Goal: Task Accomplishment & Management: Use online tool/utility

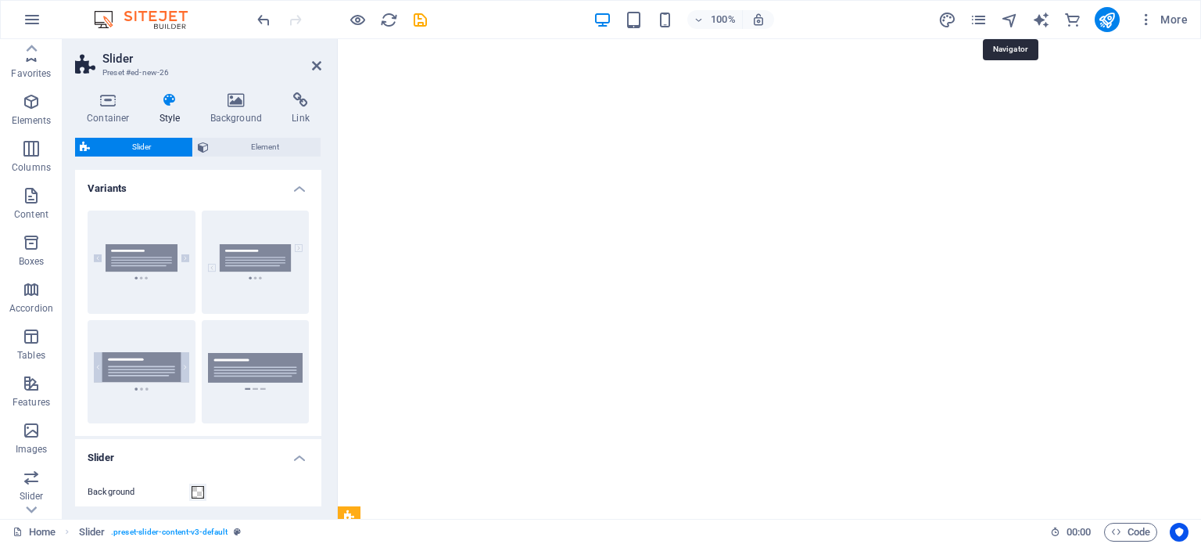
select select "rem"
select select "px"
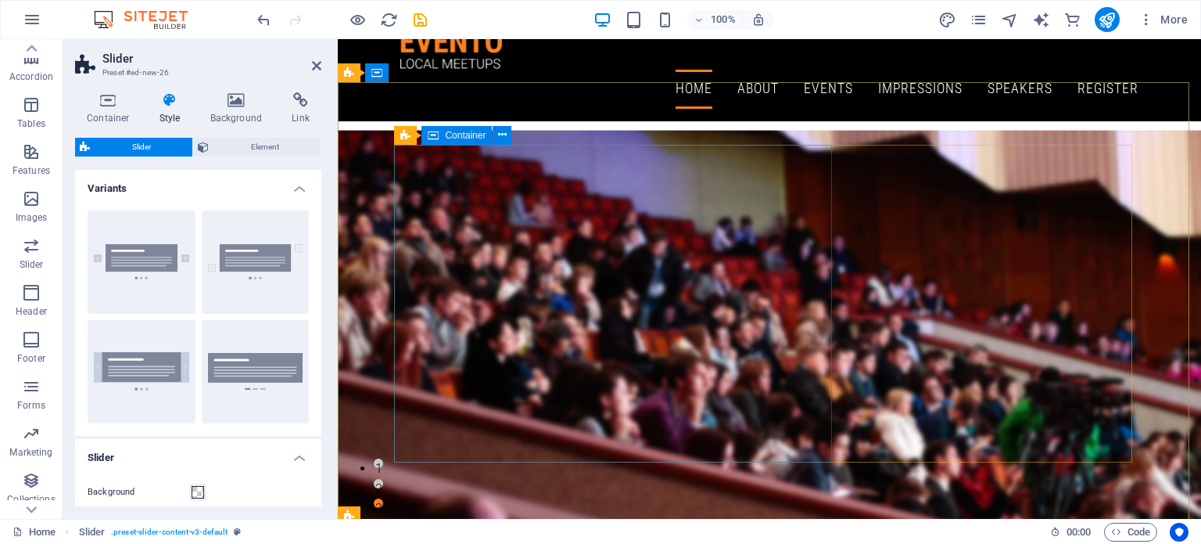
click at [463, 134] on span "Container" at bounding box center [465, 135] width 41 height 9
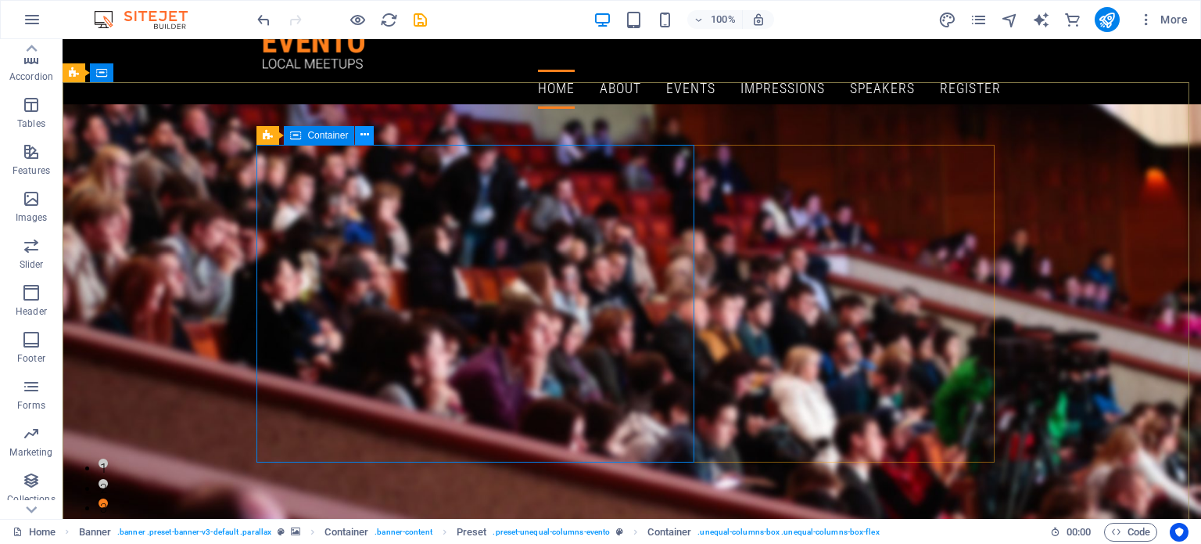
click at [368, 136] on icon at bounding box center [365, 135] width 9 height 16
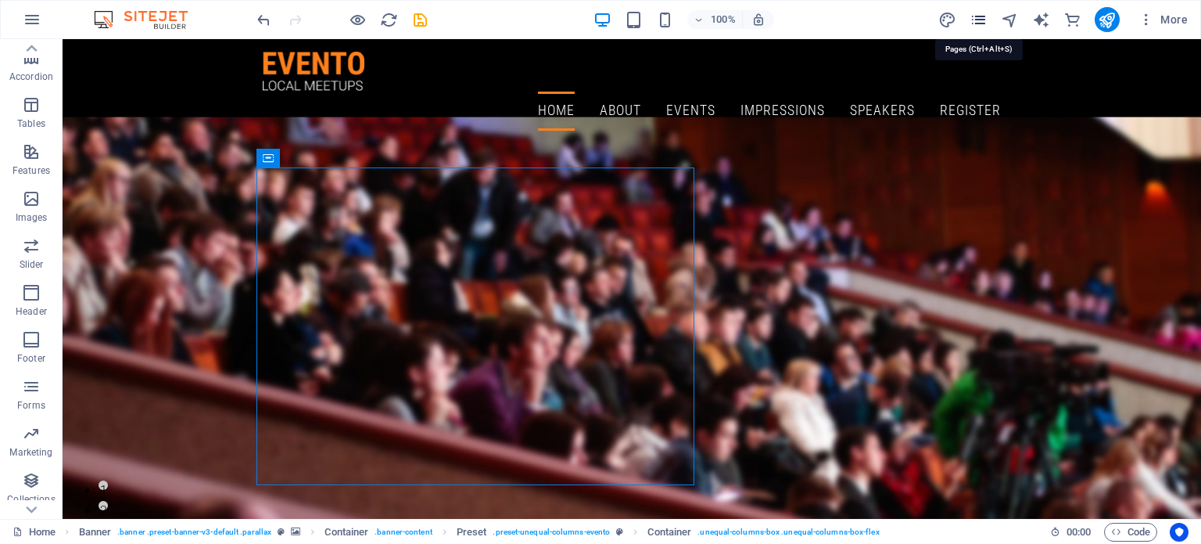
click at [978, 20] on icon "pages" at bounding box center [979, 20] width 18 height 18
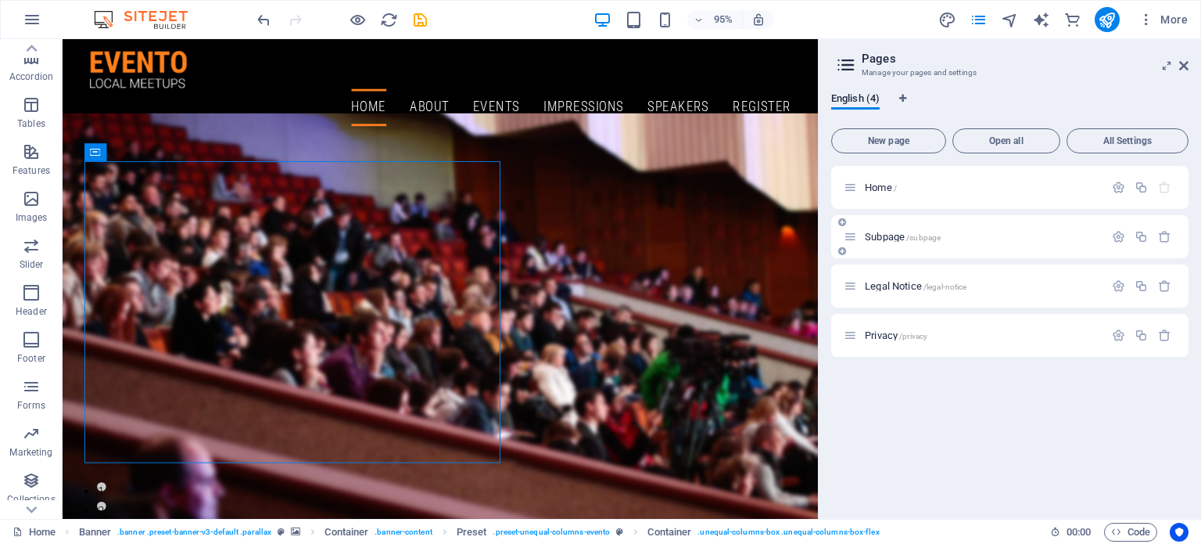
click at [842, 234] on div "Subpage /subpage" at bounding box center [1009, 236] width 357 height 43
click at [842, 221] on icon at bounding box center [842, 221] width 8 height 9
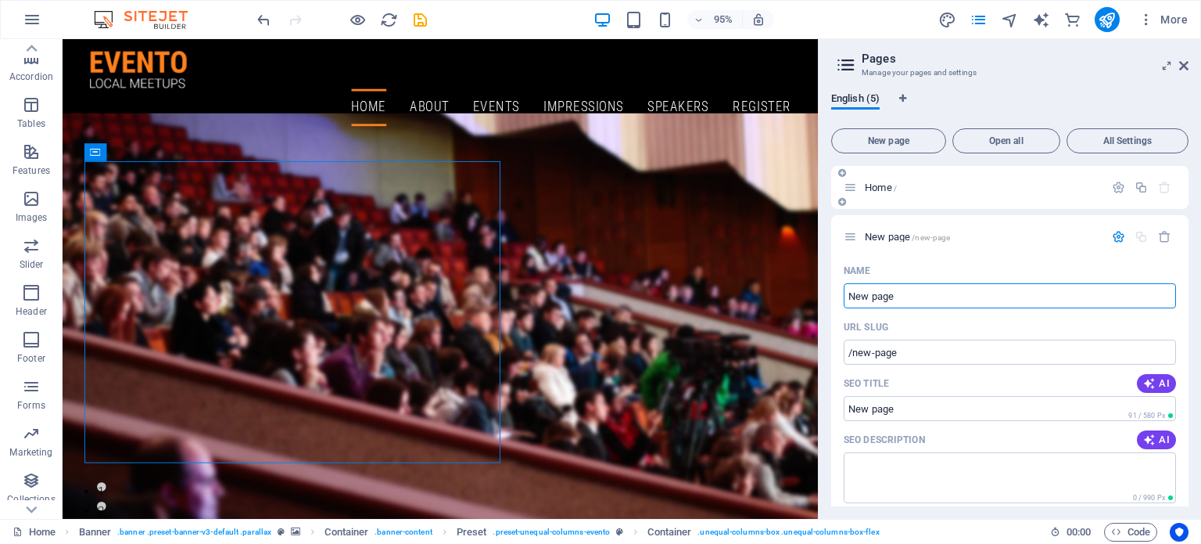
click at [857, 188] on div "Home /" at bounding box center [974, 187] width 260 height 18
click at [913, 296] on input "New page" at bounding box center [1010, 295] width 332 height 25
type input "O"
type input "/"
type input "Our Party"
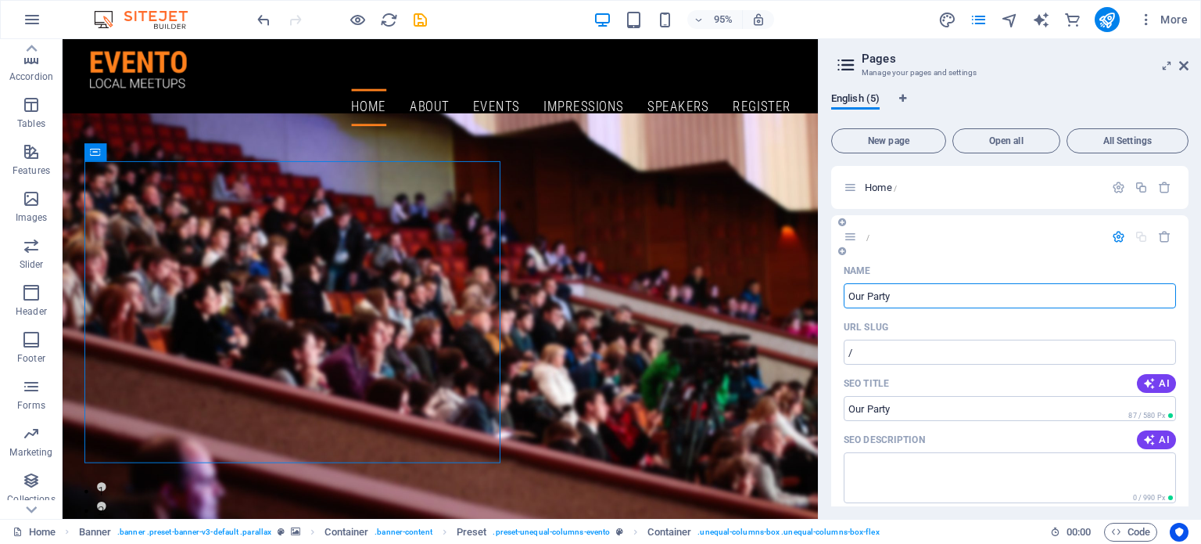
type input "/our-party"
type input "Our Party"
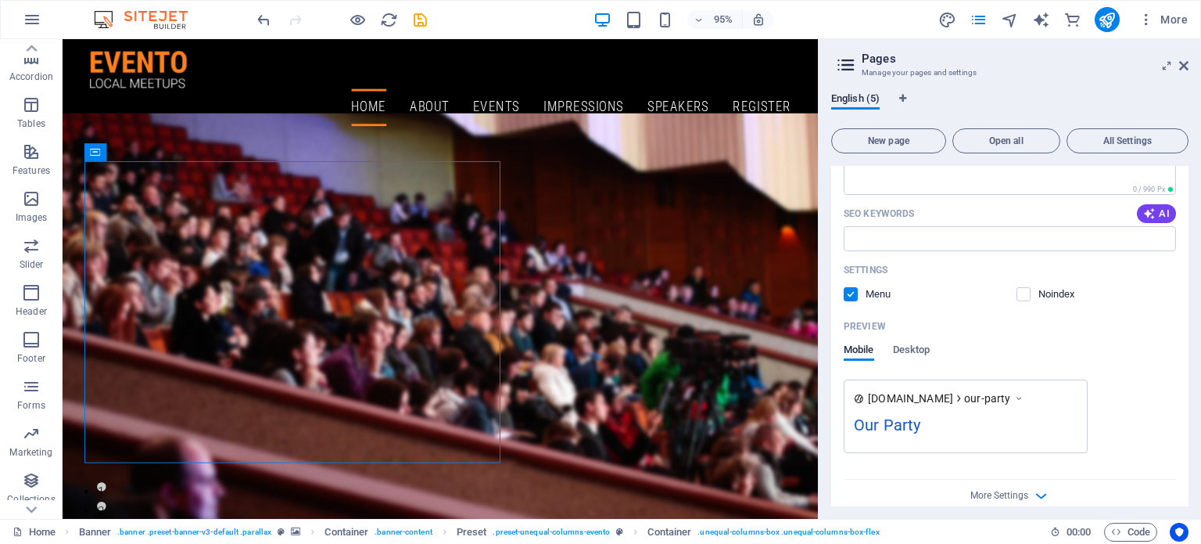
scroll to position [309, 0]
type input "Our Party"
click at [907, 346] on span "Desktop" at bounding box center [912, 350] width 38 height 22
click at [854, 344] on span "Mobile" at bounding box center [859, 350] width 31 height 22
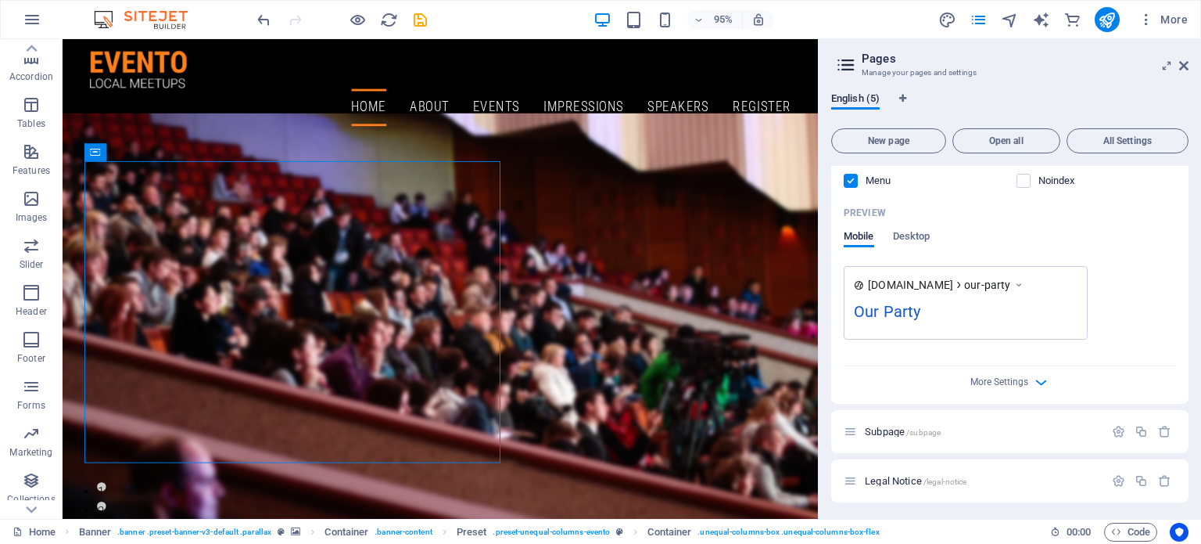
scroll to position [472, 0]
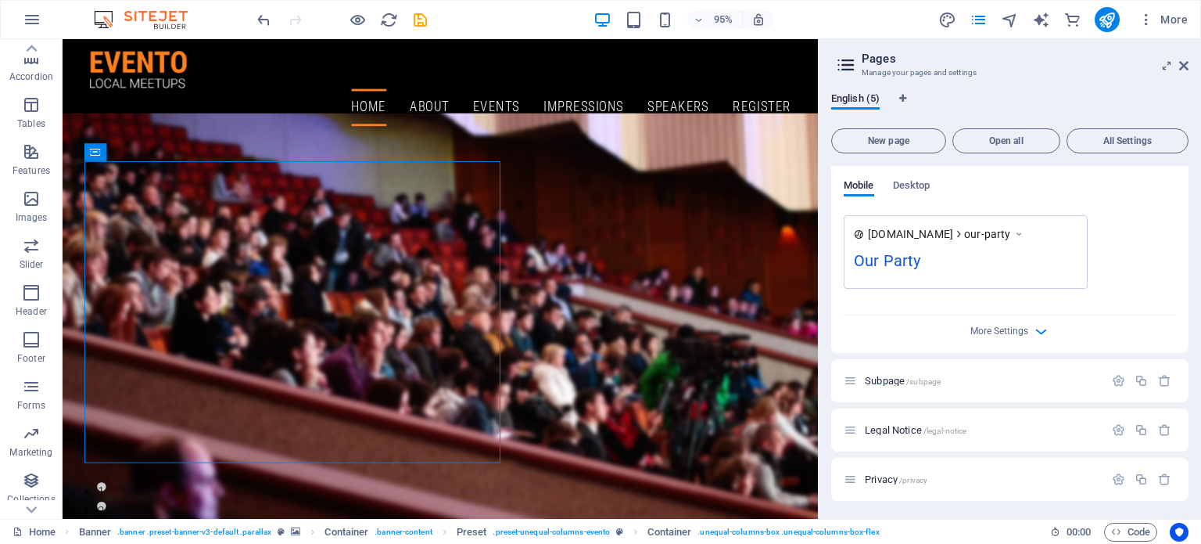
click at [851, 69] on icon at bounding box center [846, 65] width 23 height 22
click at [846, 57] on icon at bounding box center [846, 65] width 23 height 22
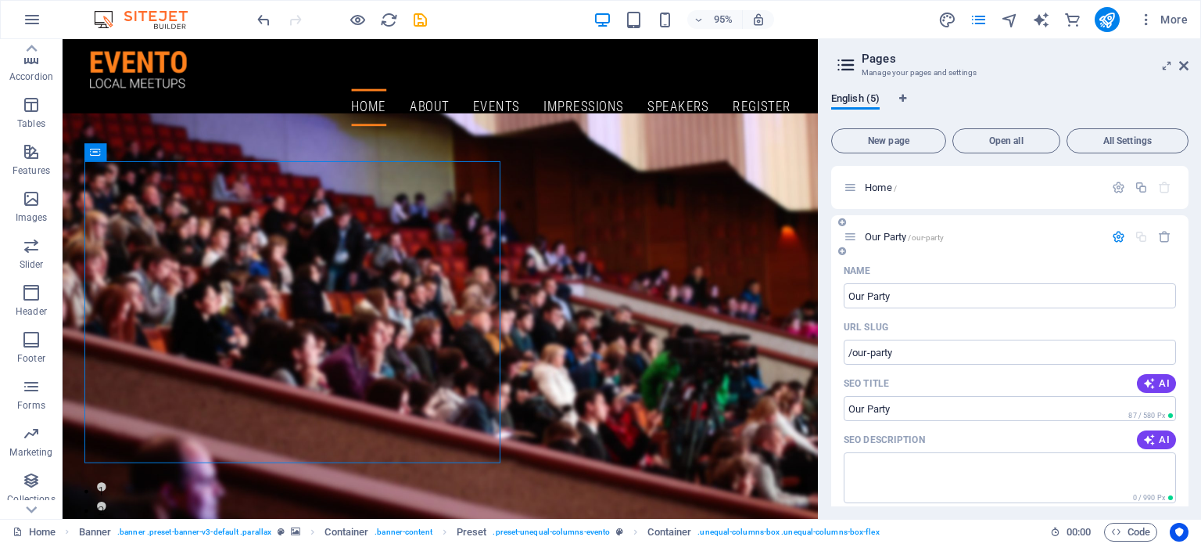
click at [856, 244] on div "Our Party /our-party" at bounding box center [974, 237] width 260 height 18
click at [855, 240] on icon at bounding box center [850, 236] width 13 height 13
click at [842, 250] on icon at bounding box center [842, 250] width 8 height 9
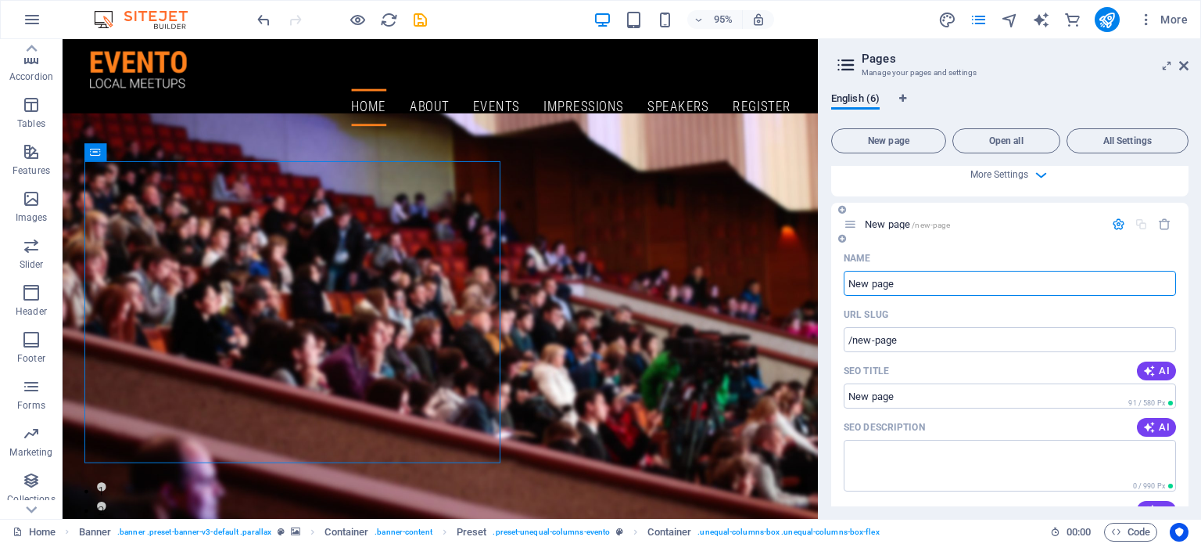
scroll to position [630, 0]
type input "/"
type input "Volunteer"
type input "/volunteer"
type input "Volunteer"
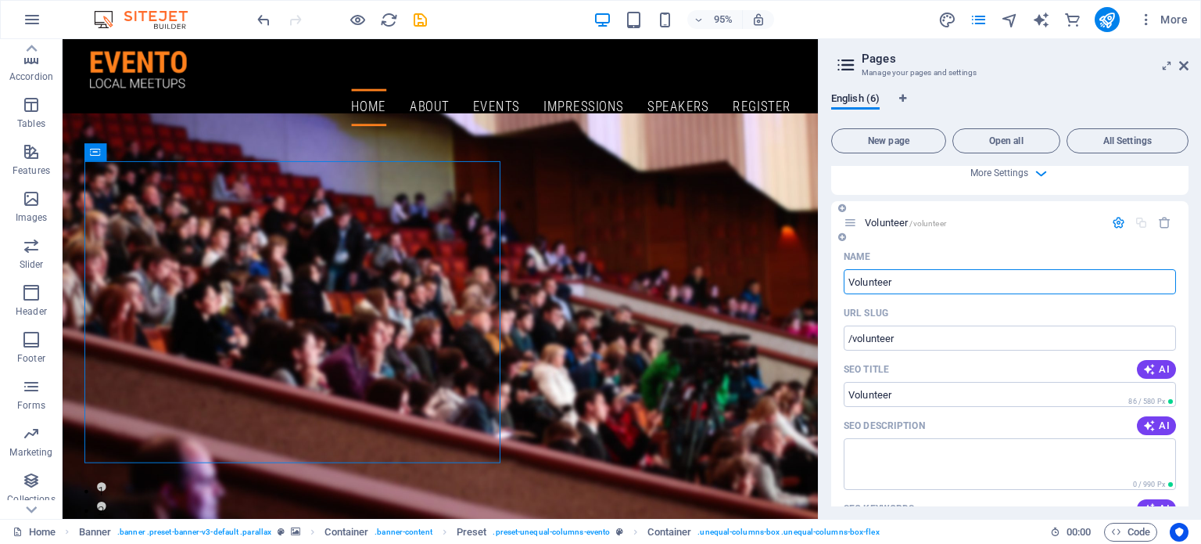
type input "Volunteer"
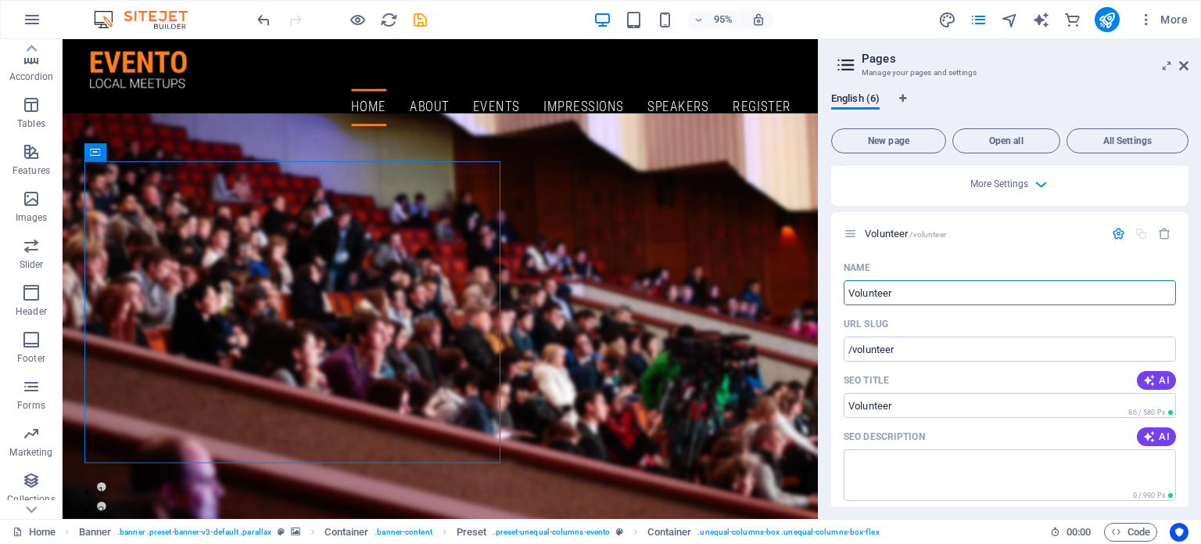
scroll to position [621, 0]
click at [842, 246] on icon at bounding box center [842, 246] width 8 height 9
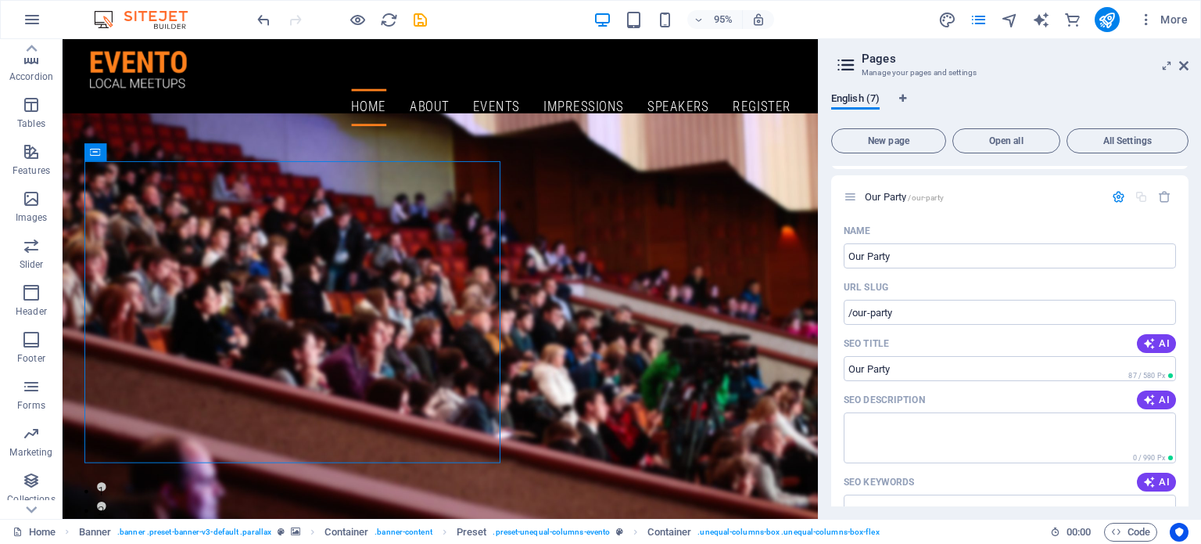
scroll to position [0, 0]
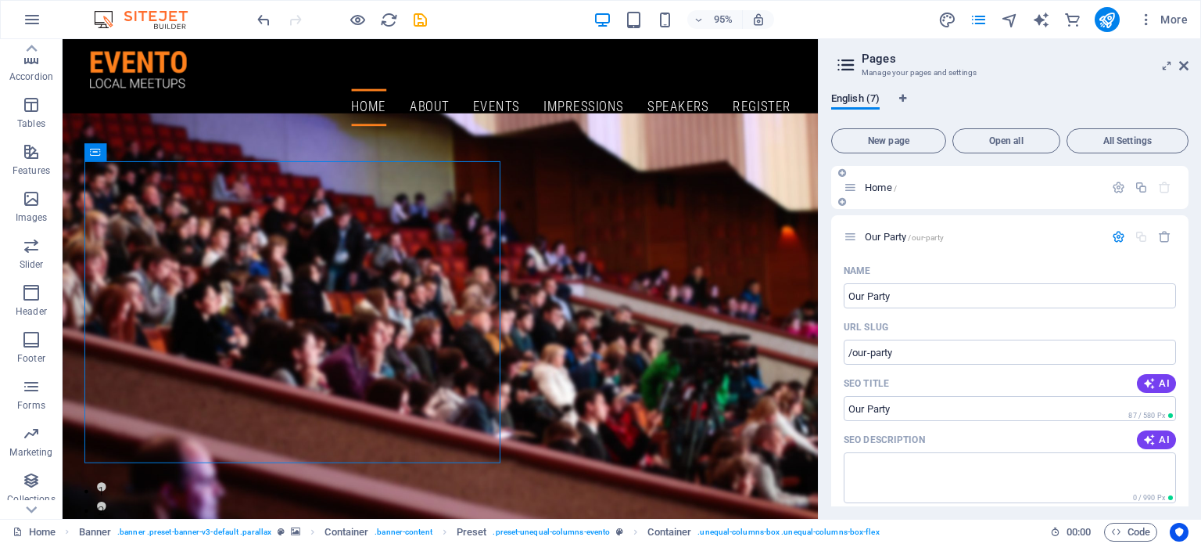
click at [876, 185] on span "Home /" at bounding box center [881, 187] width 32 height 12
click at [873, 185] on span "Home /" at bounding box center [881, 187] width 32 height 12
click at [851, 185] on icon at bounding box center [850, 187] width 13 height 13
click at [882, 184] on span "Home /" at bounding box center [881, 187] width 32 height 12
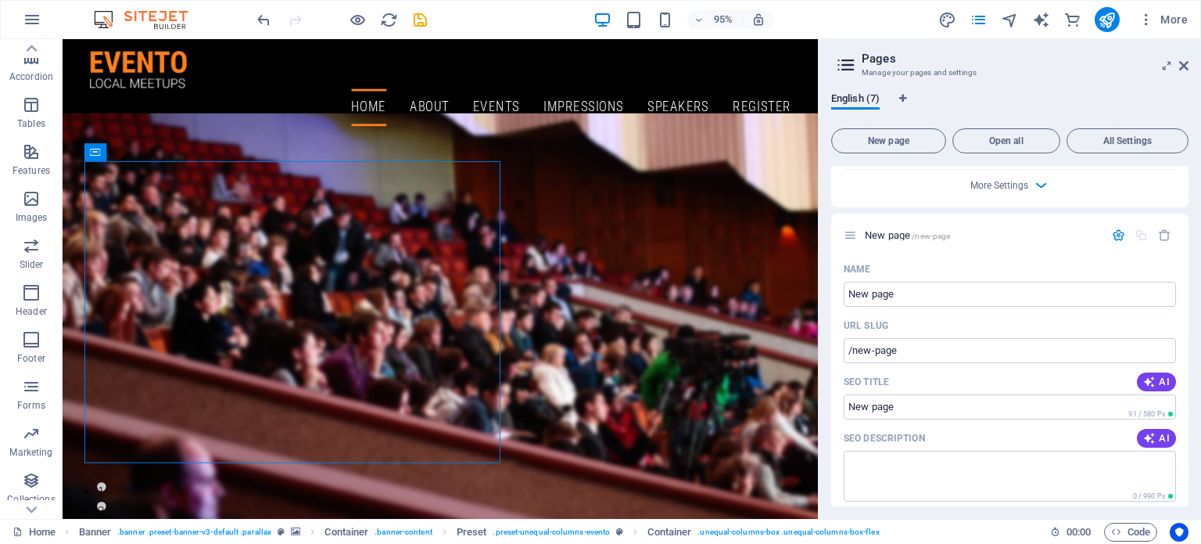
scroll to position [1245, 0]
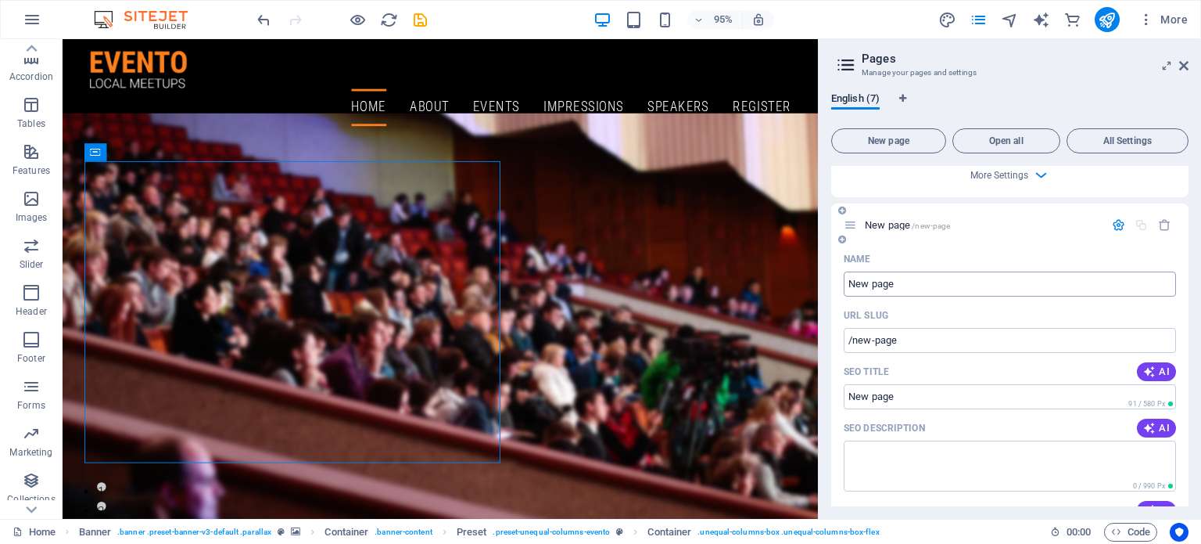
click at [917, 291] on input "New page" at bounding box center [1010, 283] width 332 height 25
type input "N"
type input "/"
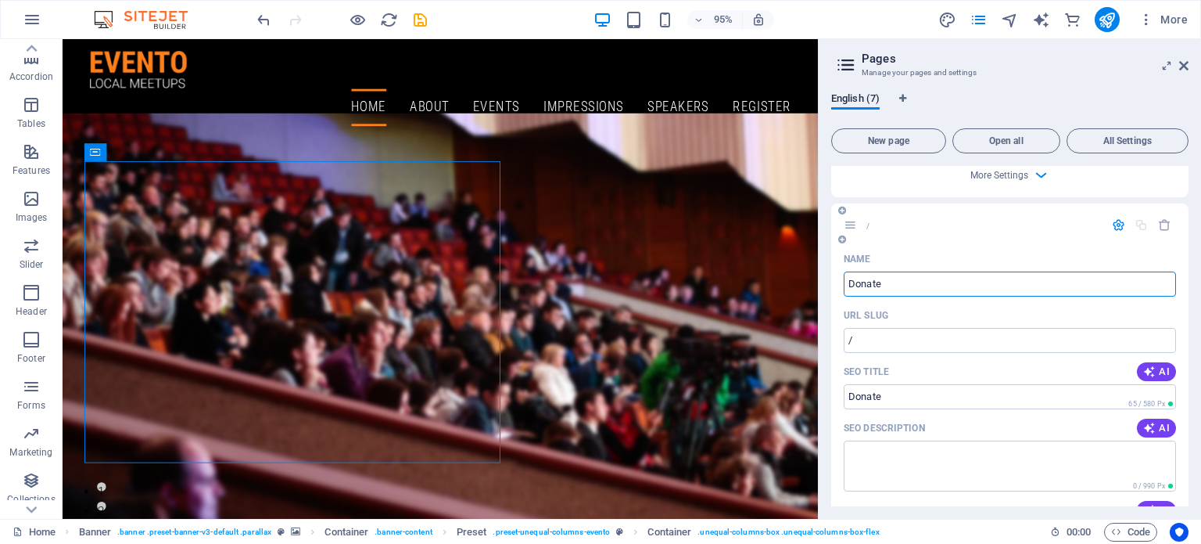
type input "Donate"
type input "/donate"
type input "Donate"
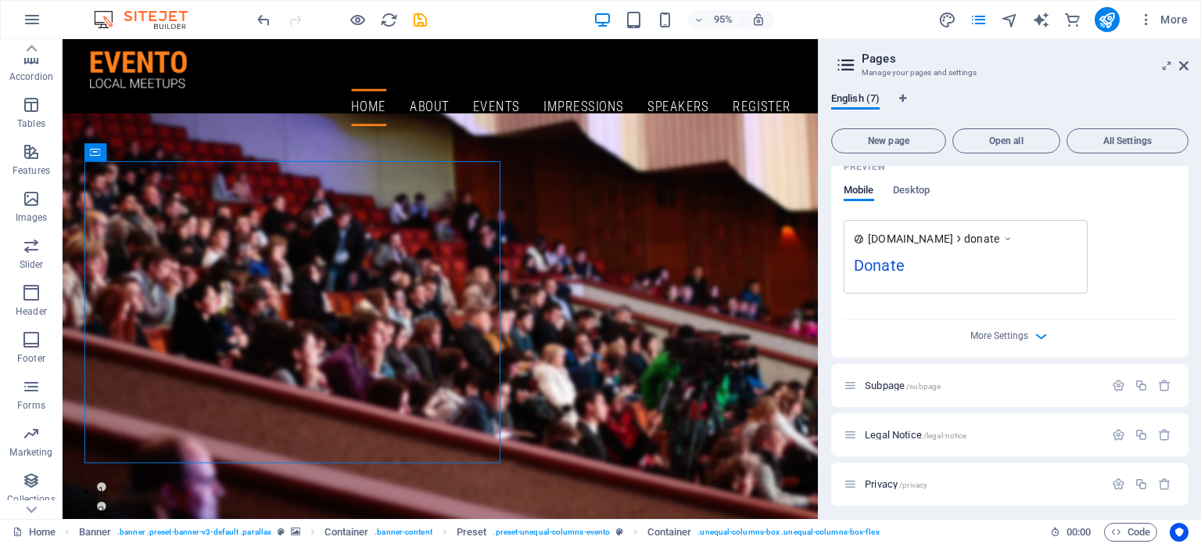
scroll to position [1705, 0]
type input "Donate"
click at [842, 368] on icon at bounding box center [842, 366] width 8 height 9
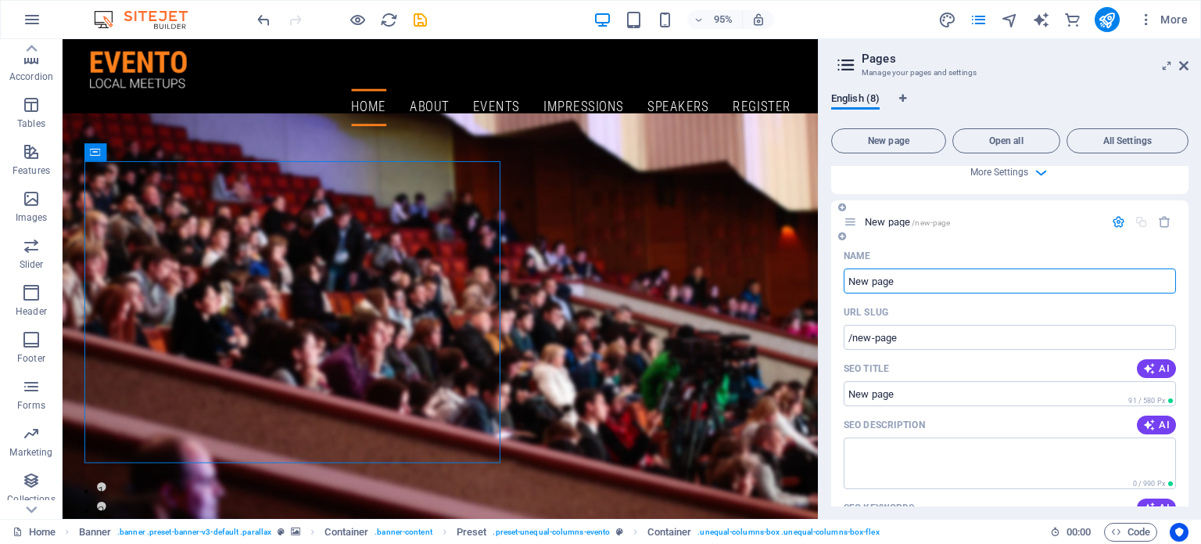
scroll to position [1858, 0]
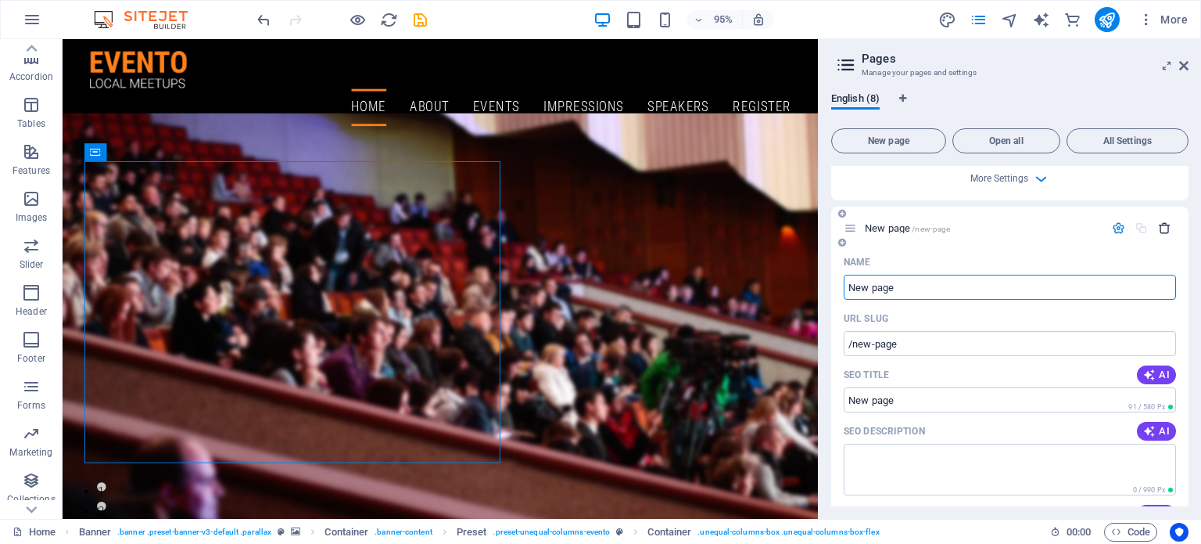
click at [1158, 221] on icon "button" at bounding box center [1164, 227] width 13 height 13
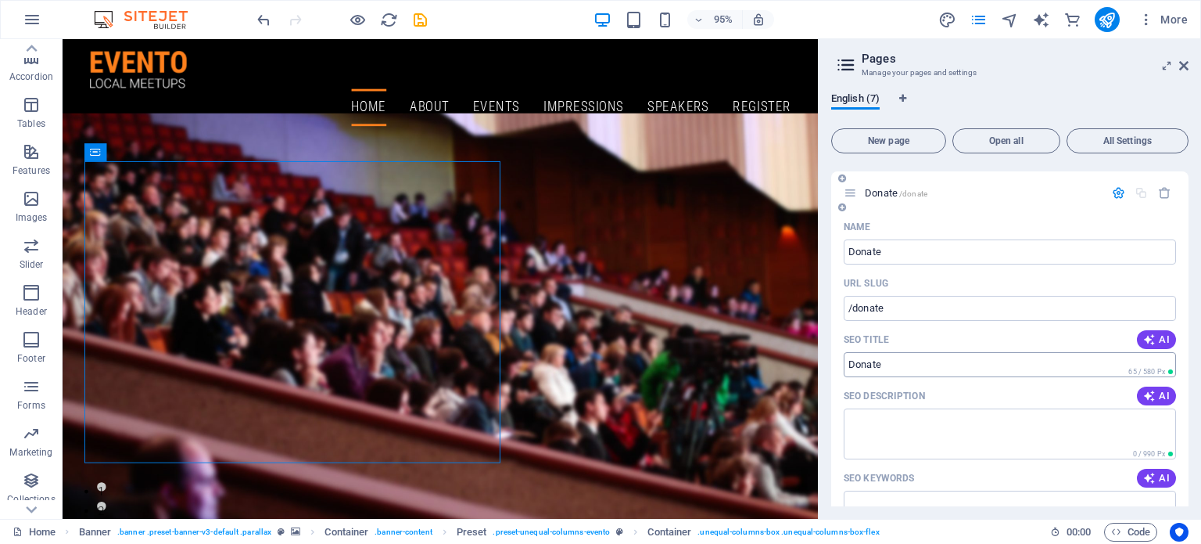
scroll to position [1152, 0]
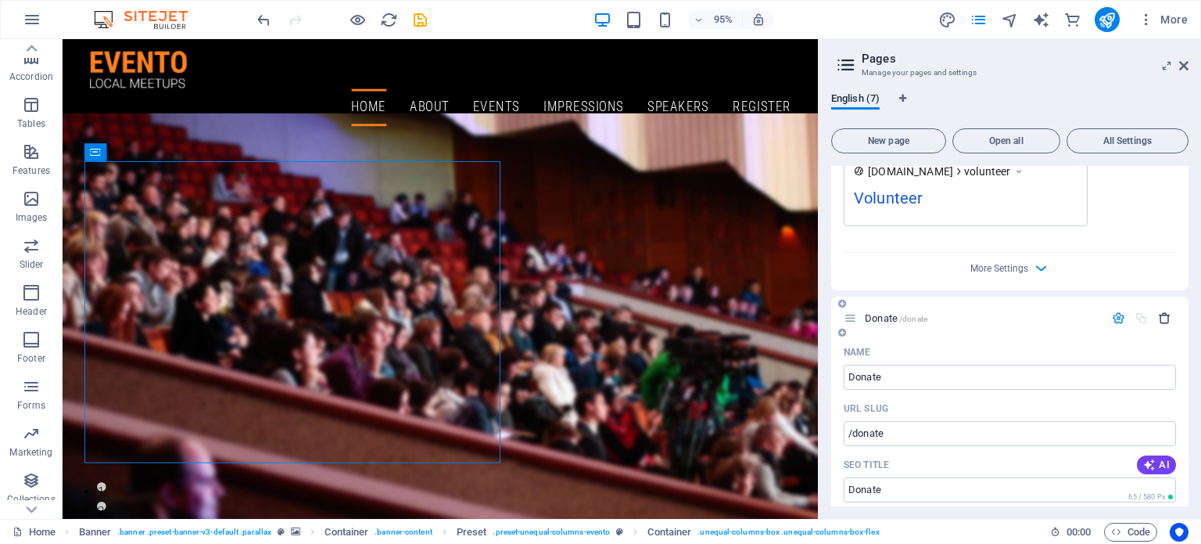
click at [1167, 317] on icon "button" at bounding box center [1164, 317] width 13 height 13
click at [1161, 321] on icon "button" at bounding box center [1164, 320] width 13 height 13
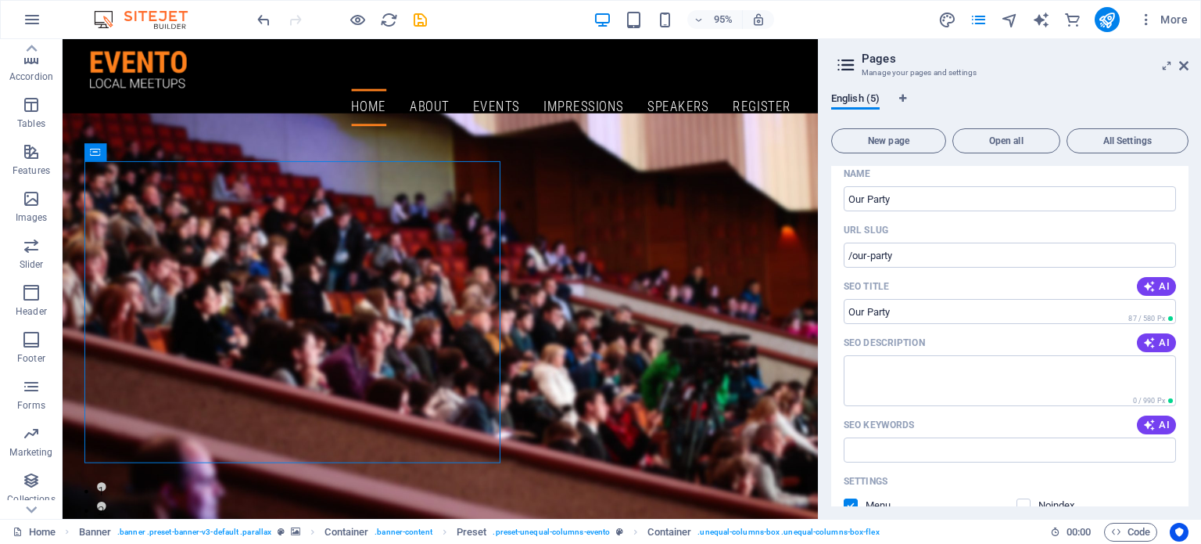
scroll to position [0, 0]
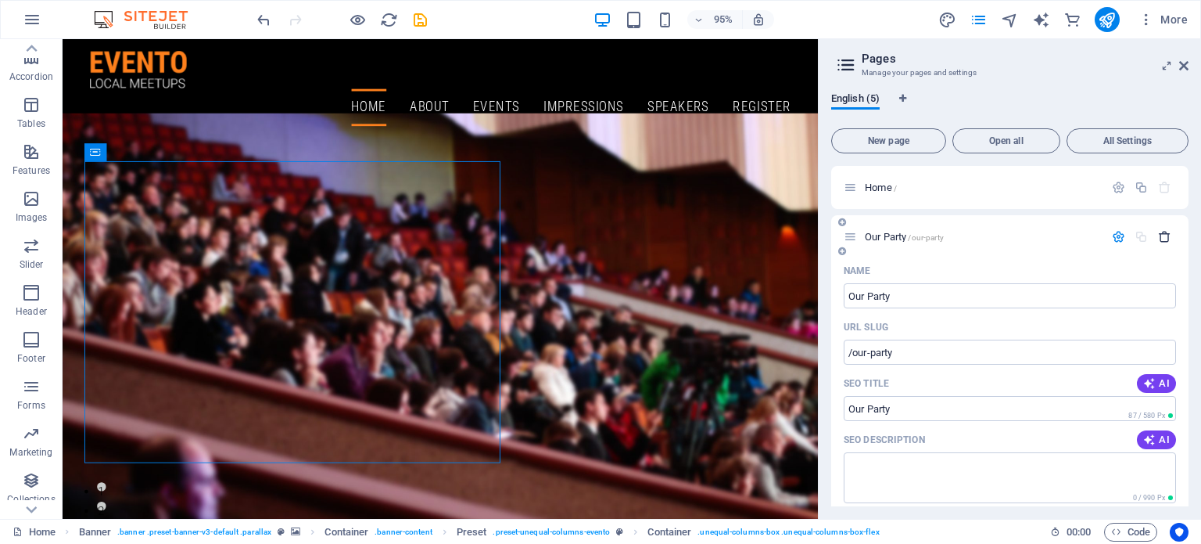
click at [1161, 234] on icon "button" at bounding box center [1164, 236] width 13 height 13
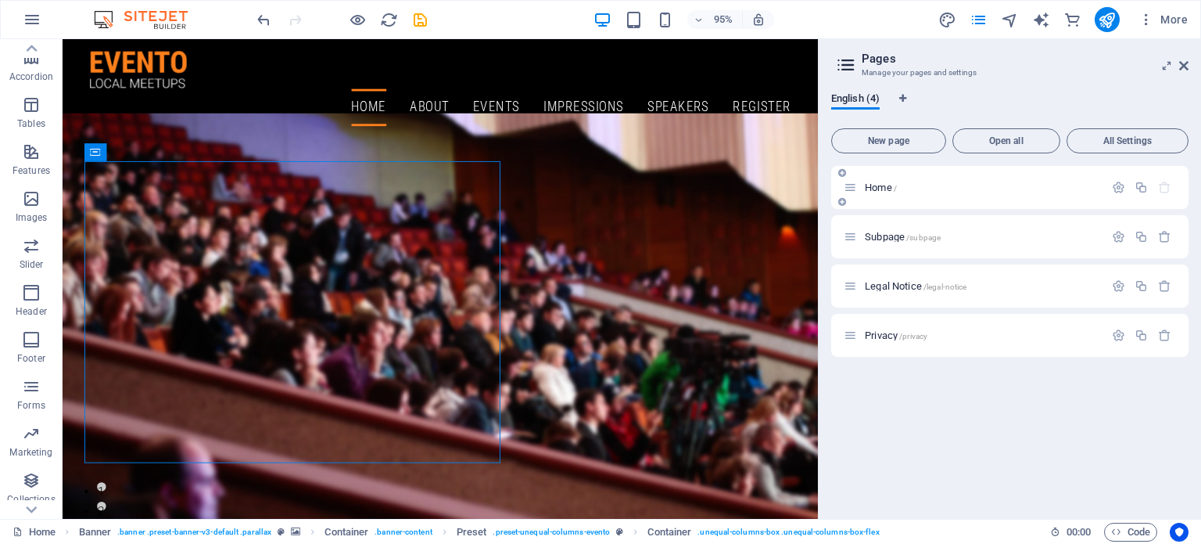
click at [874, 184] on span "Home /" at bounding box center [881, 187] width 32 height 12
click at [1120, 188] on icon "button" at bounding box center [1118, 187] width 13 height 13
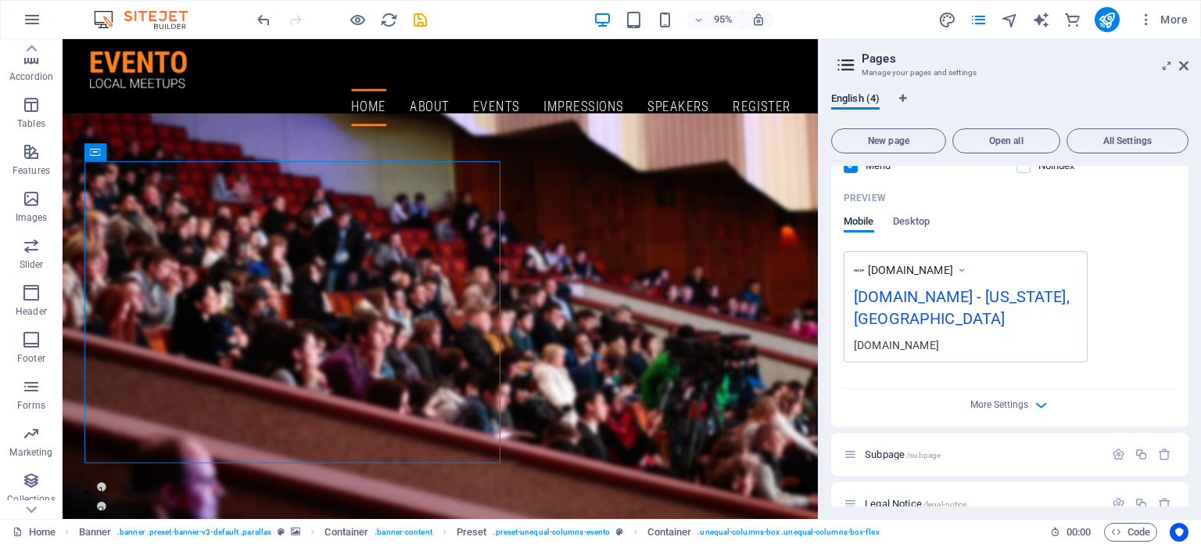
scroll to position [461, 0]
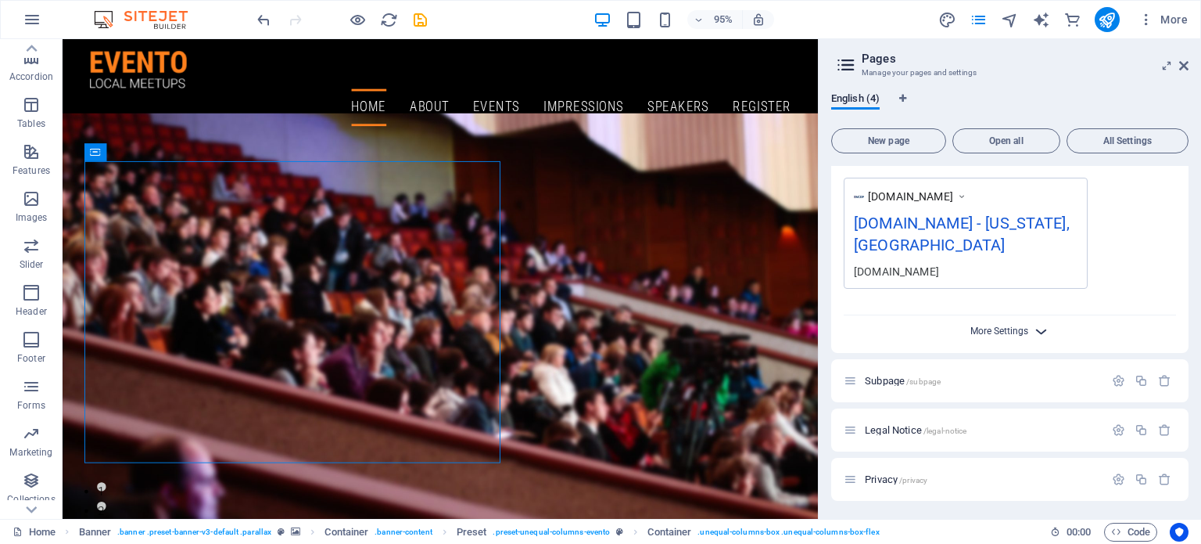
click at [995, 328] on span "More Settings" at bounding box center [1000, 330] width 58 height 11
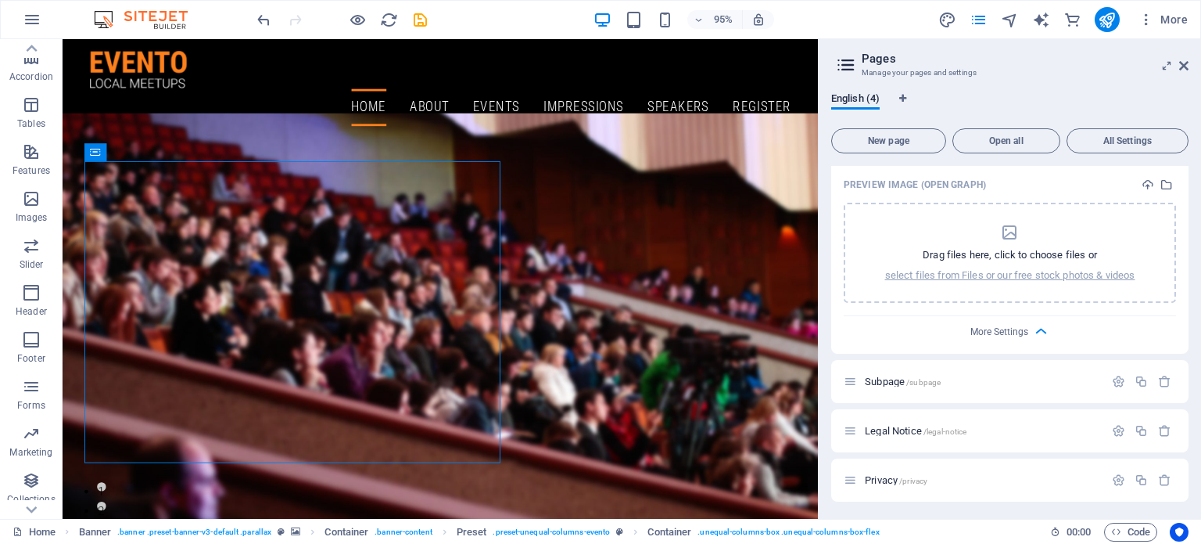
scroll to position [685, 0]
click at [1188, 67] on icon at bounding box center [1183, 65] width 9 height 13
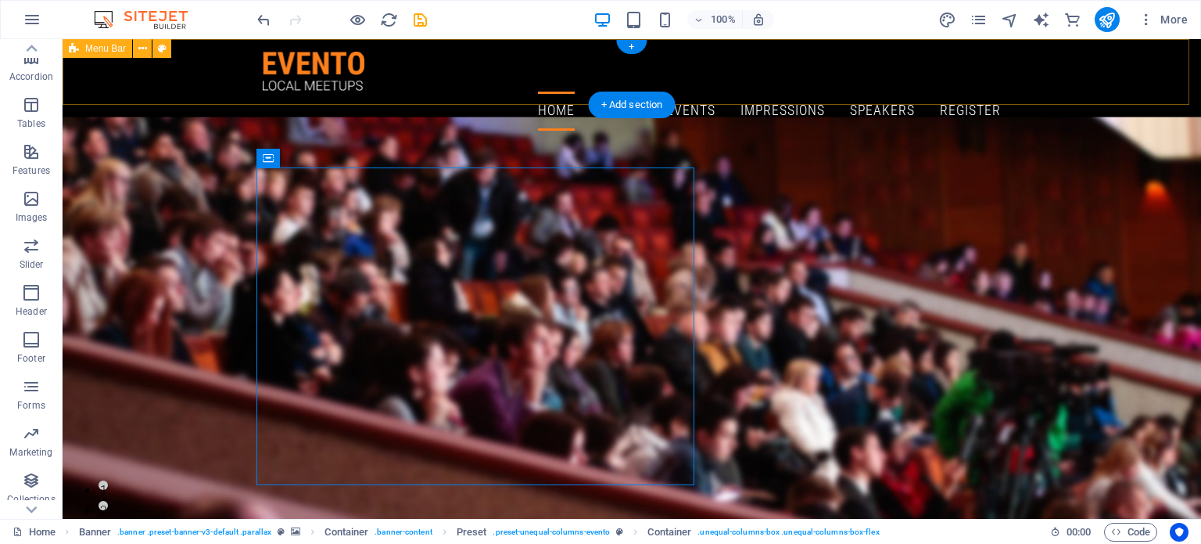
click at [410, 87] on div "Home About Events Impressions Speakers Register Menu" at bounding box center [632, 91] width 1139 height 104
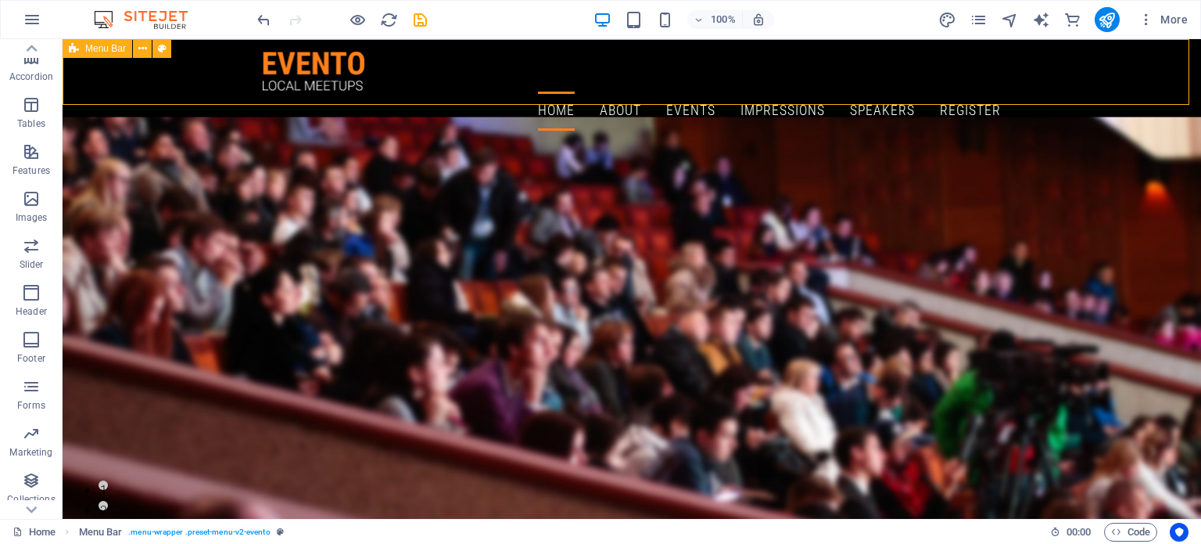
click at [121, 52] on span "Menu Bar" at bounding box center [105, 48] width 41 height 9
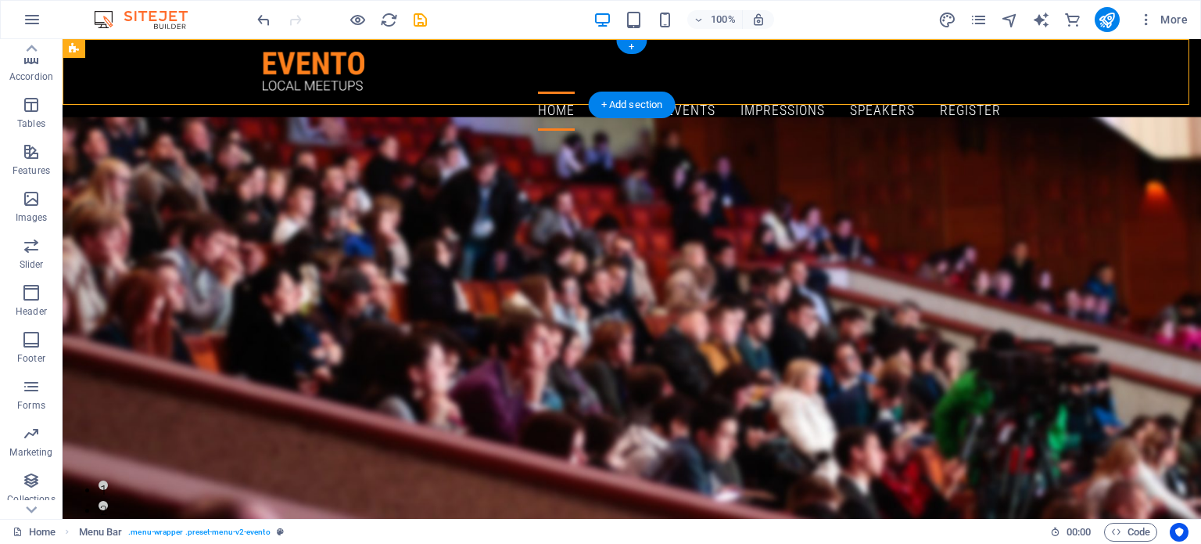
drag, startPoint x: 180, startPoint y: 89, endPoint x: 99, endPoint y: 60, distance: 86.3
click at [1152, 59] on div "Home About Events Impressions Speakers Register Menu" at bounding box center [632, 91] width 1139 height 104
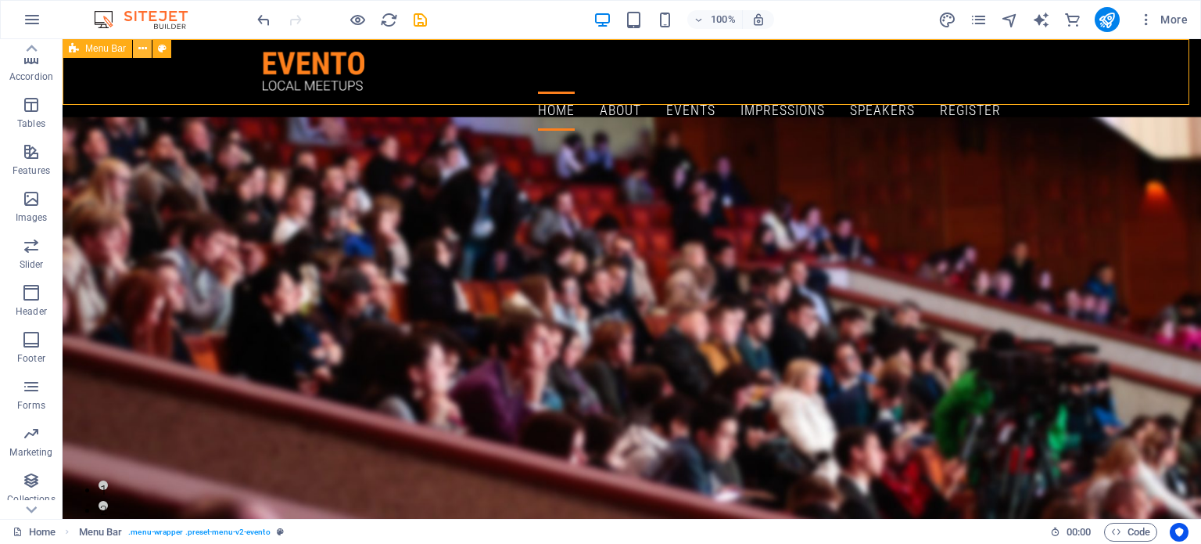
click at [138, 51] on icon at bounding box center [142, 49] width 9 height 16
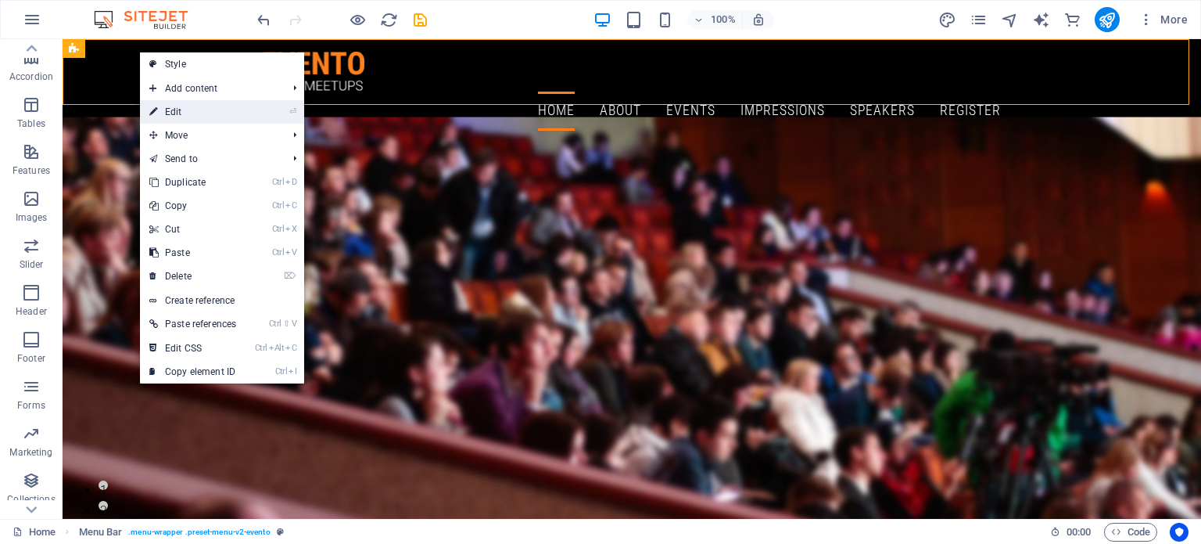
click at [174, 112] on link "⏎ Edit" at bounding box center [193, 111] width 106 height 23
select select "header"
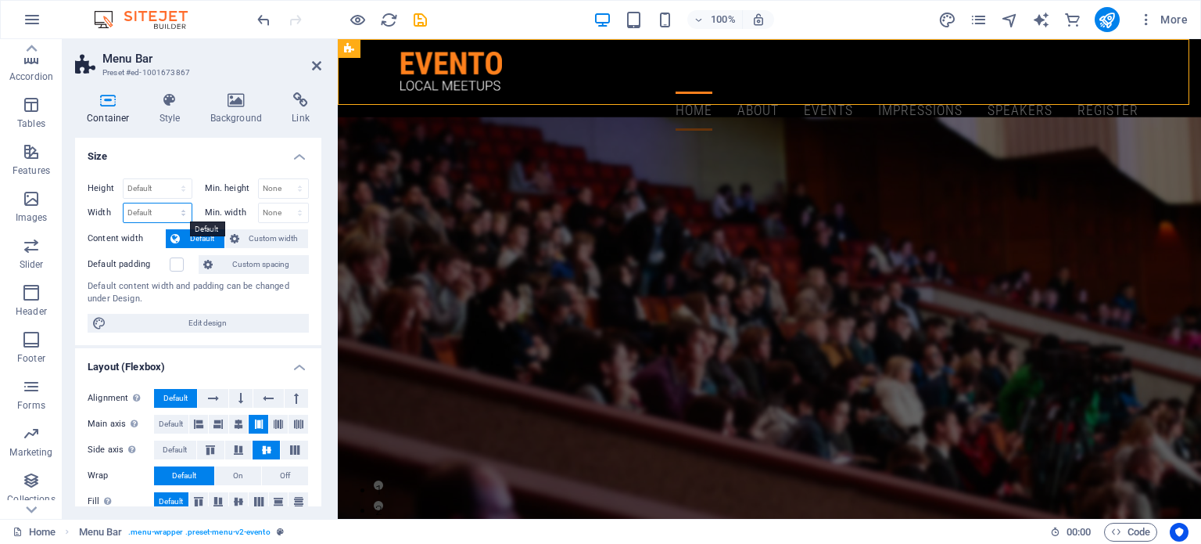
click at [171, 215] on select "Default px rem % em vh vw" at bounding box center [158, 212] width 68 height 19
select select "px"
click at [167, 203] on select "Default px rem % em vh vw" at bounding box center [158, 212] width 68 height 19
click at [152, 210] on input "1089" at bounding box center [158, 212] width 68 height 19
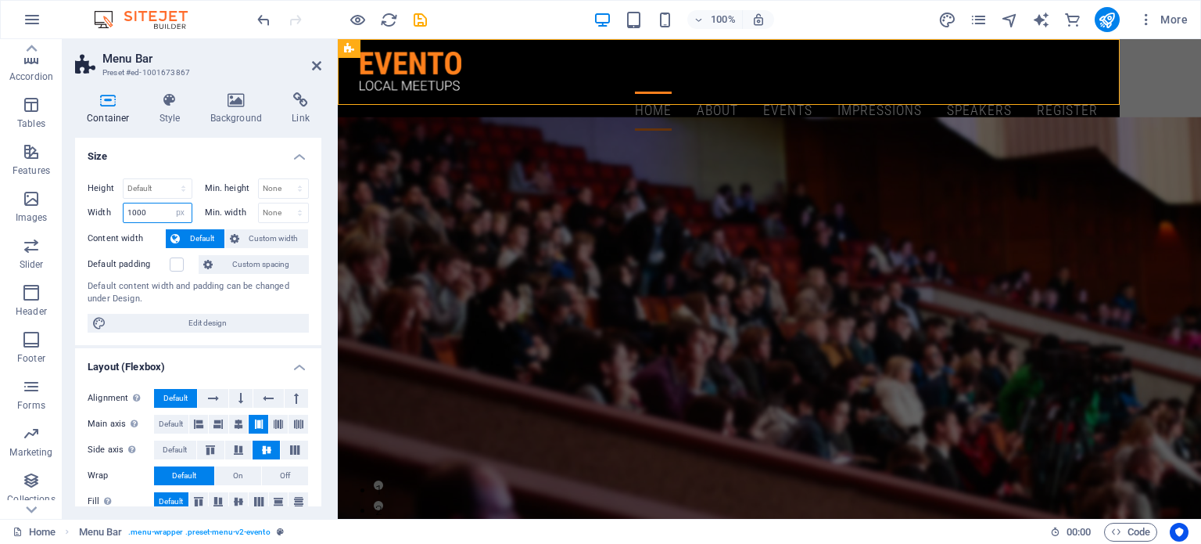
click at [152, 210] on input "1000" at bounding box center [158, 212] width 68 height 19
type input "1"
type input "990"
click at [319, 66] on icon at bounding box center [316, 65] width 9 height 13
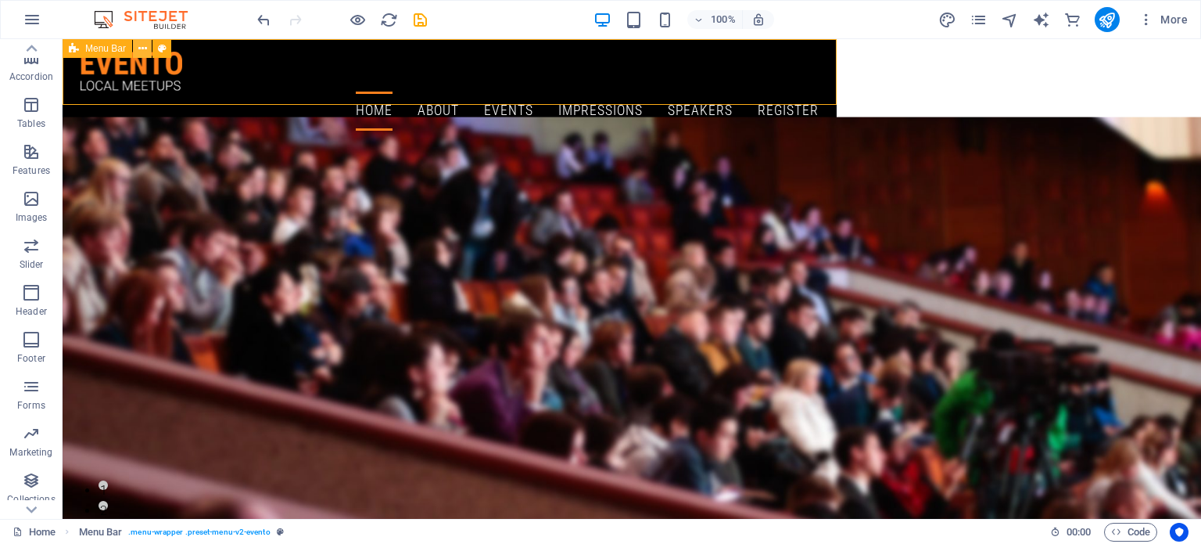
click at [139, 46] on icon at bounding box center [142, 49] width 9 height 16
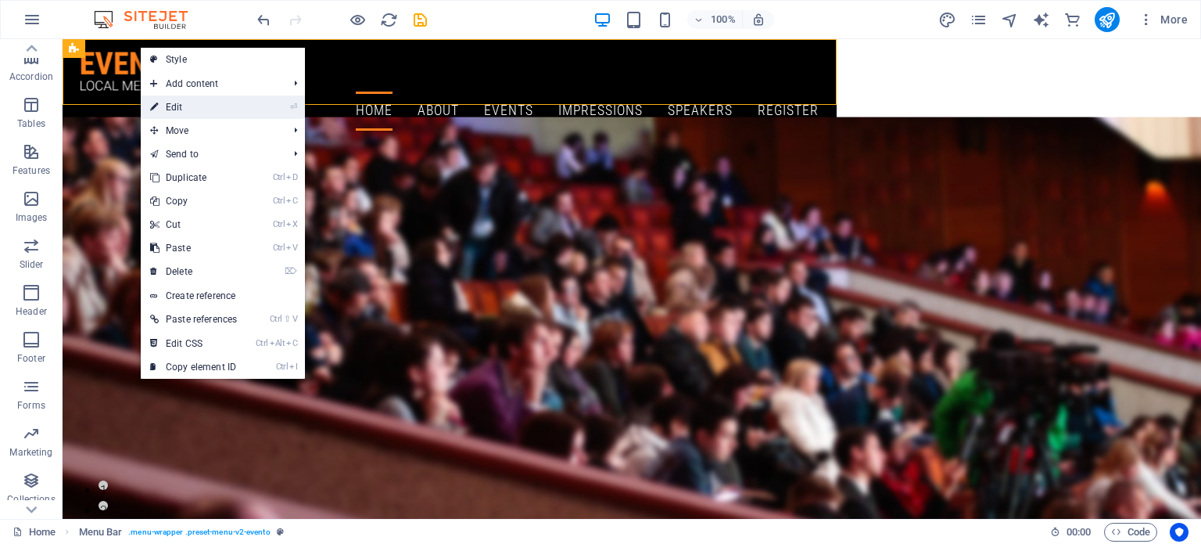
click at [173, 109] on link "⏎ Edit" at bounding box center [194, 106] width 106 height 23
select select "px"
select select "header"
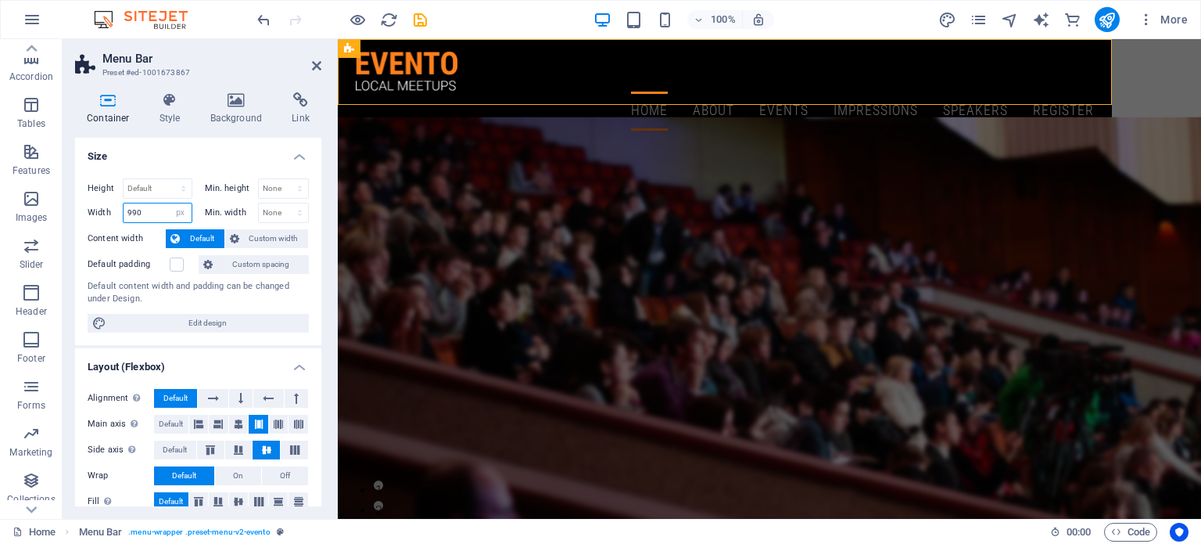
click at [143, 212] on input "990" at bounding box center [158, 212] width 68 height 19
type input "9"
type input "990"
click at [316, 68] on icon at bounding box center [316, 65] width 9 height 13
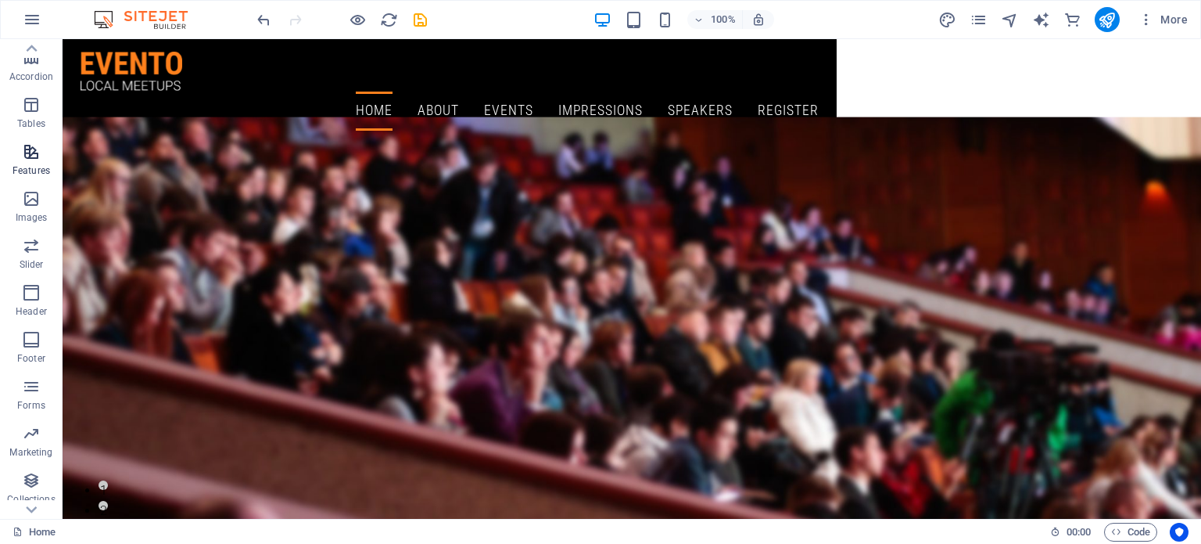
click at [26, 156] on icon "button" at bounding box center [31, 151] width 19 height 19
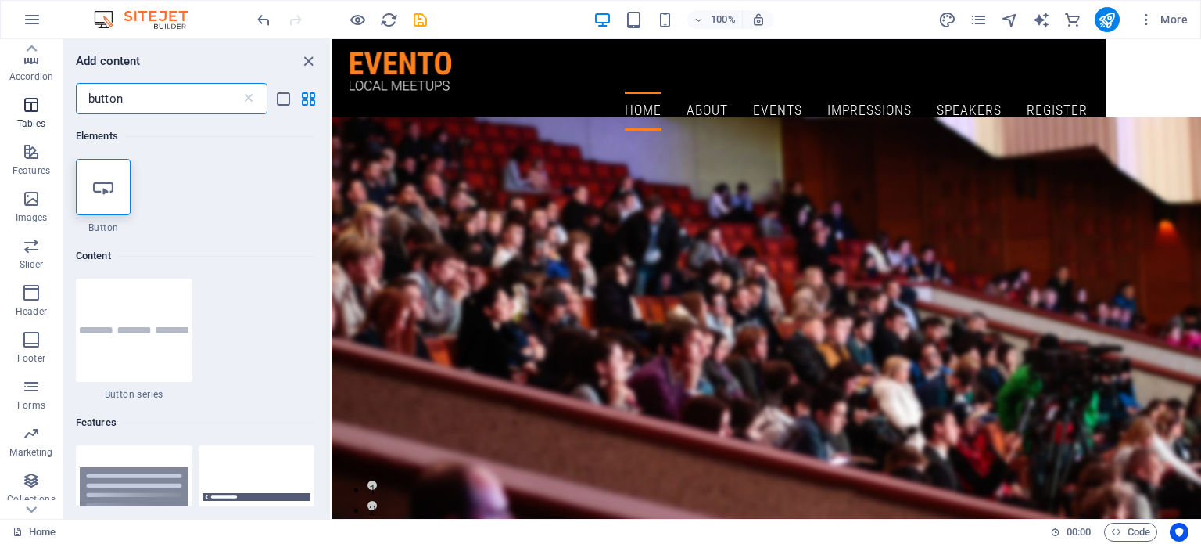
scroll to position [0, 0]
type input "button"
click at [103, 206] on div at bounding box center [103, 187] width 55 height 56
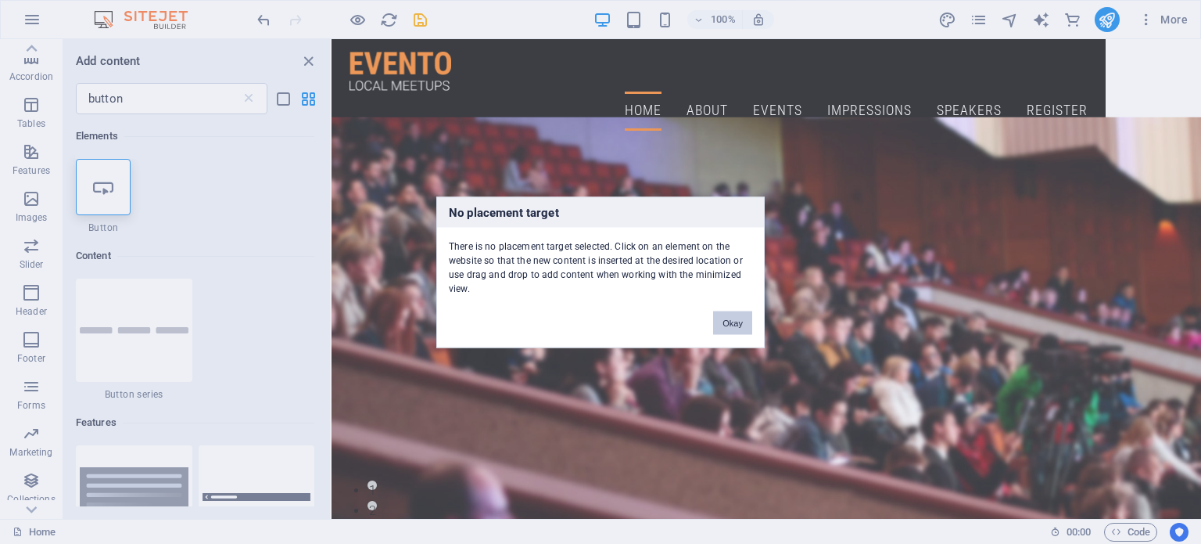
click at [732, 322] on button "Okay" at bounding box center [732, 322] width 39 height 23
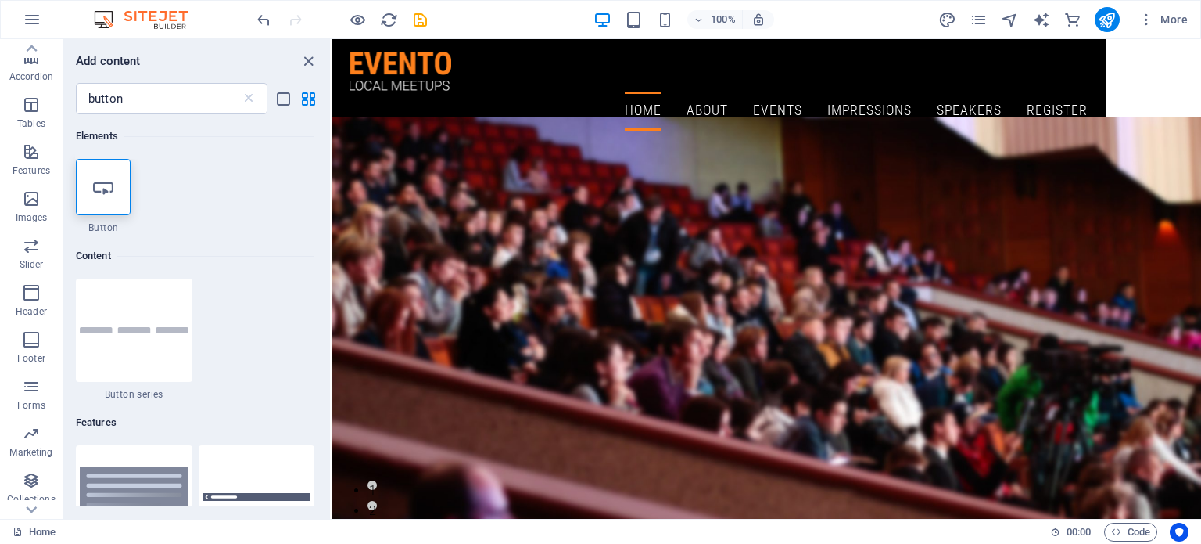
click at [119, 180] on div at bounding box center [103, 187] width 55 height 56
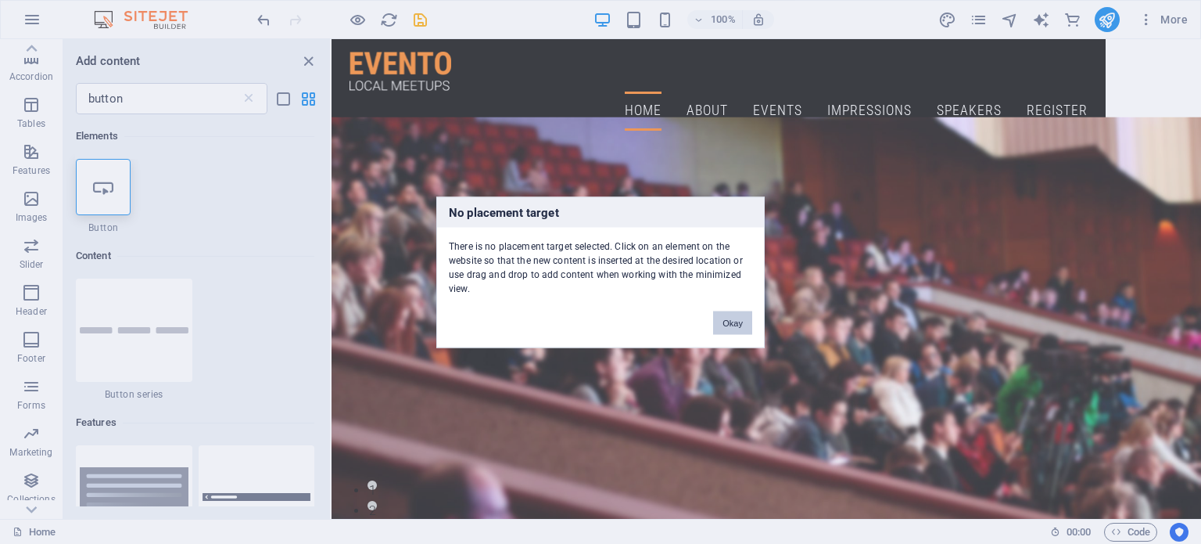
click at [730, 318] on button "Okay" at bounding box center [732, 322] width 39 height 23
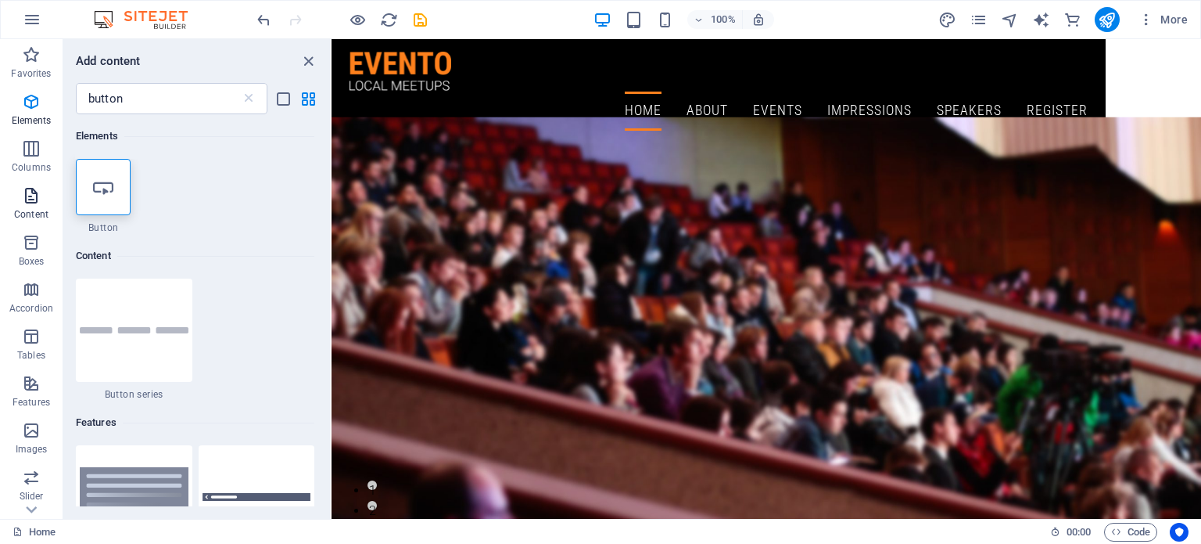
click at [33, 195] on icon "button" at bounding box center [31, 195] width 19 height 19
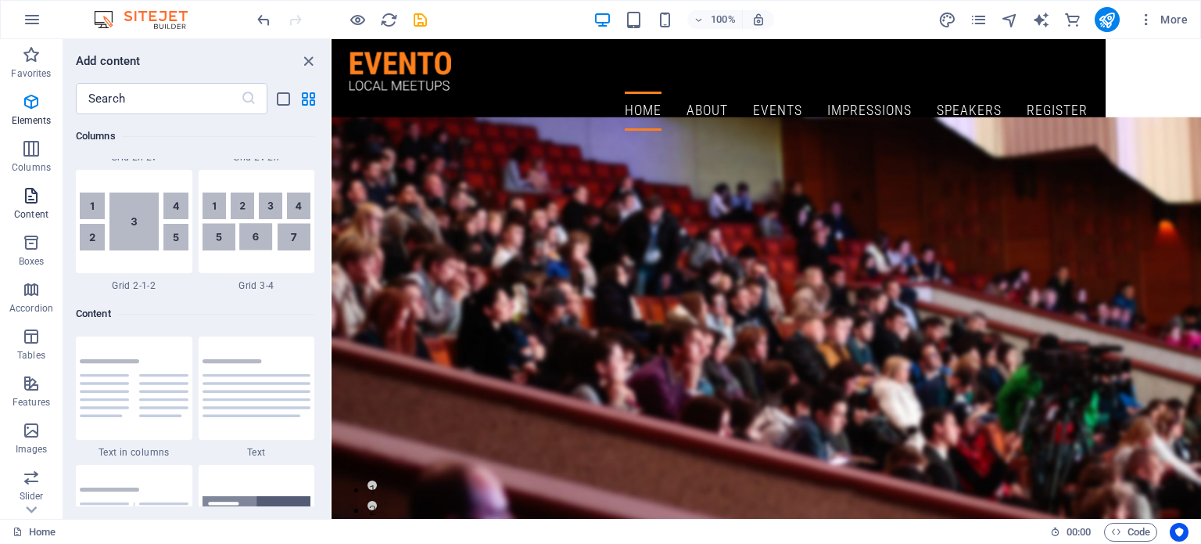
scroll to position [2737, 0]
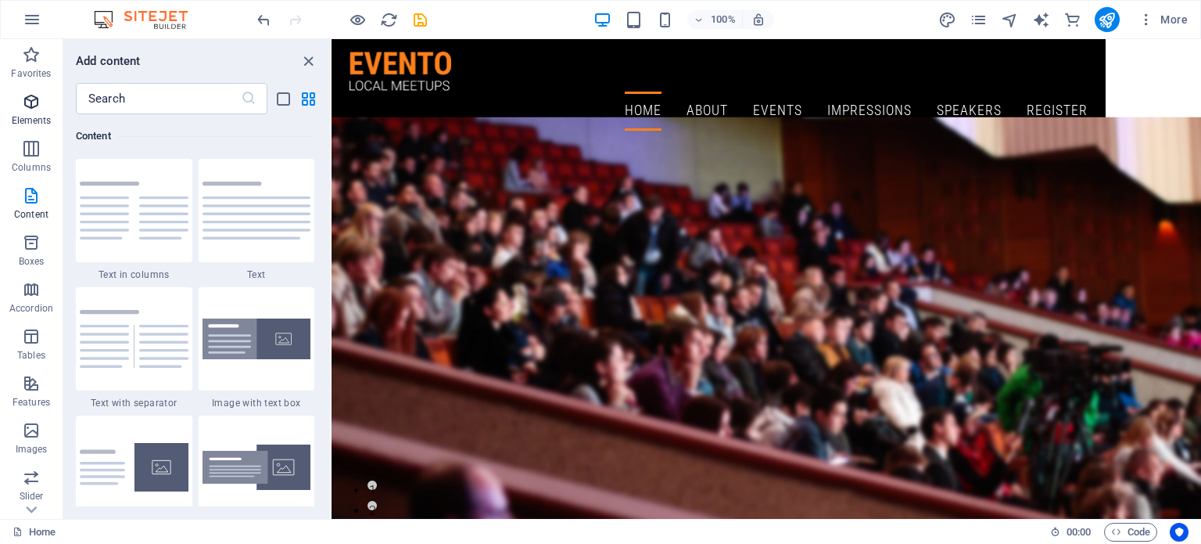
click at [44, 111] on span "Elements" at bounding box center [31, 111] width 63 height 38
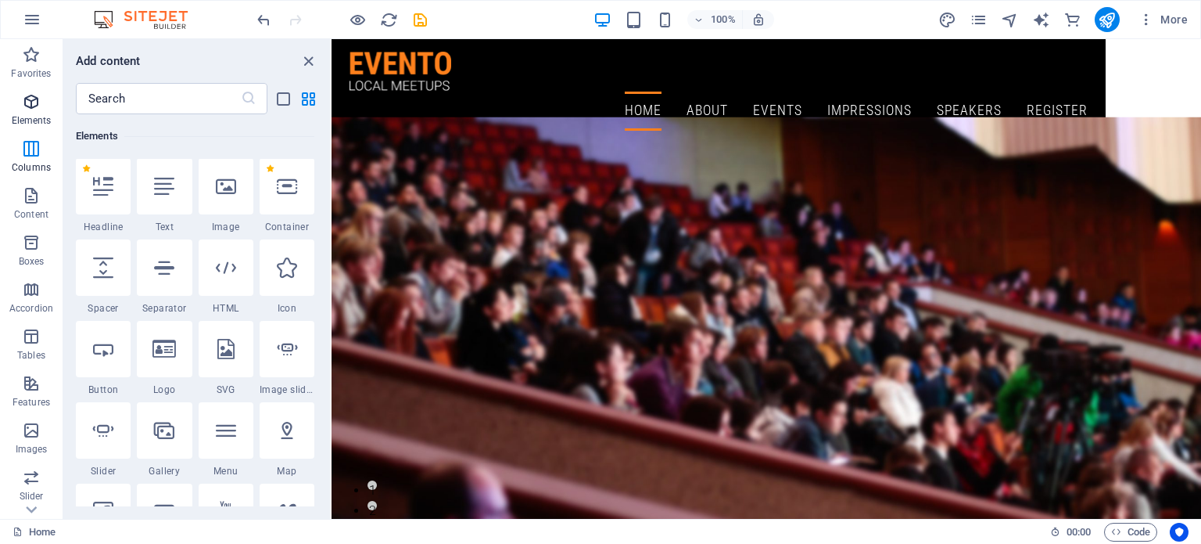
scroll to position [166, 0]
click at [289, 217] on div "1 Star Container" at bounding box center [287, 197] width 55 height 75
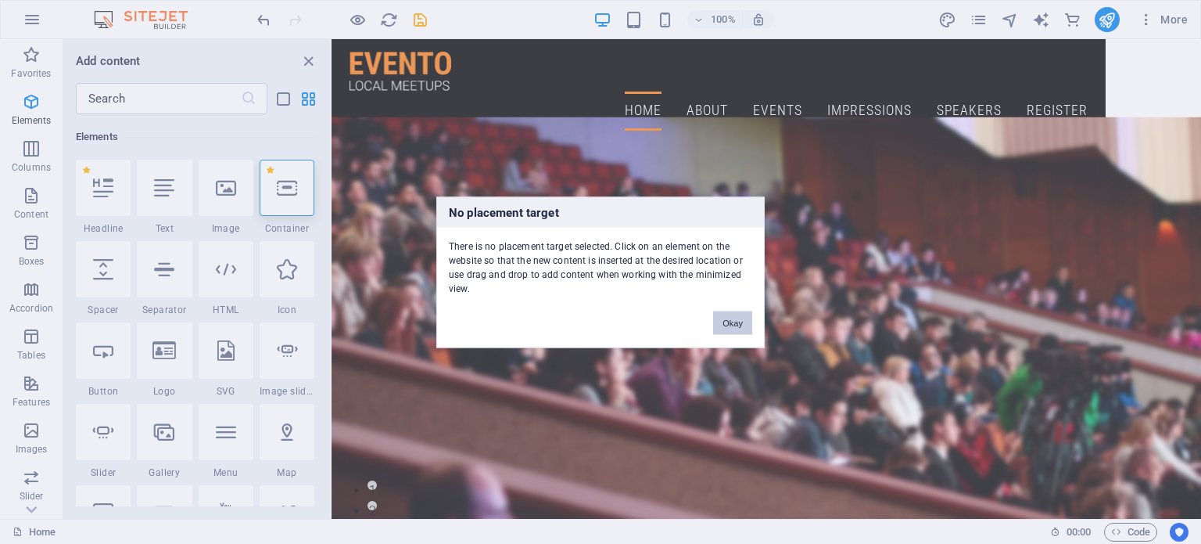
click at [727, 325] on button "Okay" at bounding box center [732, 322] width 39 height 23
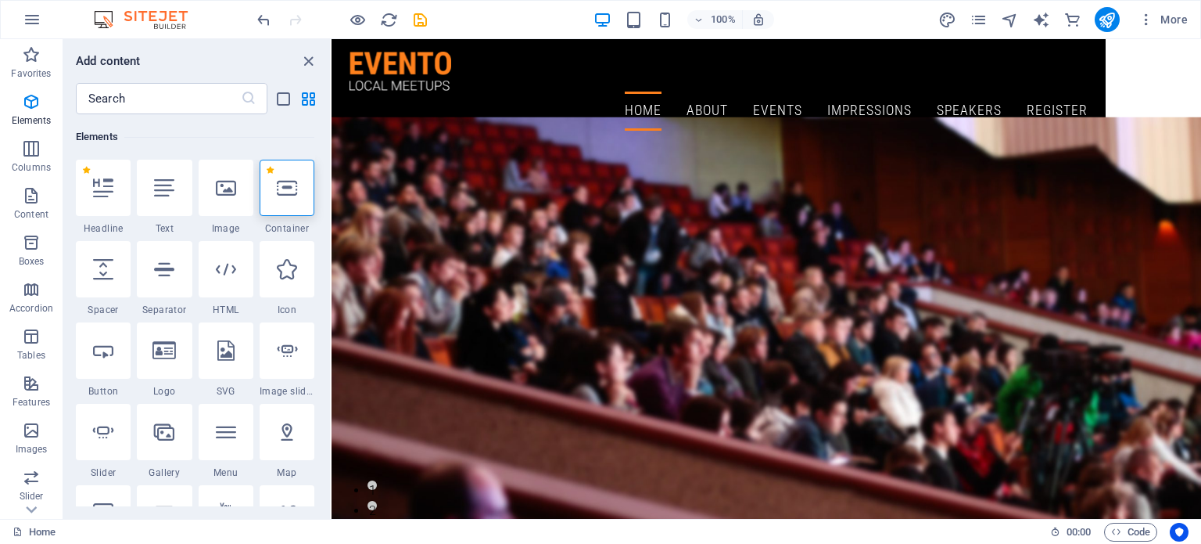
drag, startPoint x: 1108, startPoint y: 49, endPoint x: 1169, endPoint y: 98, distance: 77.9
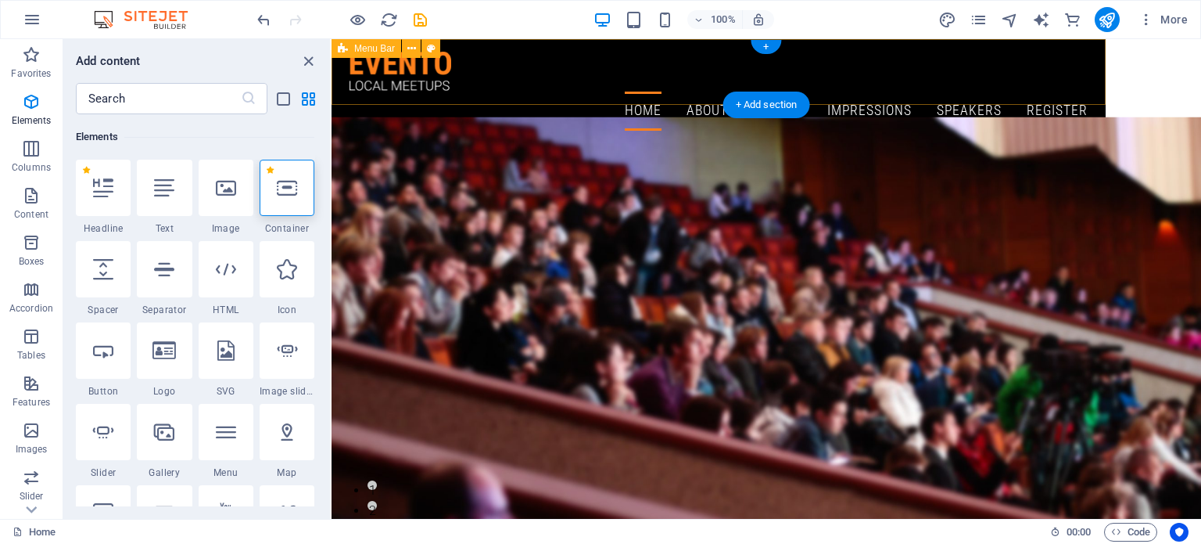
click at [1100, 51] on div "Home About Events Impressions Speakers Register Menu" at bounding box center [719, 91] width 774 height 104
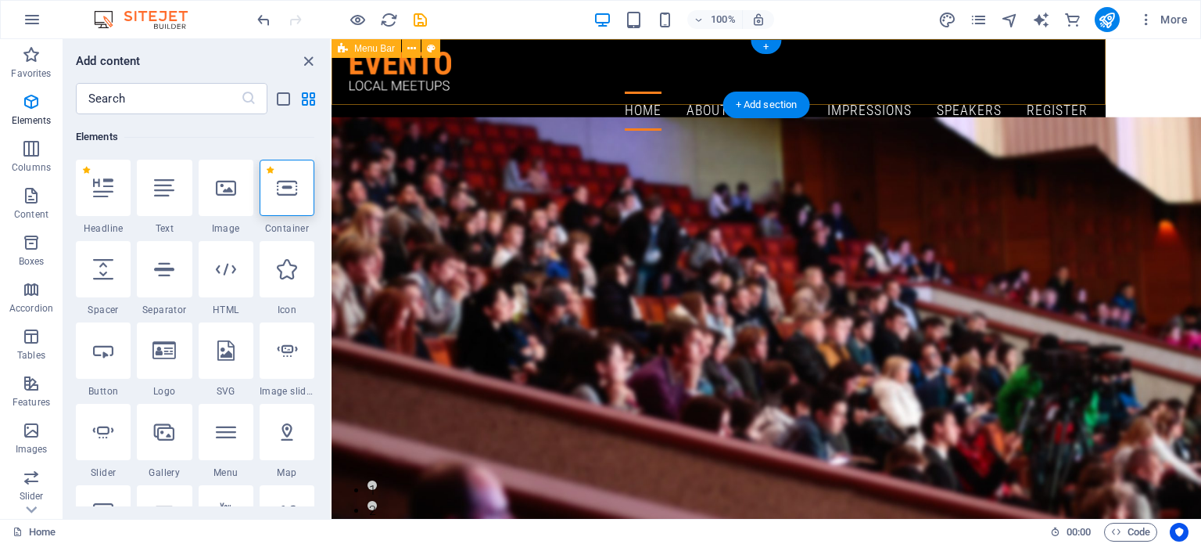
click at [1097, 46] on div "Home About Events Impressions Speakers Register Menu" at bounding box center [719, 91] width 774 height 104
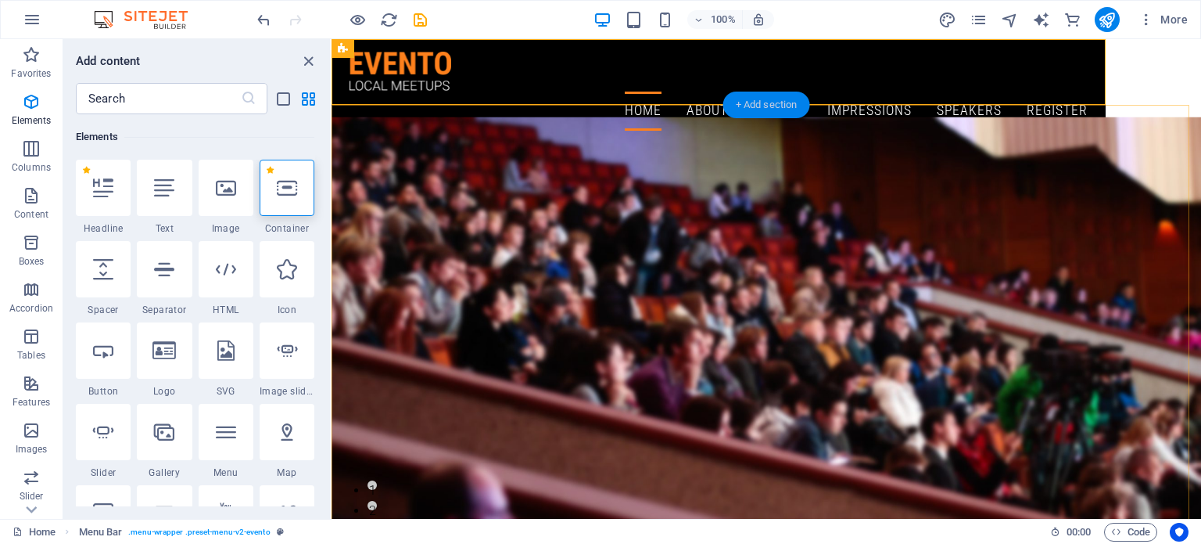
click at [757, 106] on div "+ Add section" at bounding box center [766, 105] width 87 height 27
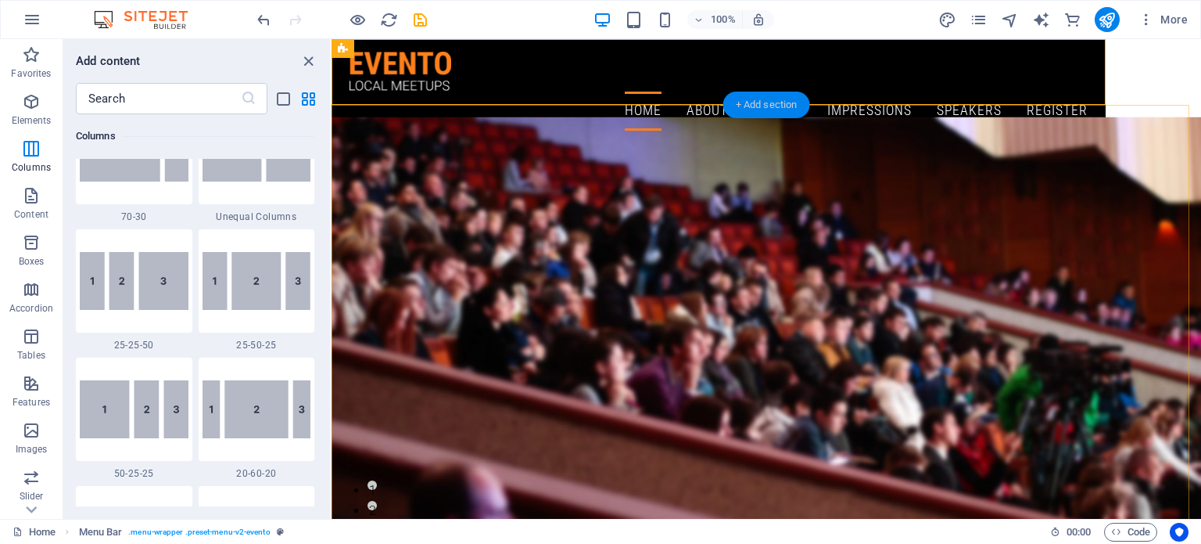
scroll to position [2737, 0]
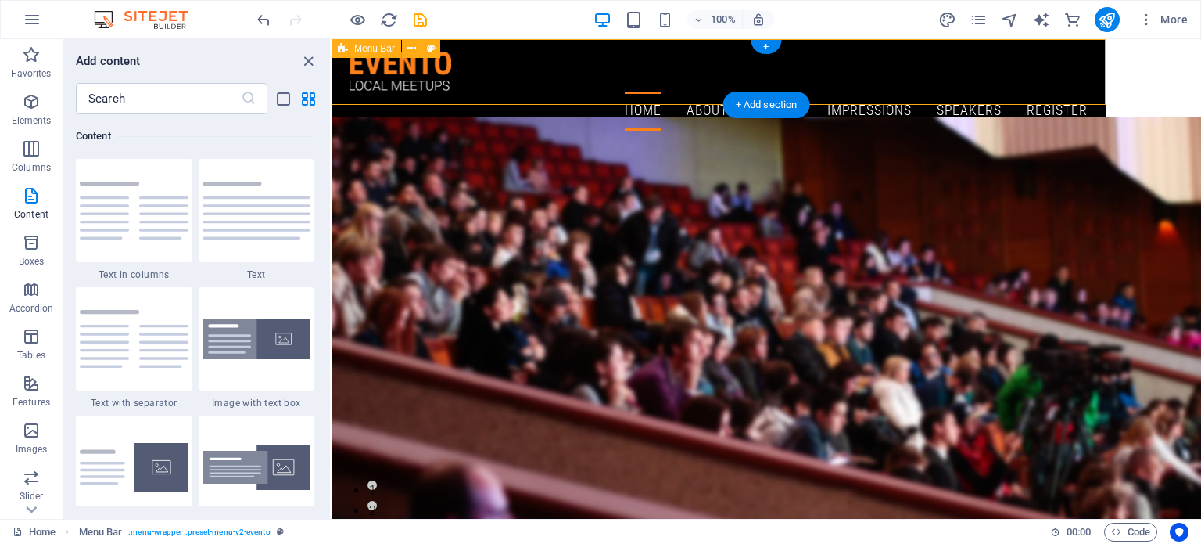
click at [1103, 63] on div "Home About Events Impressions Speakers Register Menu" at bounding box center [719, 91] width 774 height 104
click at [357, 51] on span "Menu Bar" at bounding box center [374, 48] width 41 height 9
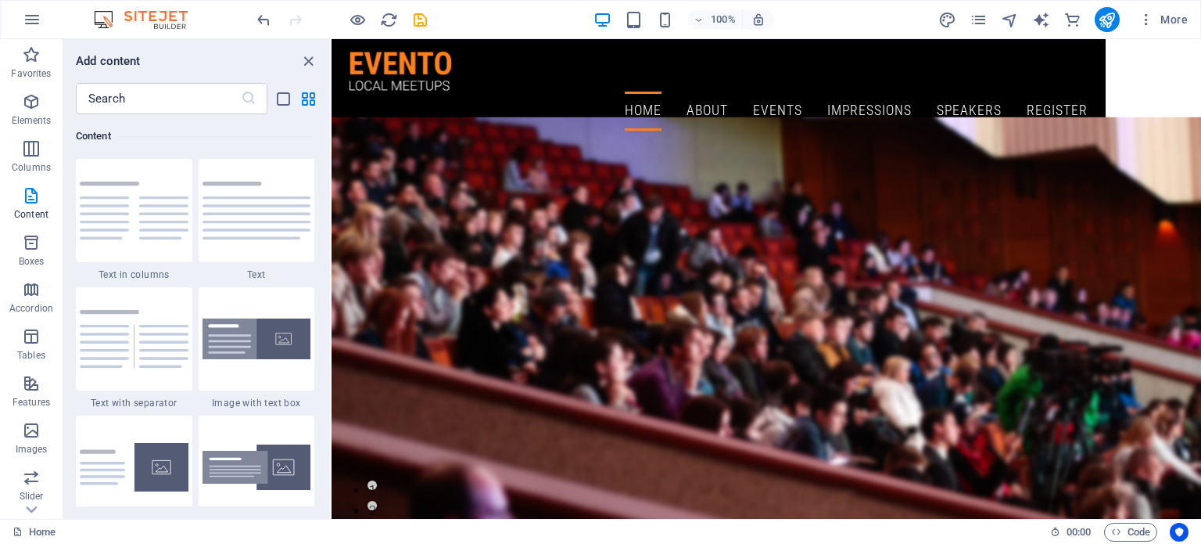
click at [763, 106] on div "+ Add section" at bounding box center [766, 105] width 87 height 27
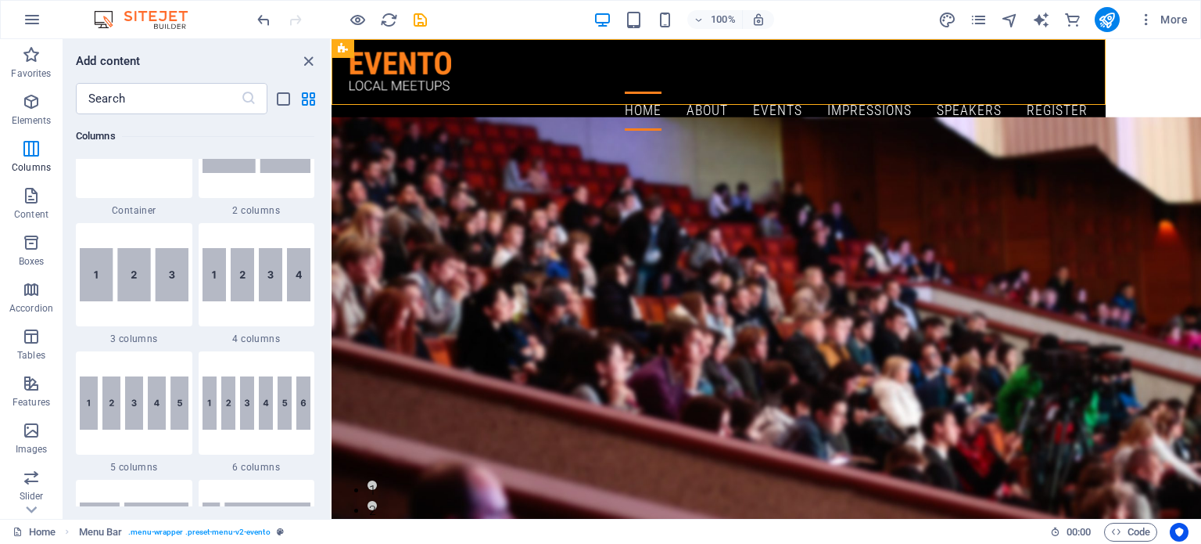
scroll to position [0, 0]
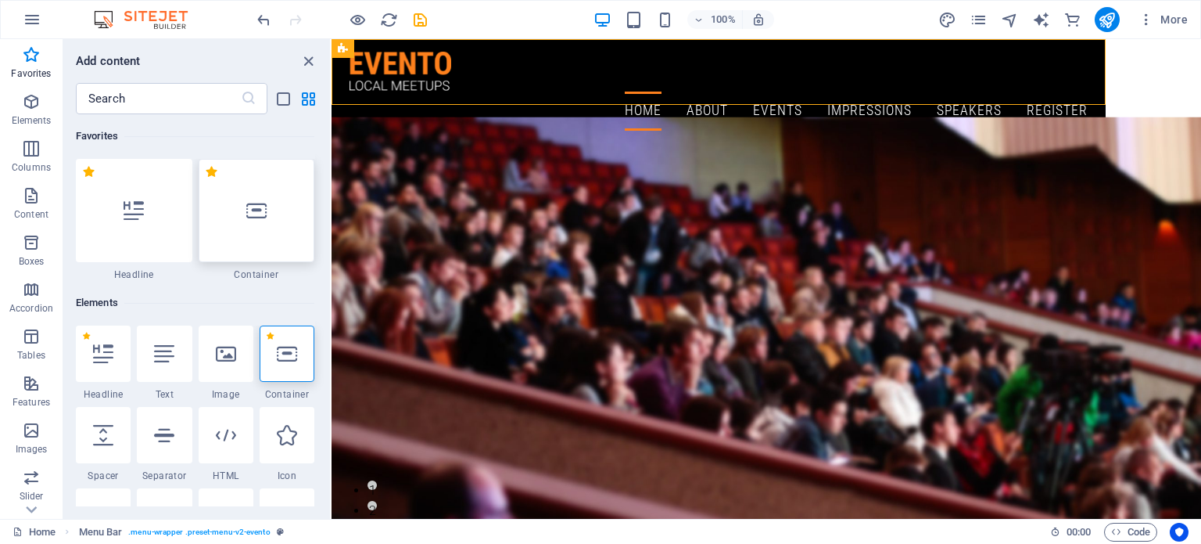
click at [287, 213] on div at bounding box center [257, 210] width 117 height 103
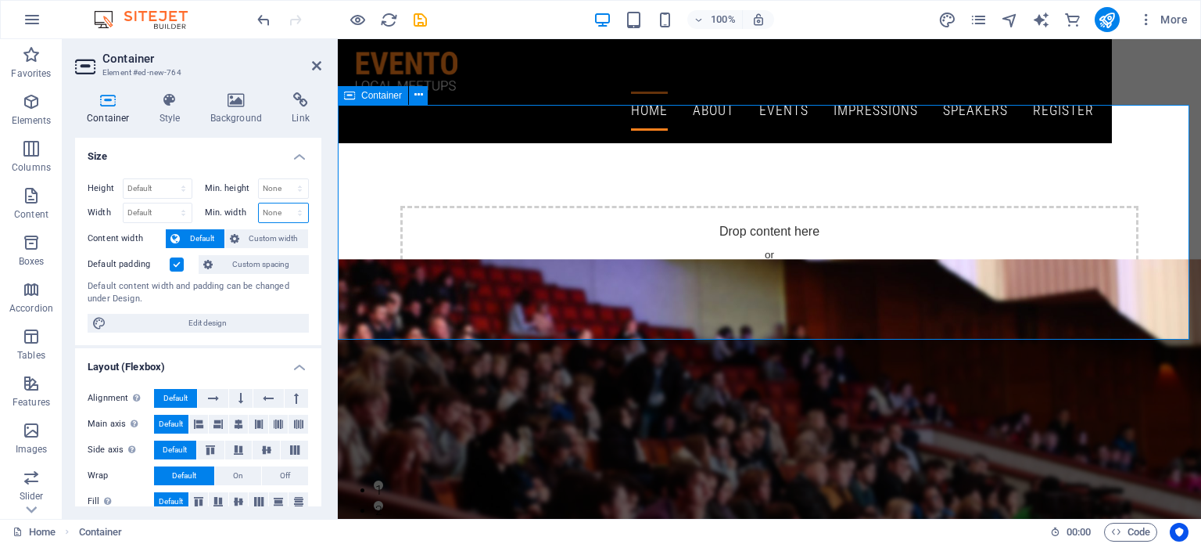
drag, startPoint x: 625, startPoint y: 252, endPoint x: 942, endPoint y: 210, distance: 320.3
click at [163, 206] on select "Default px rem % em vh vw" at bounding box center [158, 212] width 68 height 19
select select "px"
click at [167, 203] on select "Default px rem % em vh vw" at bounding box center [158, 212] width 68 height 19
type input "100"
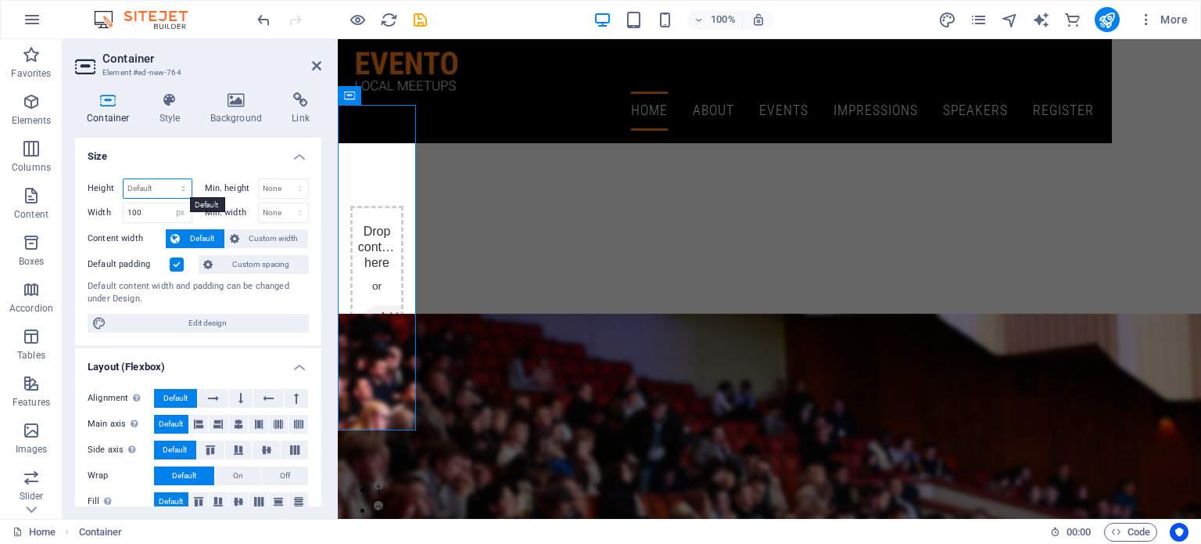
click at [160, 185] on select "Default px rem % vh vw" at bounding box center [158, 188] width 68 height 19
select select "rem"
click at [167, 179] on select "Default px rem % vh vw" at bounding box center [158, 188] width 68 height 19
click at [155, 235] on label "Content width" at bounding box center [127, 238] width 78 height 19
click at [159, 184] on input "26.0625" at bounding box center [158, 188] width 68 height 19
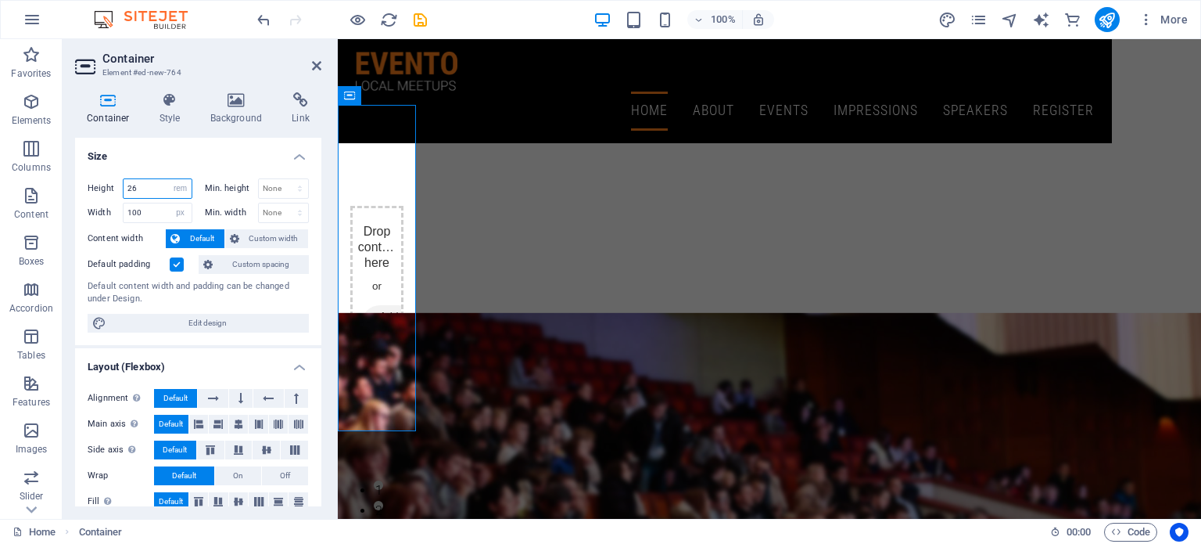
type input "2"
type input "75"
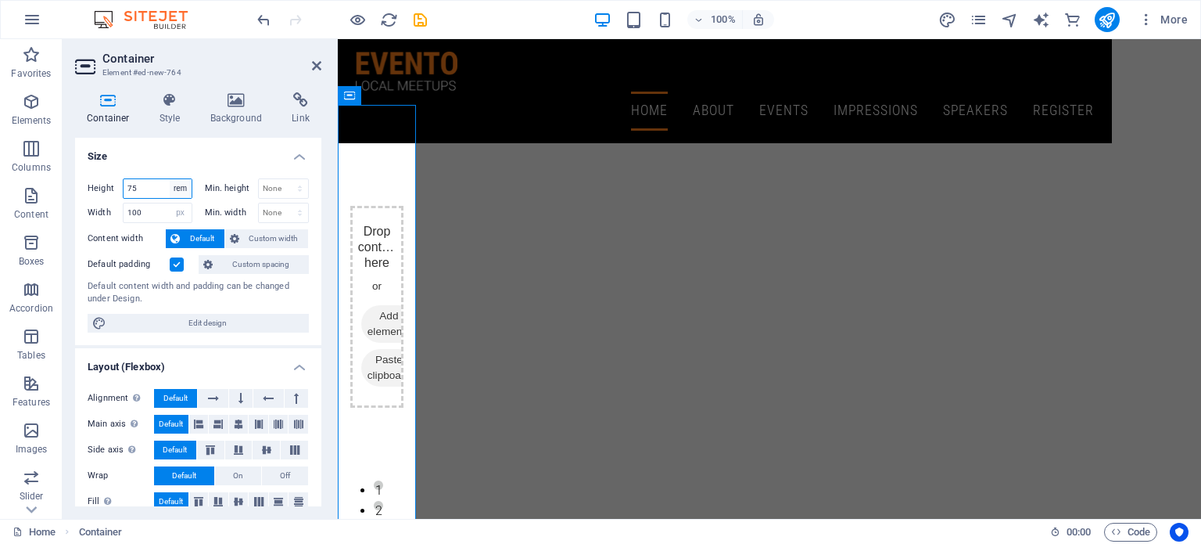
click at [176, 188] on select "Default px rem % vh vw" at bounding box center [181, 188] width 22 height 19
select select "px"
click at [170, 179] on select "Default px rem % vh vw" at bounding box center [181, 188] width 22 height 19
click at [147, 191] on input "1200" at bounding box center [158, 188] width 68 height 19
type input "1"
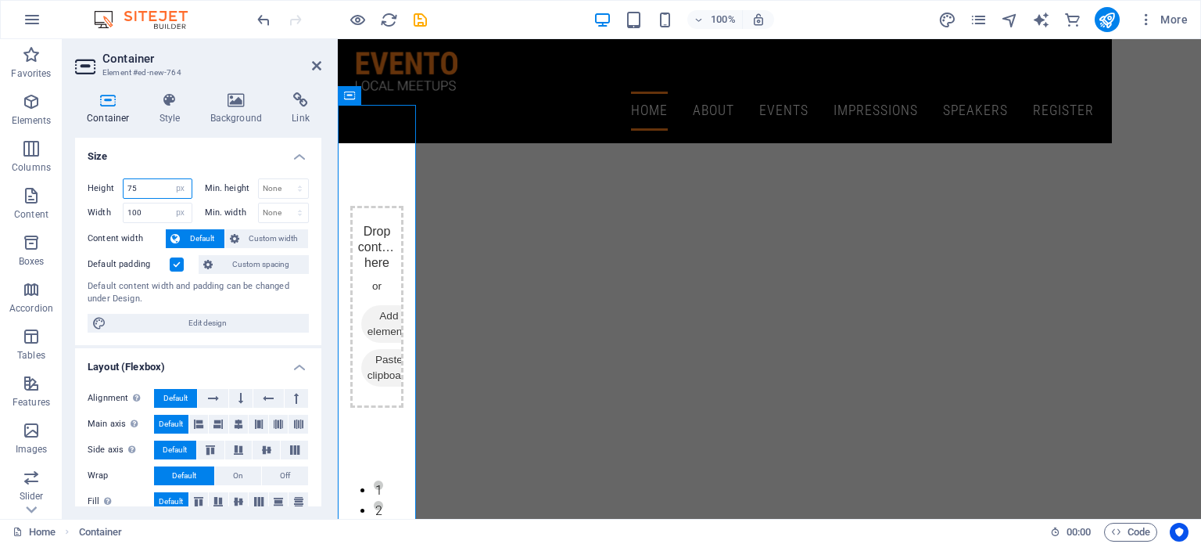
type input "75"
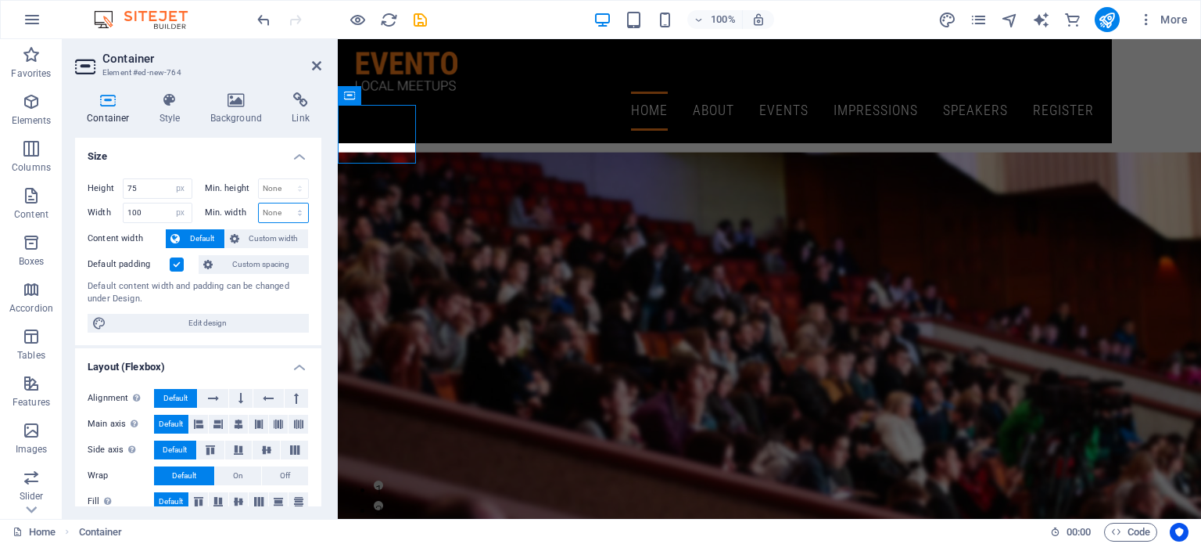
click at [283, 214] on select "None px rem % vh vw" at bounding box center [284, 212] width 50 height 19
click at [247, 240] on span "Custom width" at bounding box center [274, 238] width 60 height 19
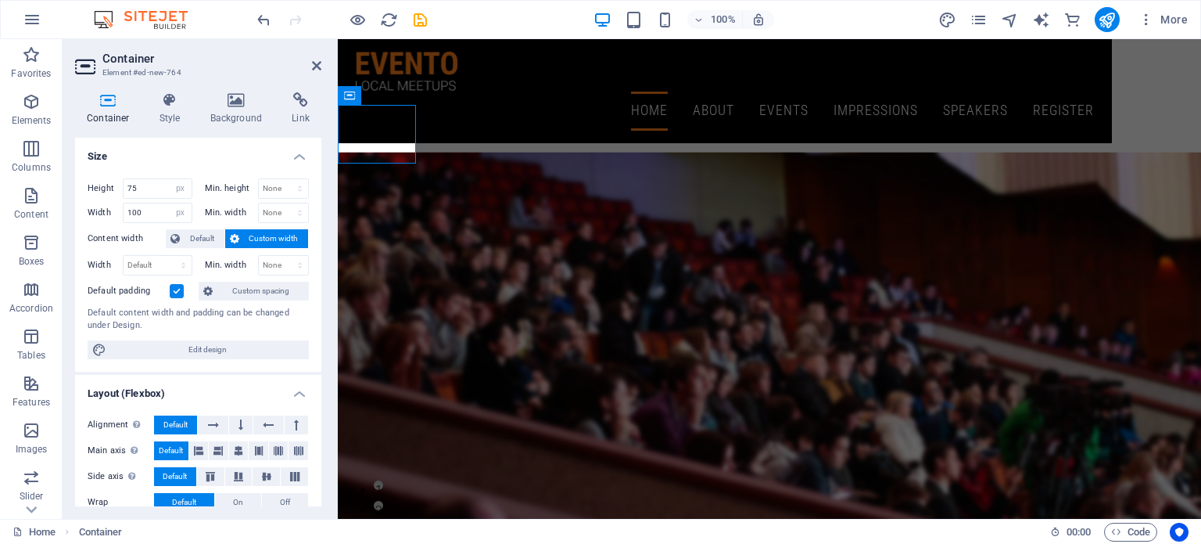
click at [247, 240] on span "Custom width" at bounding box center [274, 238] width 60 height 19
click at [163, 259] on select "Default px rem % em vh vw" at bounding box center [158, 265] width 68 height 19
select select "px"
click at [167, 256] on select "Default px rem % em vh vw" at bounding box center [158, 265] width 68 height 19
type input "100"
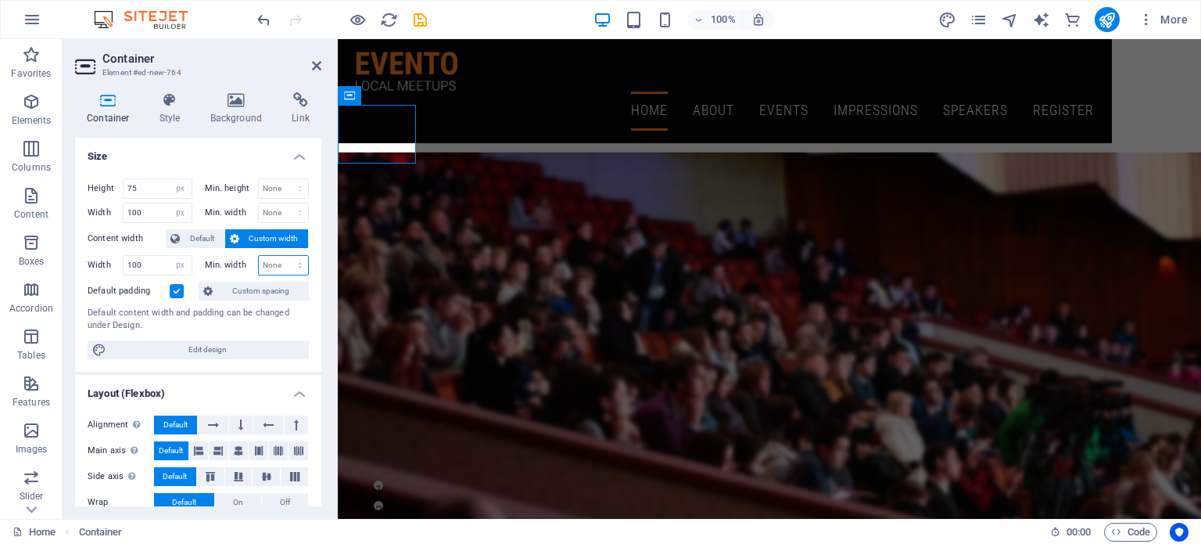
click at [278, 267] on select "None px rem % vh vw" at bounding box center [284, 265] width 50 height 19
select select "px"
click at [283, 256] on select "None px rem % vh vw" at bounding box center [284, 265] width 50 height 19
type input "100"
click at [181, 292] on label at bounding box center [177, 291] width 14 height 14
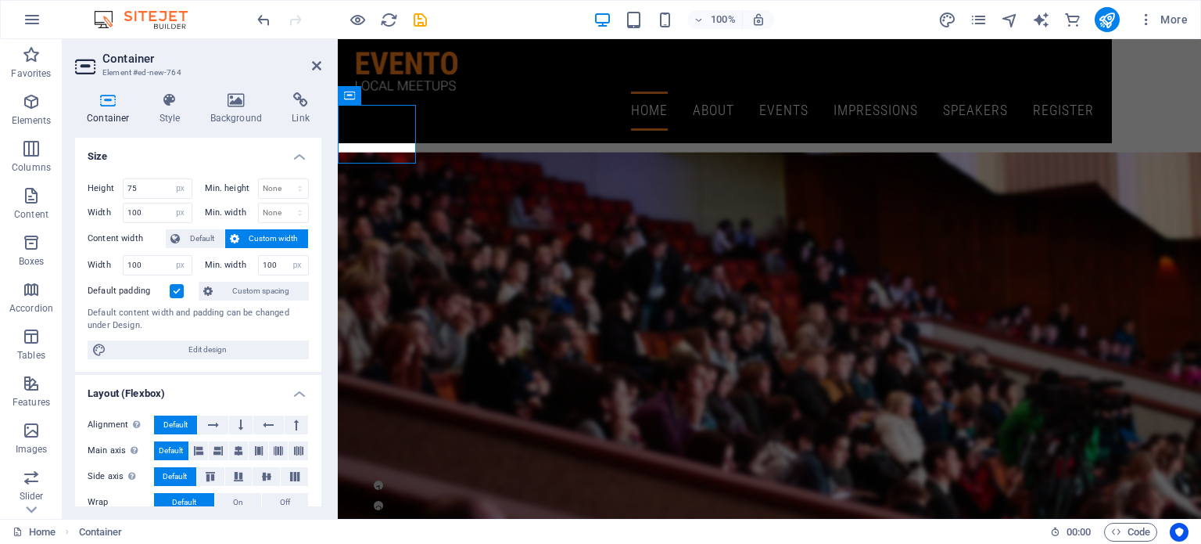
click at [0, 0] on input "Default padding" at bounding box center [0, 0] width 0 height 0
click at [178, 291] on label at bounding box center [177, 291] width 14 height 14
click at [0, 0] on input "Default padding" at bounding box center [0, 0] width 0 height 0
click at [229, 289] on span "Custom spacing" at bounding box center [260, 291] width 87 height 19
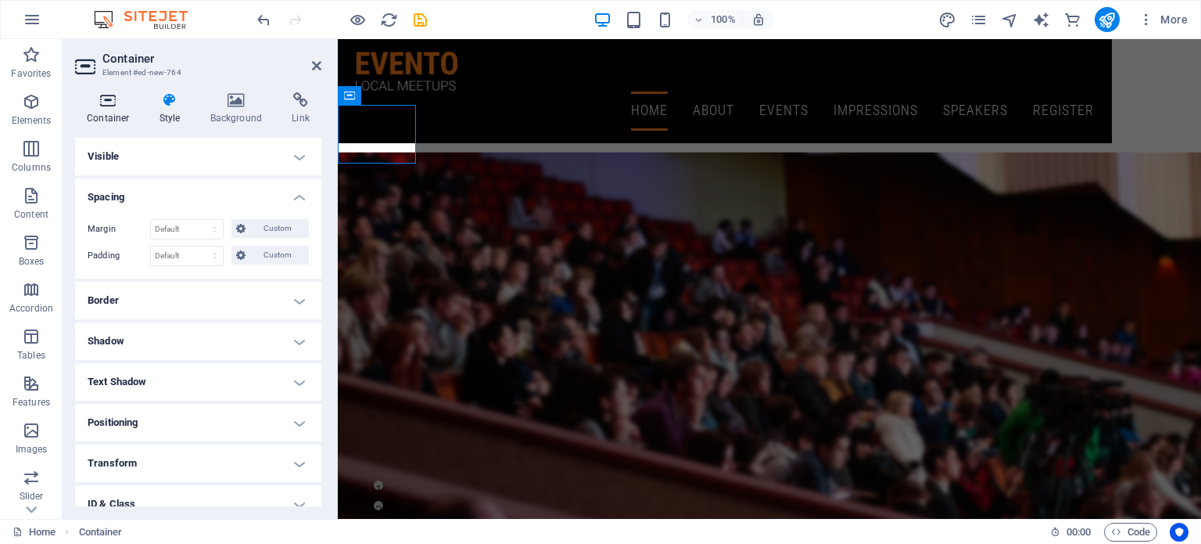
click at [102, 105] on icon at bounding box center [108, 100] width 66 height 16
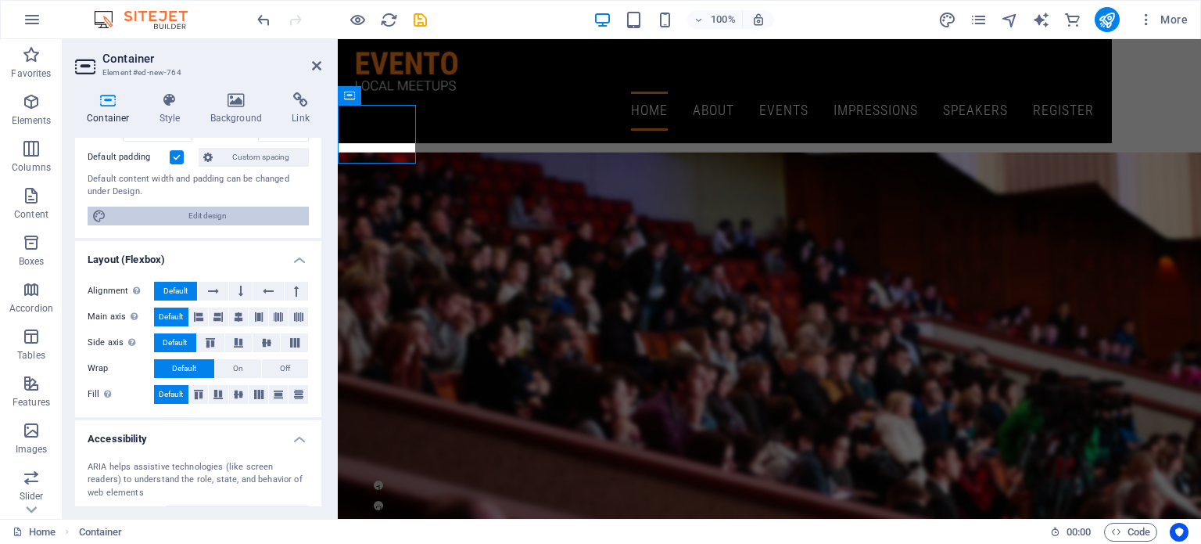
scroll to position [135, 0]
click at [314, 63] on icon at bounding box center [316, 65] width 9 height 13
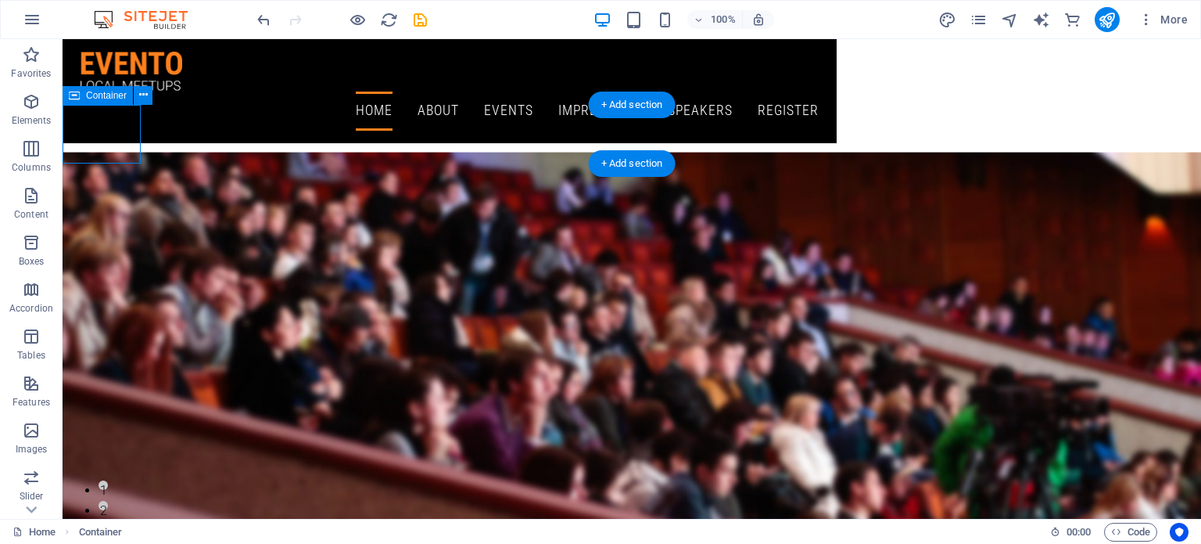
click at [89, 143] on div "Drop content here or Add elements Paste clipboard" at bounding box center [102, 172] width 78 height 59
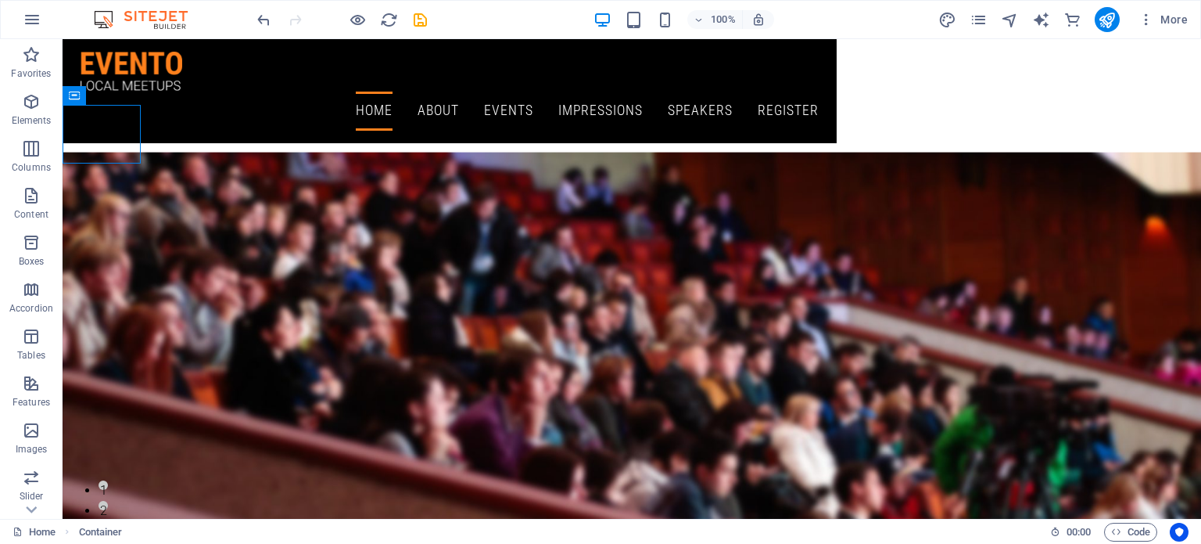
drag, startPoint x: 179, startPoint y: 135, endPoint x: 864, endPoint y: 61, distance: 688.3
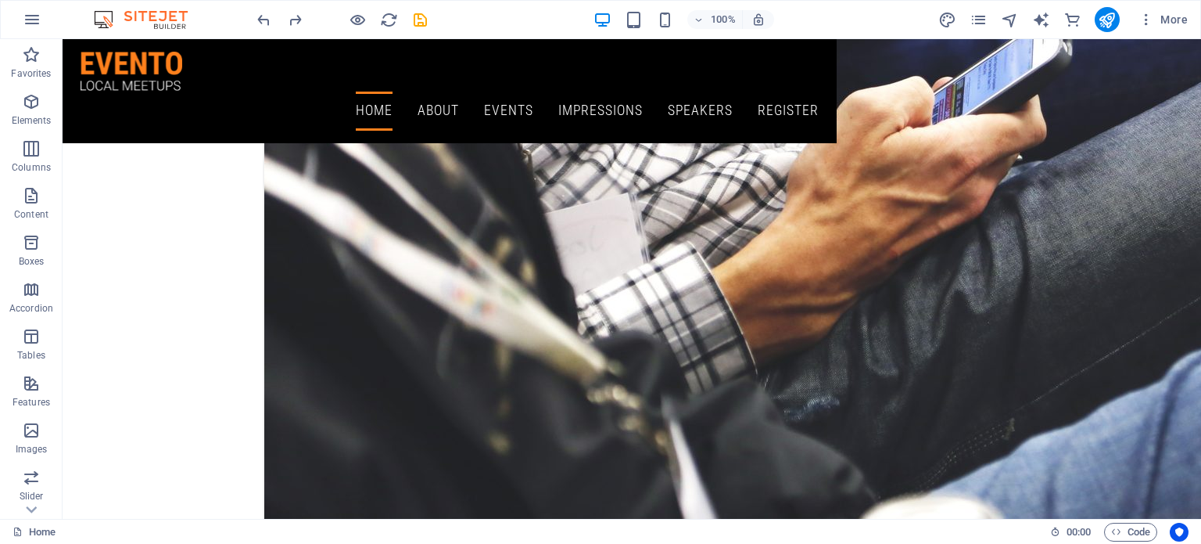
scroll to position [0, 0]
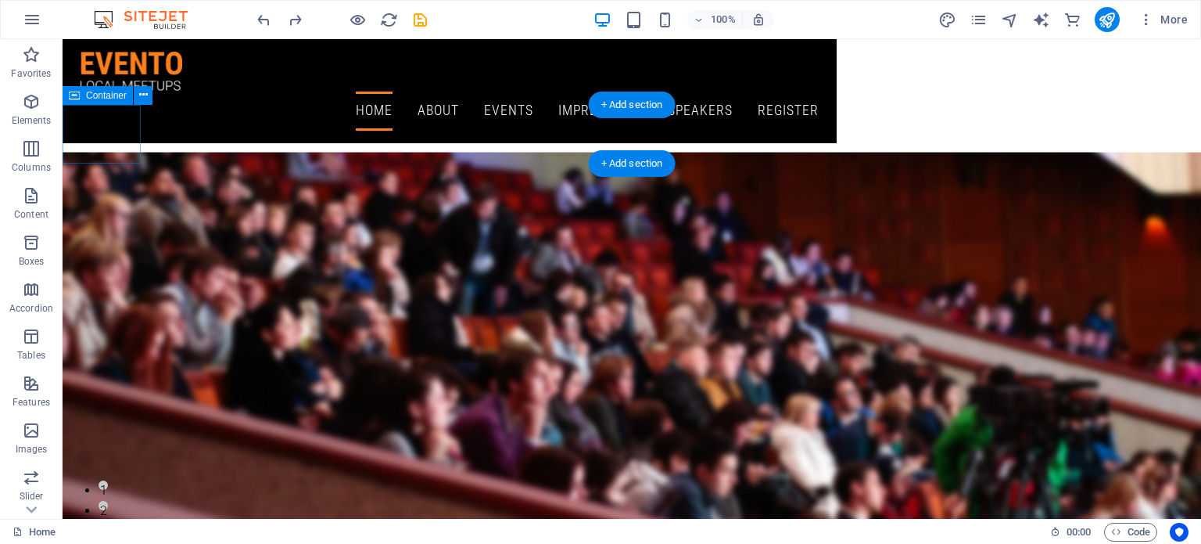
click at [132, 143] on div "Drop content here or Add elements Paste clipboard" at bounding box center [102, 172] width 78 height 59
click at [113, 143] on div "Drop content here or Add elements Paste clipboard" at bounding box center [102, 172] width 78 height 59
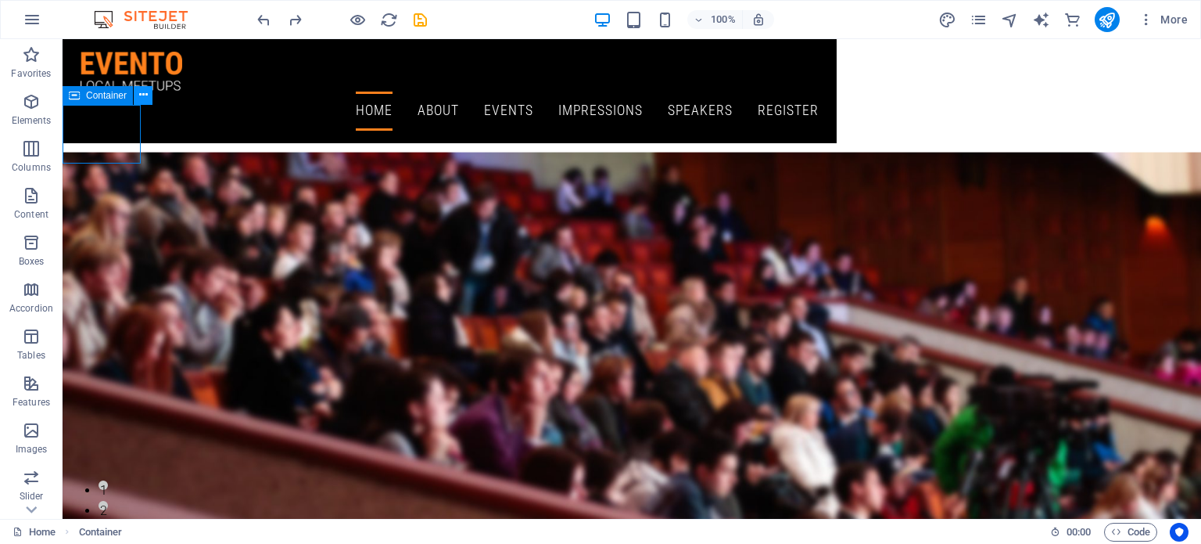
click at [145, 94] on icon at bounding box center [143, 95] width 9 height 16
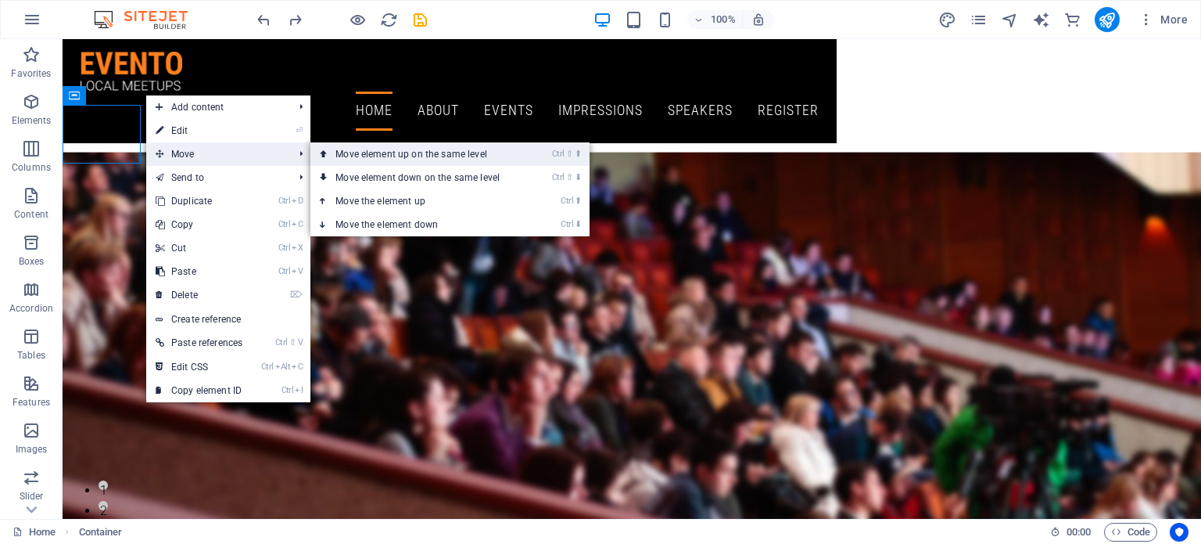
click at [345, 159] on link "Ctrl ⇧ ⬆ Move element up on the same level" at bounding box center [421, 153] width 221 height 23
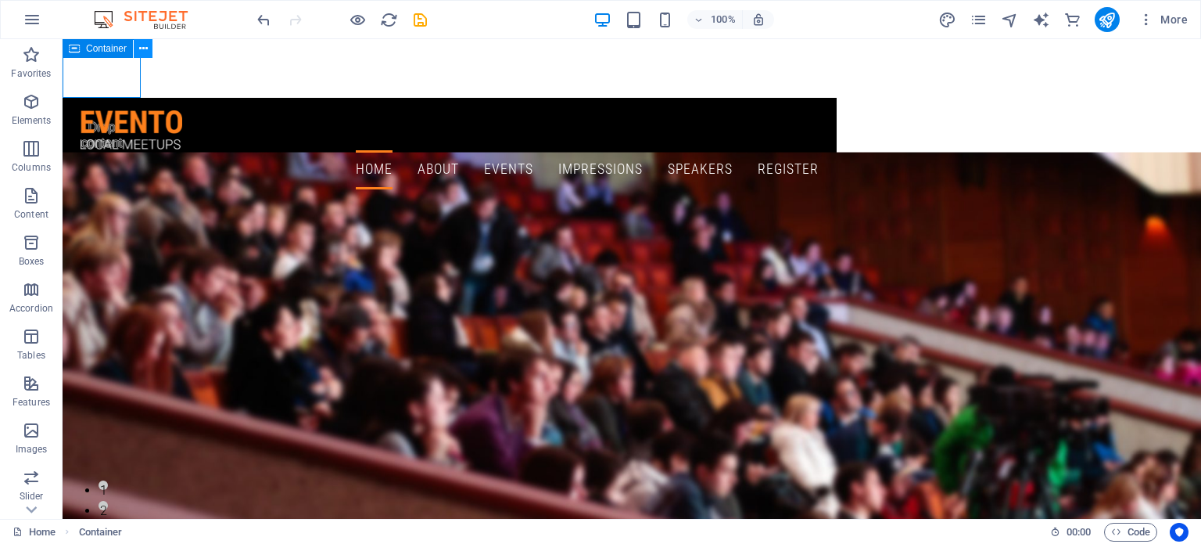
click at [149, 49] on button at bounding box center [143, 48] width 19 height 19
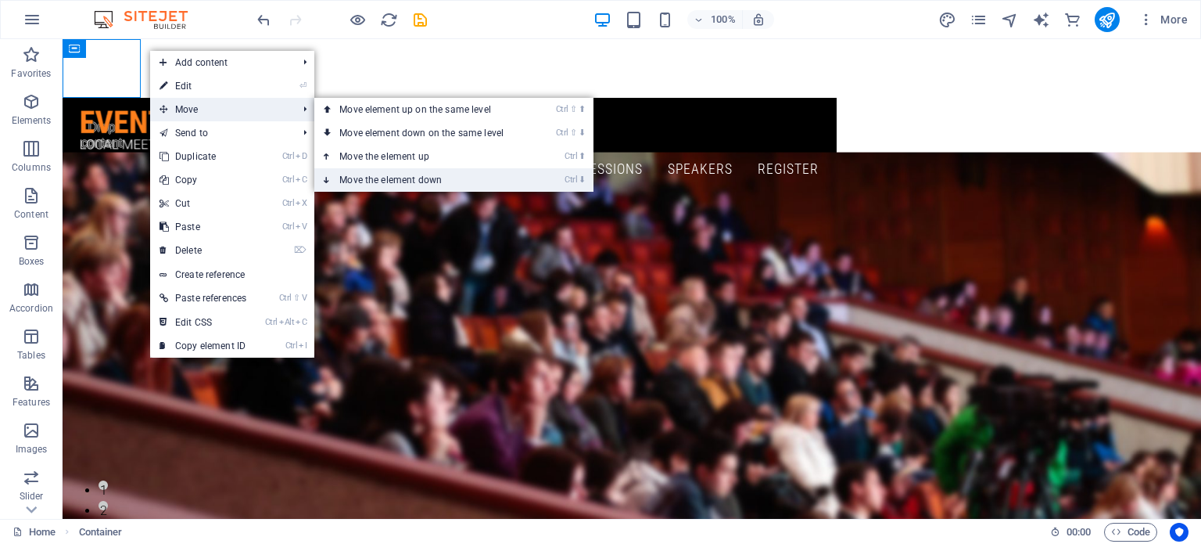
click at [392, 176] on link "Ctrl ⬇ Move the element down" at bounding box center [424, 179] width 221 height 23
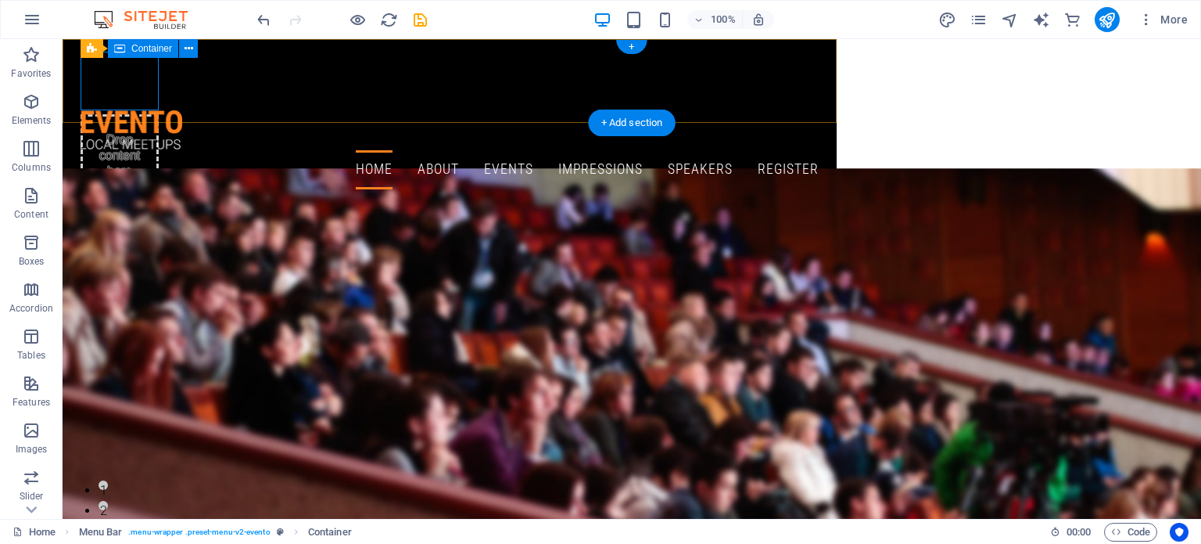
click at [156, 86] on div "Drop content here or Add elements Paste clipboard" at bounding box center [120, 81] width 78 height 59
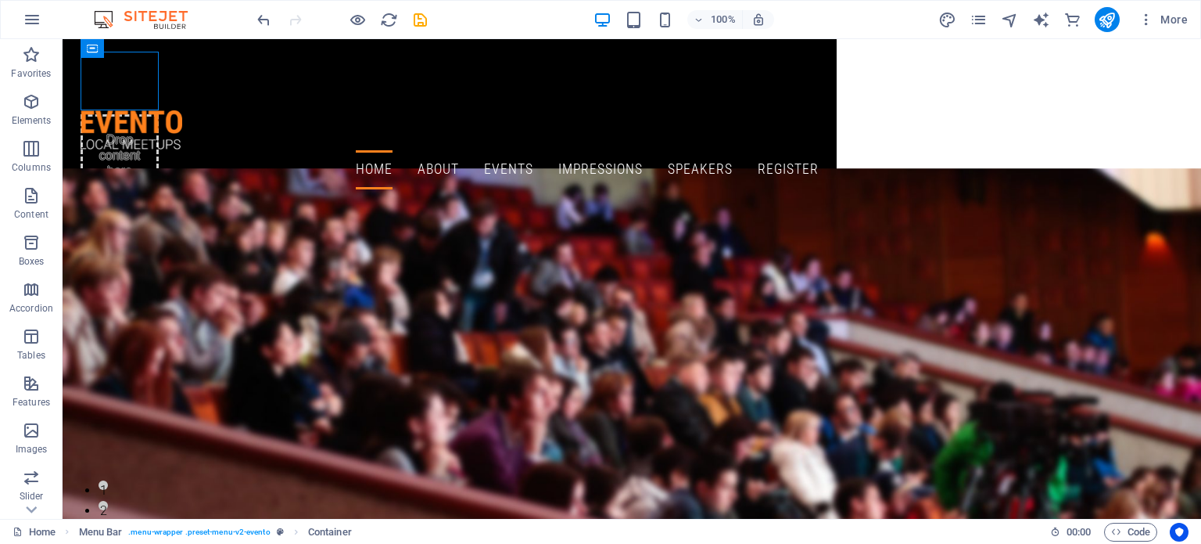
drag, startPoint x: 110, startPoint y: 85, endPoint x: 918, endPoint y: 79, distance: 808.8
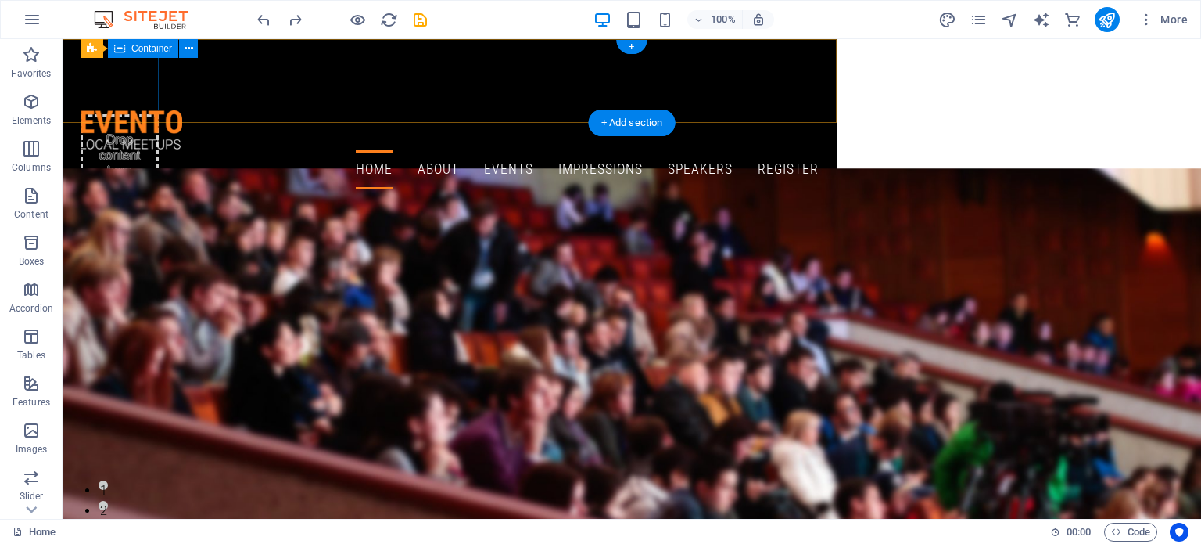
click at [131, 89] on div "Drop content here or Add elements Paste clipboard" at bounding box center [120, 81] width 78 height 59
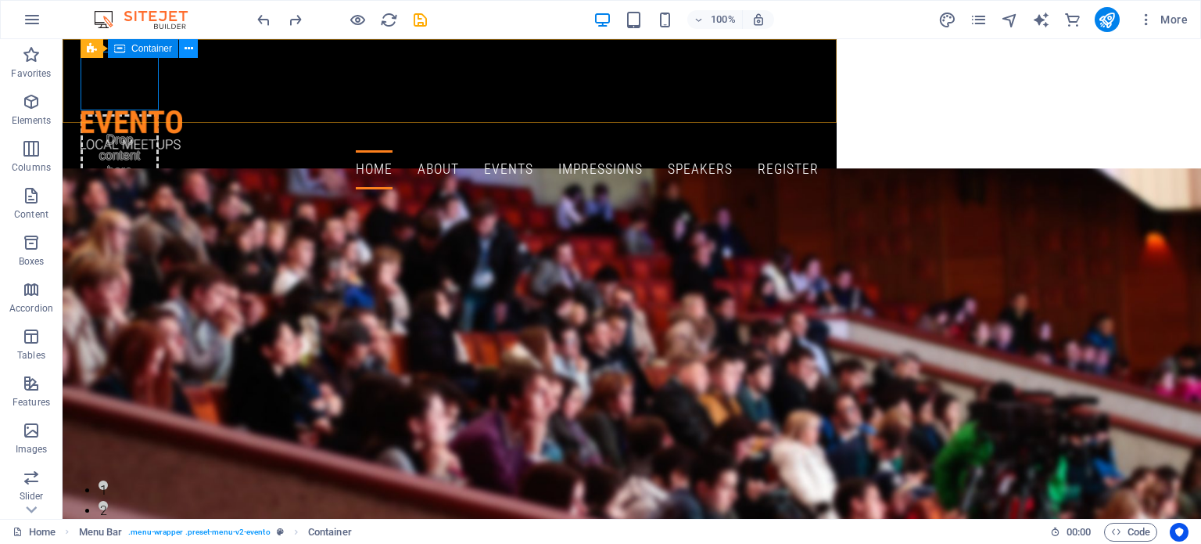
click at [183, 50] on button at bounding box center [188, 48] width 19 height 19
click at [157, 101] on div "Drop content here or Add elements Paste clipboard" at bounding box center [120, 81] width 78 height 59
click at [137, 104] on div "Drop content here or Add elements Paste clipboard" at bounding box center [120, 81] width 78 height 59
click at [138, 52] on span "Container" at bounding box center [151, 48] width 41 height 9
click at [185, 49] on icon at bounding box center [189, 49] width 9 height 16
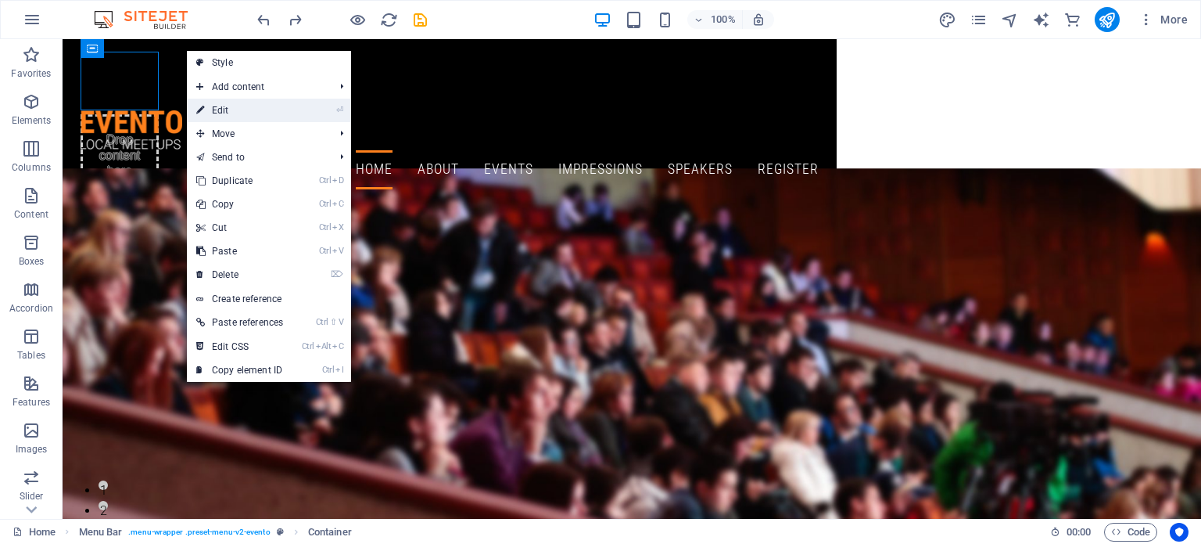
click at [225, 106] on link "⏎ Edit" at bounding box center [240, 110] width 106 height 23
select select "px"
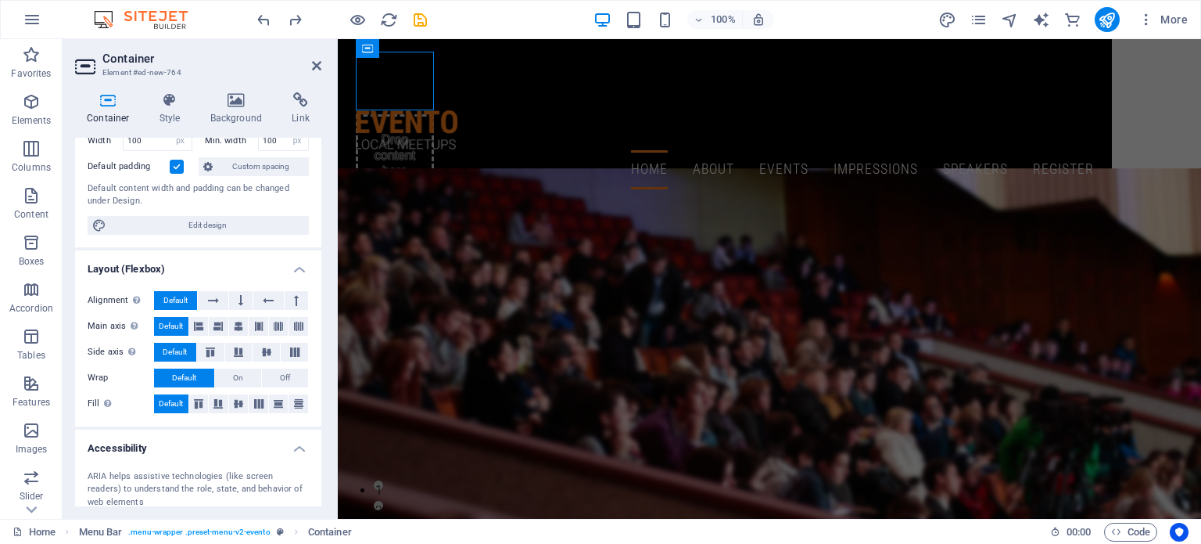
scroll to position [141, 0]
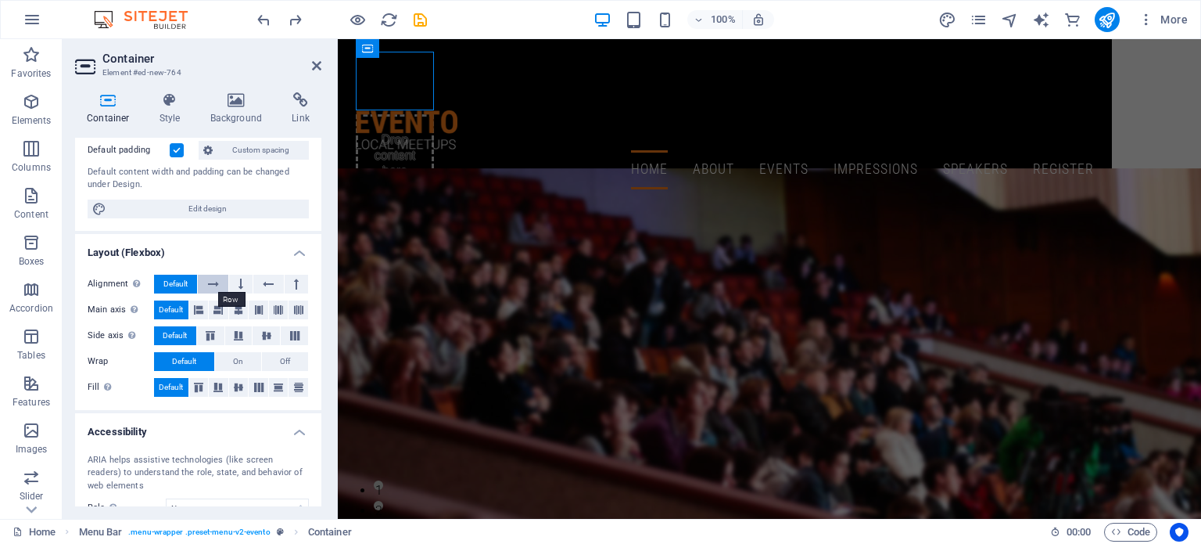
click at [220, 288] on button at bounding box center [213, 284] width 30 height 19
click at [172, 283] on span "Default" at bounding box center [175, 284] width 24 height 19
click at [213, 280] on icon at bounding box center [213, 284] width 11 height 19
click at [181, 283] on span "Default" at bounding box center [175, 284] width 24 height 19
click at [294, 310] on icon at bounding box center [298, 309] width 9 height 19
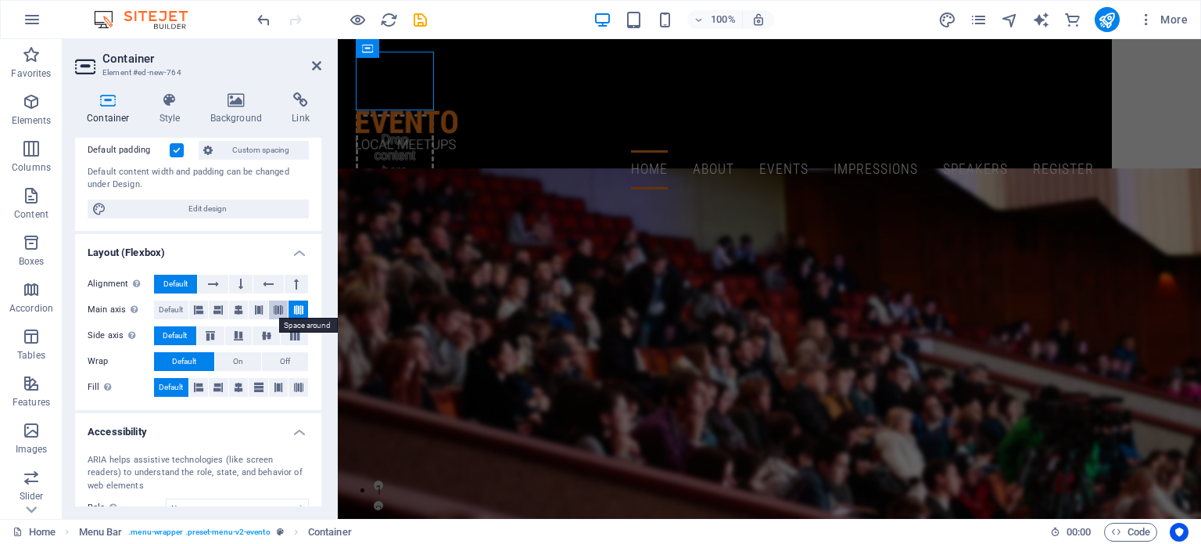
click at [274, 310] on icon at bounding box center [278, 309] width 9 height 19
click at [263, 311] on button at bounding box center [259, 309] width 20 height 19
click at [239, 310] on icon at bounding box center [238, 309] width 9 height 19
click at [207, 308] on button at bounding box center [199, 309] width 20 height 19
click at [181, 308] on span "Default" at bounding box center [171, 309] width 24 height 19
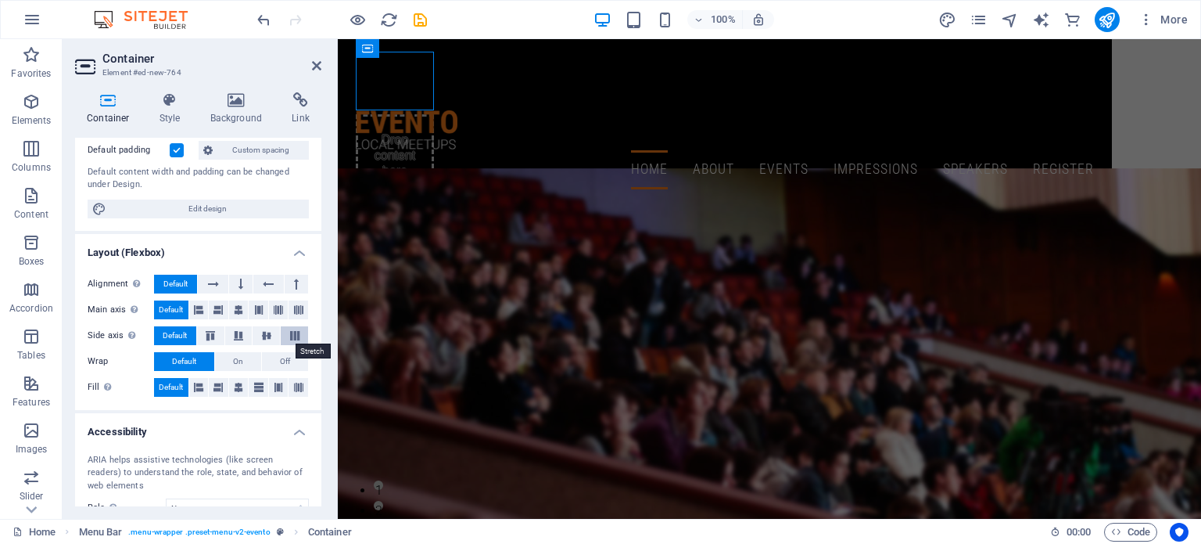
click at [299, 331] on icon at bounding box center [294, 335] width 19 height 9
click at [267, 331] on icon at bounding box center [266, 335] width 19 height 9
click at [178, 336] on span "Default" at bounding box center [175, 335] width 24 height 19
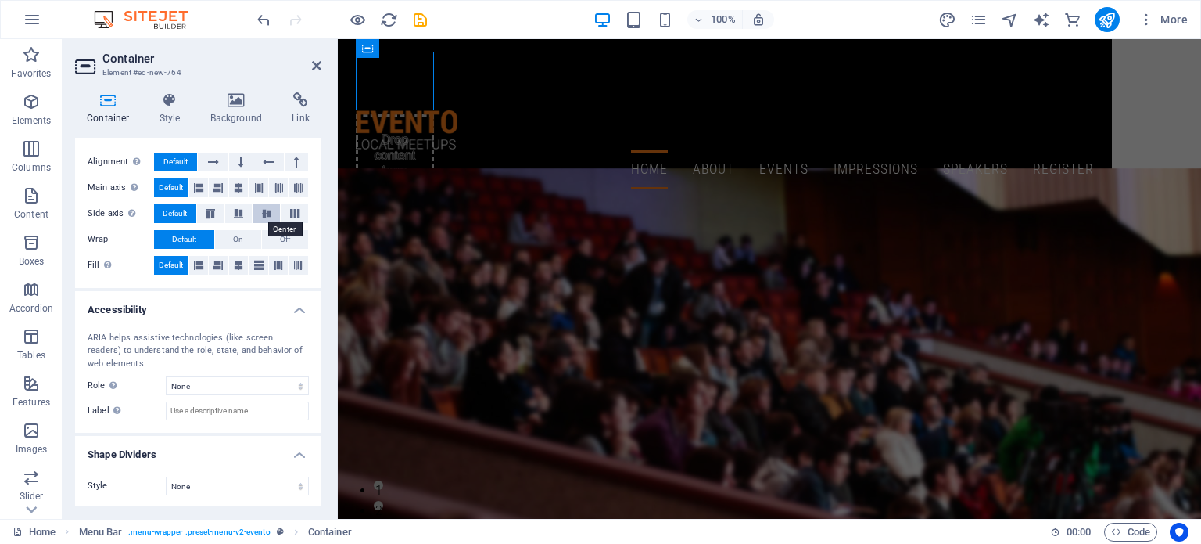
scroll to position [0, 0]
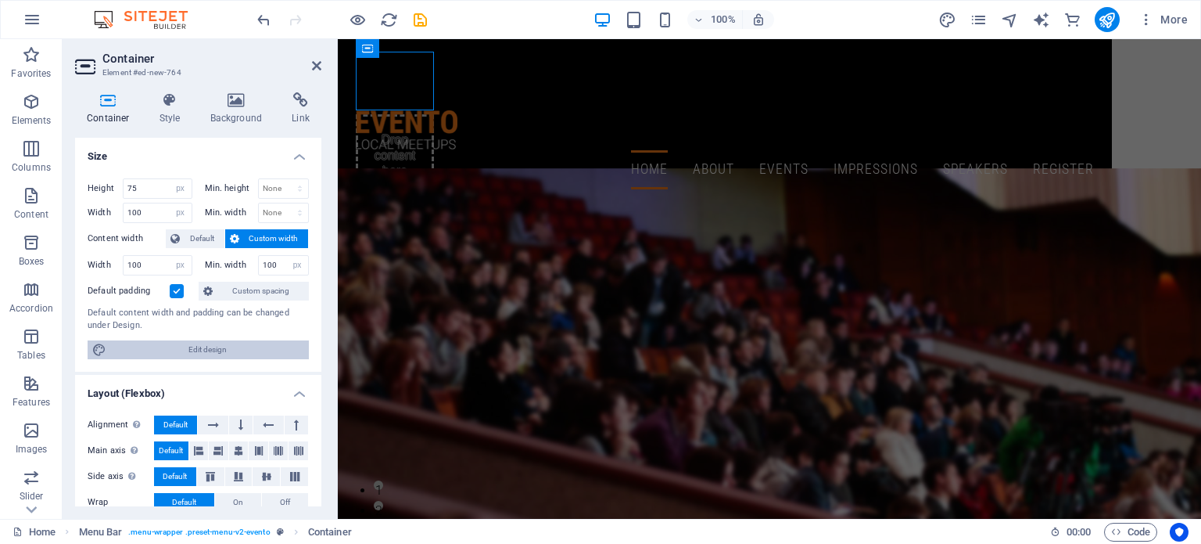
click at [163, 345] on span "Edit design" at bounding box center [207, 349] width 193 height 19
select select "rem"
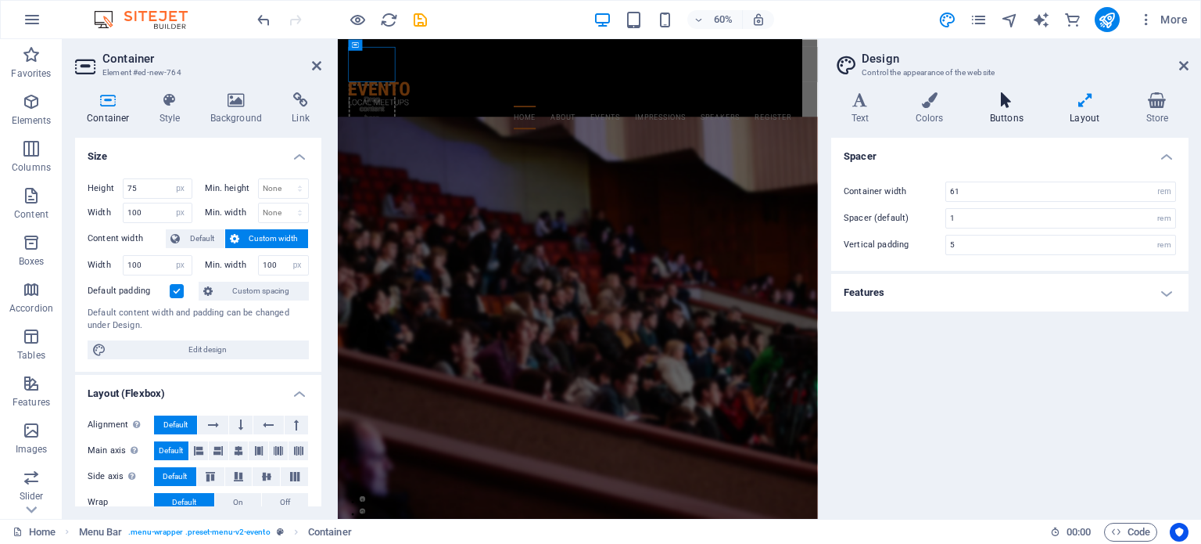
click at [1006, 114] on h4 "Buttons" at bounding box center [1010, 108] width 80 height 33
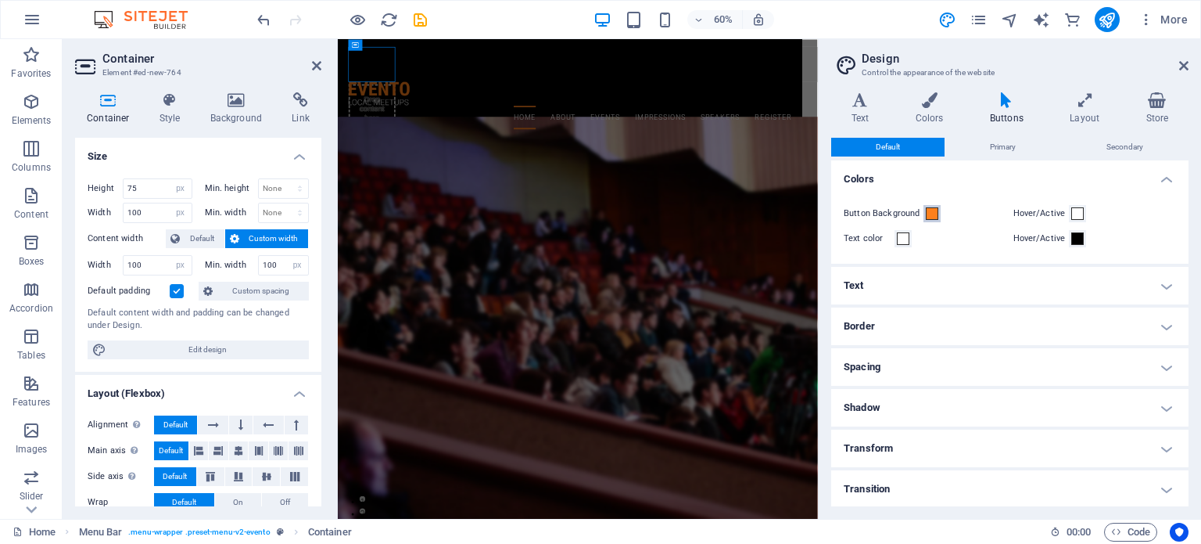
click at [928, 217] on span at bounding box center [932, 213] width 13 height 13
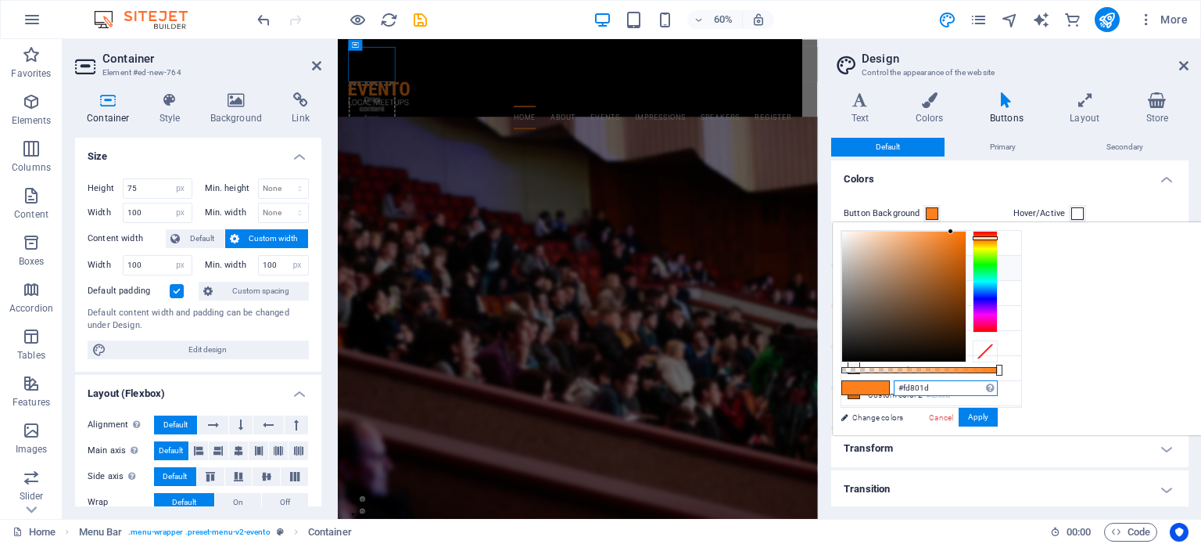
click at [998, 387] on input "#fd801d" at bounding box center [946, 388] width 104 height 16
type input "#"
click at [998, 382] on input "text" at bounding box center [946, 388] width 104 height 16
click at [1006, 402] on div "Supported formats #0852ed rgb(8, 82, 237) rgba(8, 82, 237, 90%) hsv(221,97,93) …" at bounding box center [919, 442] width 173 height 439
click at [998, 383] on input "text" at bounding box center [946, 388] width 104 height 16
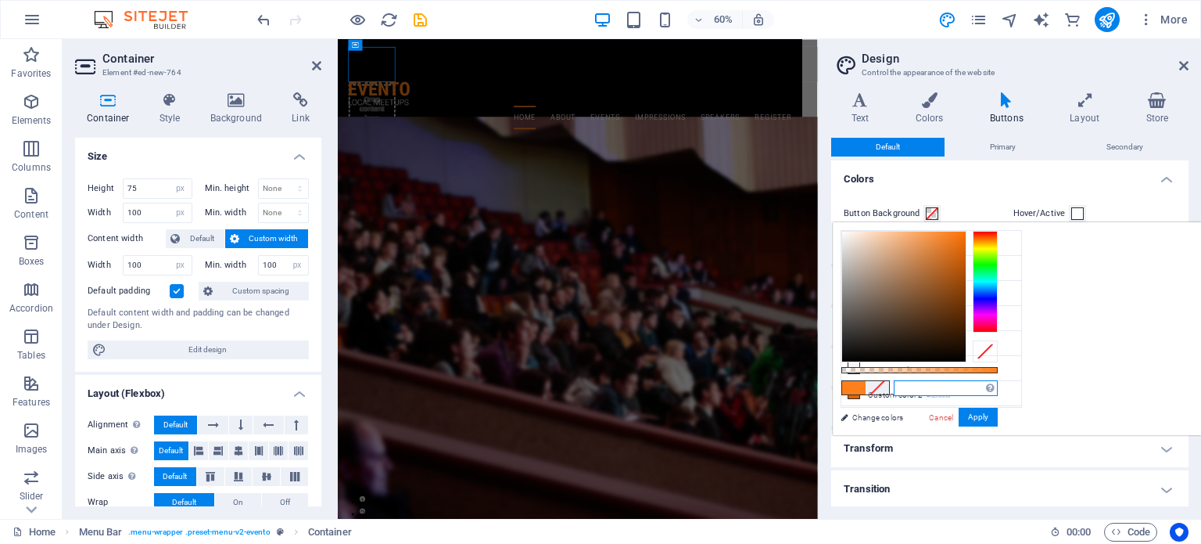
paste input "font-family: "cocktail-shaker", sans-serif; font-weight: 500; font-style: norma…"
type input "f"
click at [955, 418] on link "Cancel" at bounding box center [941, 417] width 27 height 12
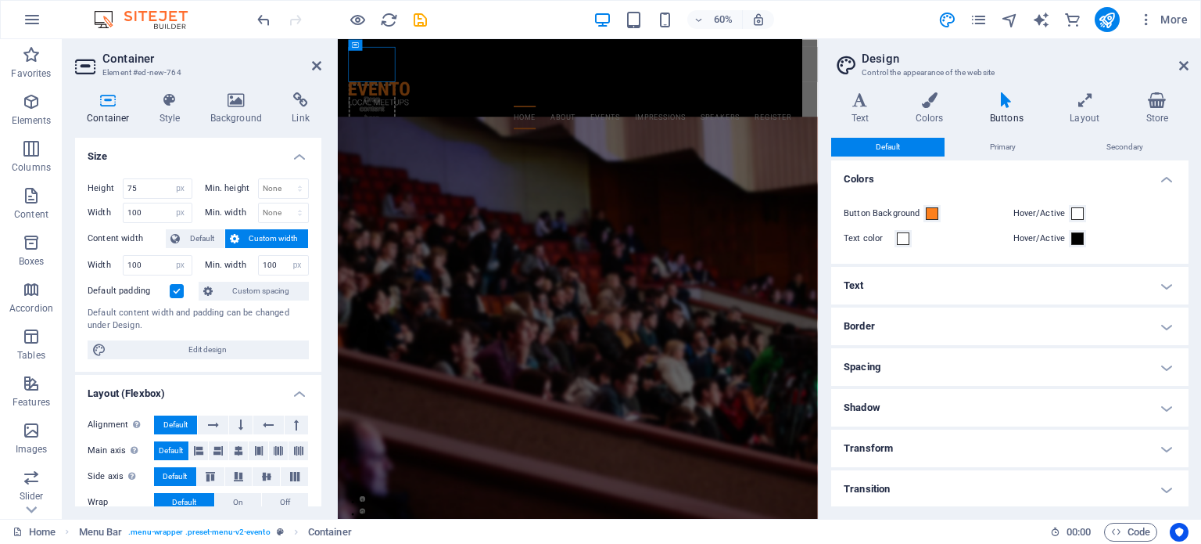
click at [1191, 65] on aside "Design Control the appearance of the website Variants Text Colors Buttons Layou…" at bounding box center [1009, 278] width 383 height 479
click at [1183, 65] on icon at bounding box center [1183, 65] width 9 height 13
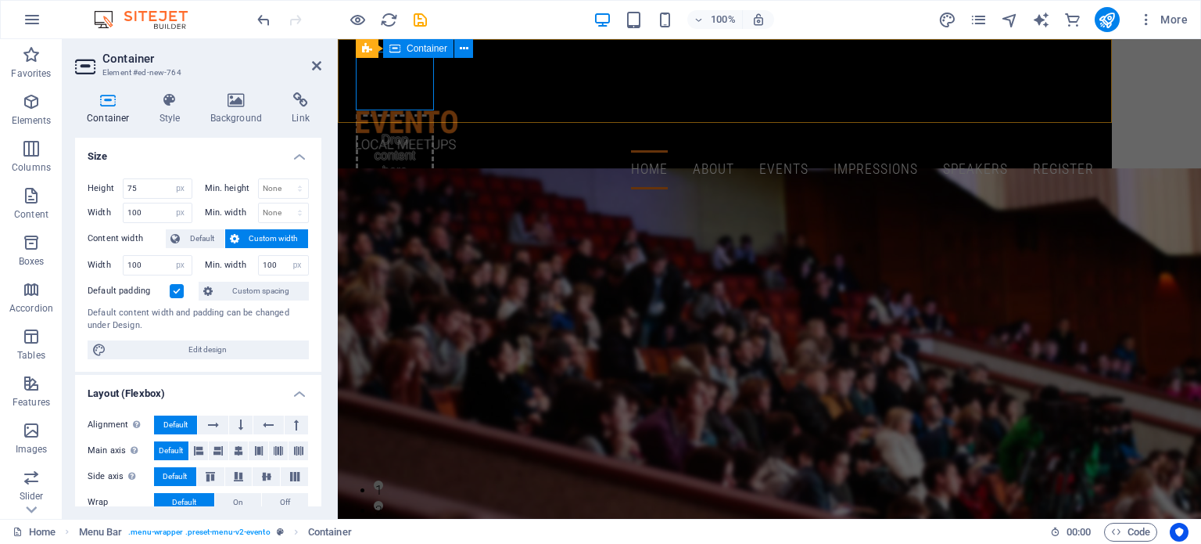
click at [404, 93] on div "Drop content here or Add elements Paste clipboard" at bounding box center [395, 81] width 78 height 59
click at [357, 81] on div "Drop content here or Add elements Paste clipboard" at bounding box center [395, 81] width 78 height 59
click at [312, 64] on icon at bounding box center [316, 65] width 9 height 13
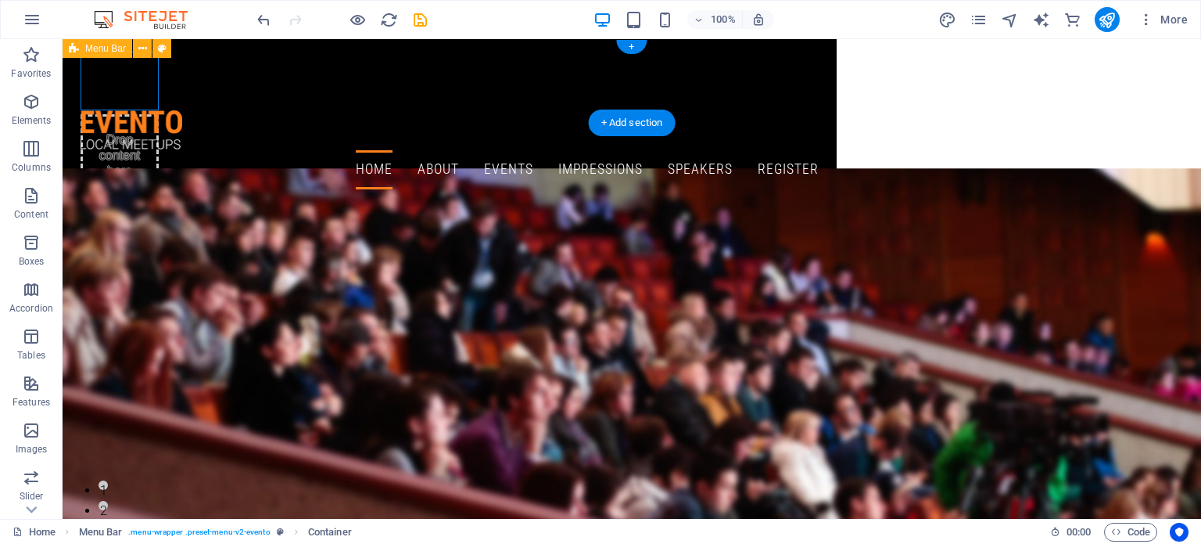
click at [160, 99] on div "Drop content here or Add elements Paste clipboard Home About Events Impressions…" at bounding box center [450, 120] width 774 height 163
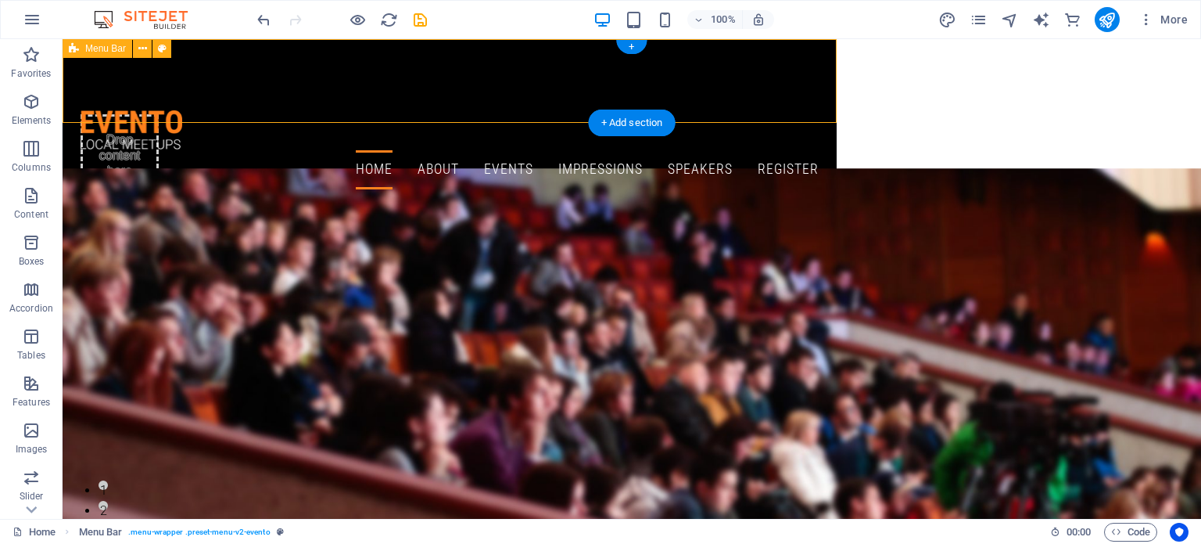
click at [820, 57] on div "Drop content here or Add elements Paste clipboard Home About Events Impressions…" at bounding box center [450, 120] width 774 height 163
click at [135, 71] on div "Drop content here or Add elements Paste clipboard" at bounding box center [120, 81] width 78 height 59
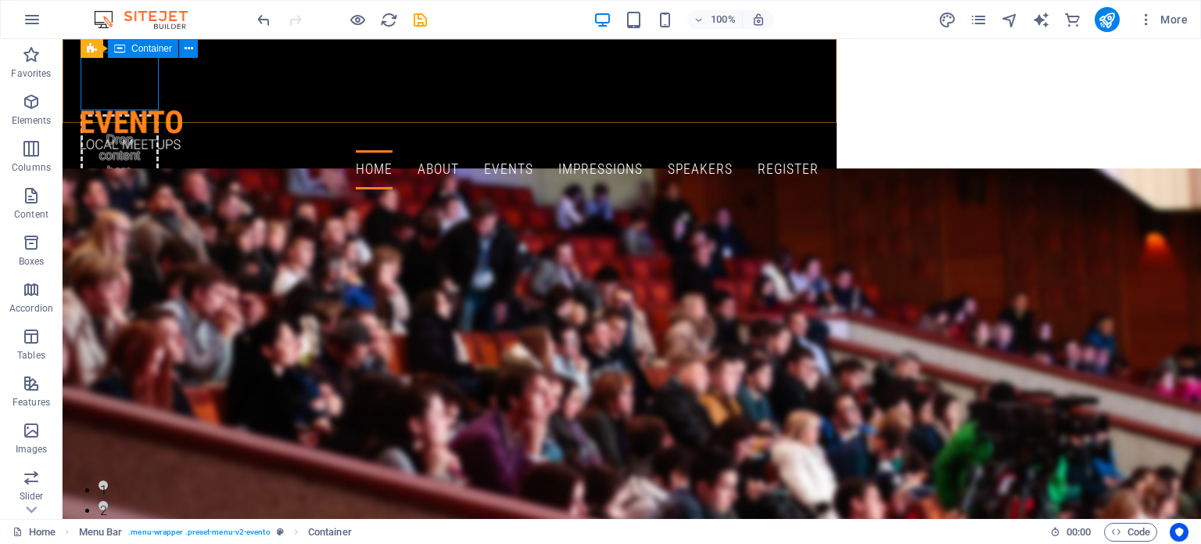
click at [137, 52] on span "Container" at bounding box center [151, 48] width 41 height 9
drag, startPoint x: 199, startPoint y: 91, endPoint x: 888, endPoint y: 56, distance: 689.2
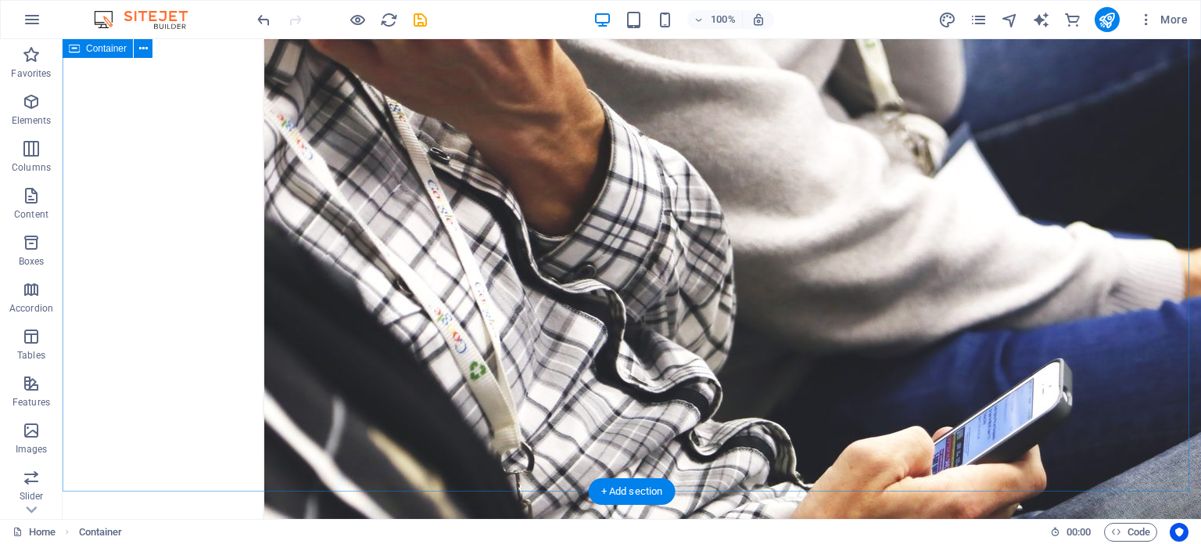
scroll to position [4027, 0]
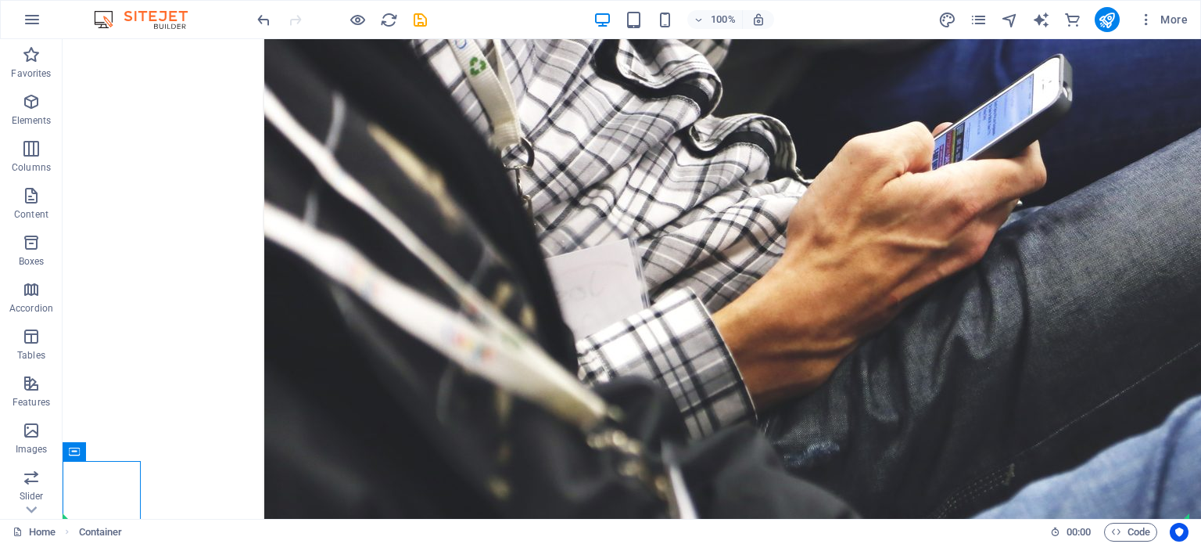
drag, startPoint x: 166, startPoint y: 494, endPoint x: 841, endPoint y: 503, distance: 675.1
click at [1144, 533] on span "Code" at bounding box center [1130, 531] width 39 height 19
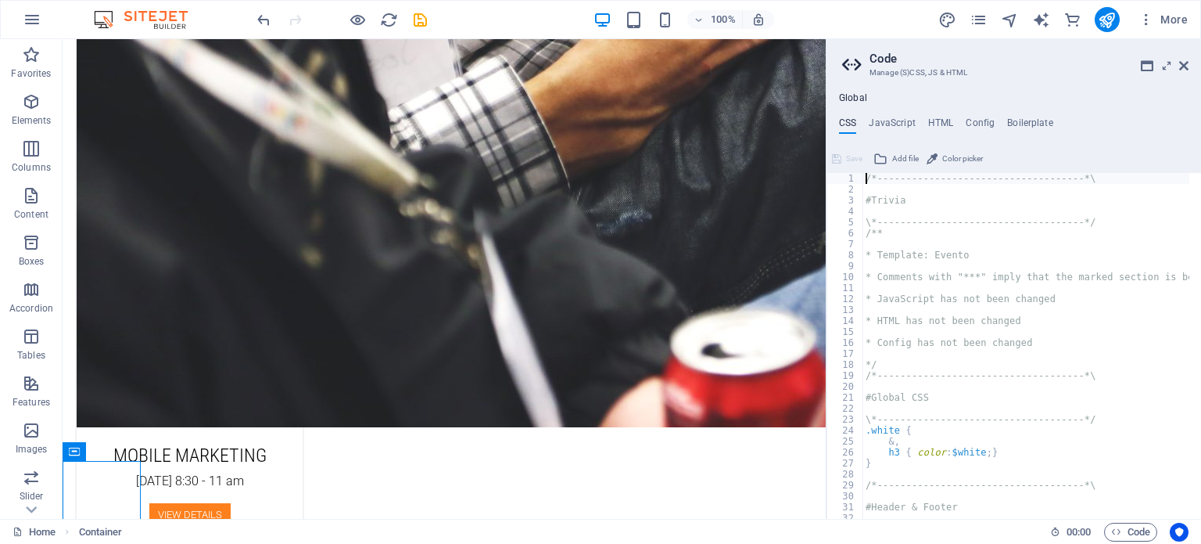
scroll to position [0, 0]
click at [1124, 531] on span "Code" at bounding box center [1130, 531] width 39 height 19
click at [1122, 531] on span "Code" at bounding box center [1130, 531] width 39 height 19
click at [928, 119] on h4 "HTML" at bounding box center [941, 125] width 26 height 17
type textarea "<a href="#main-content" class="wv-link-content button">Skip to main content</a>"
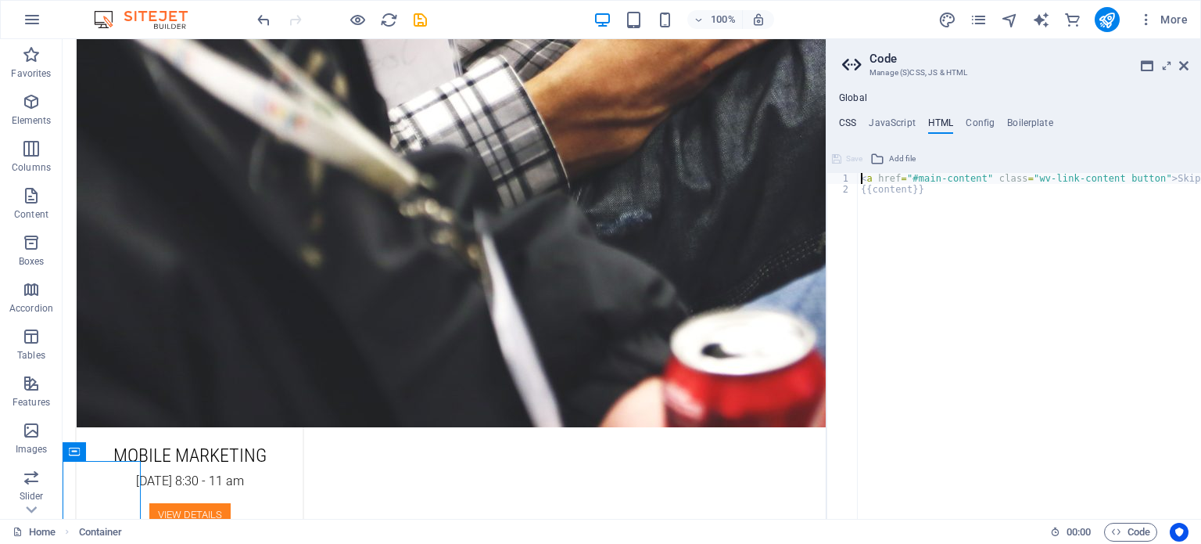
click at [842, 128] on h4 "CSS" at bounding box center [847, 125] width 17 height 17
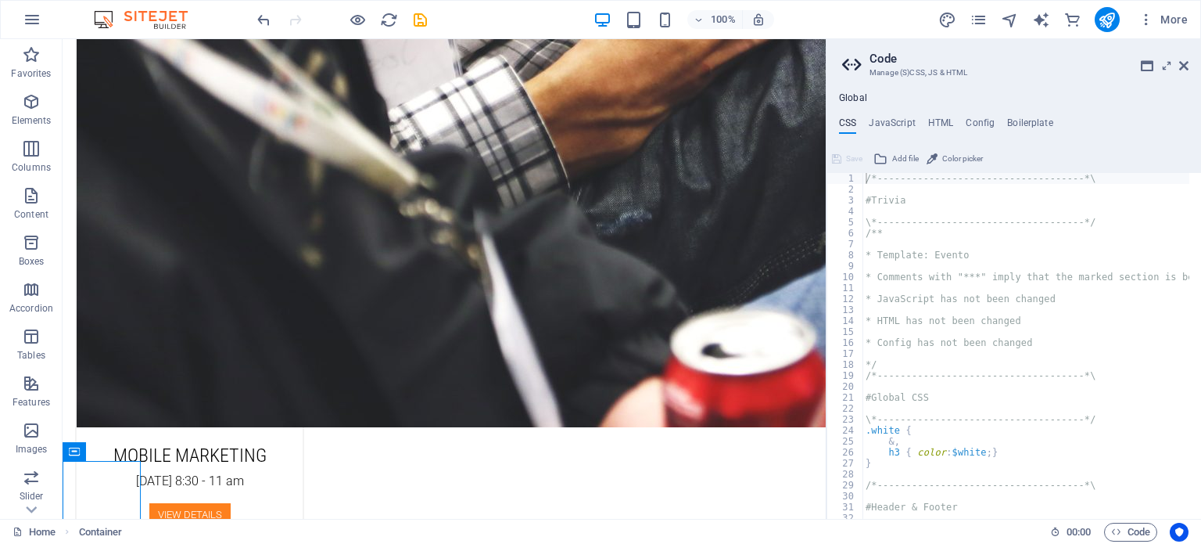
click at [1187, 54] on h2 "Code" at bounding box center [1029, 59] width 319 height 14
click at [1184, 65] on icon at bounding box center [1183, 65] width 9 height 13
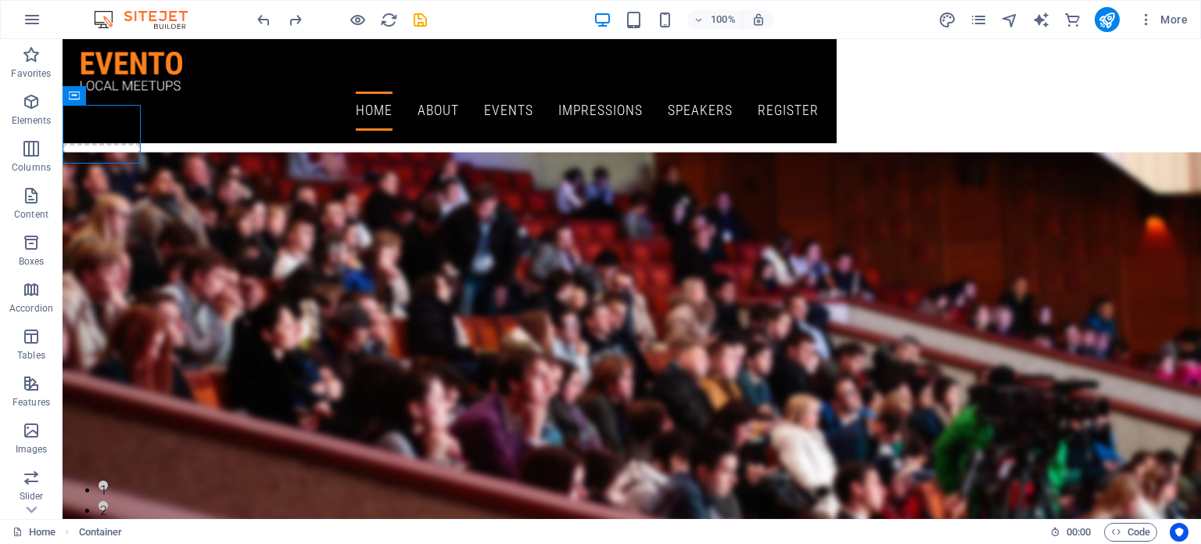
drag, startPoint x: 128, startPoint y: 135, endPoint x: 926, endPoint y: 84, distance: 799.4
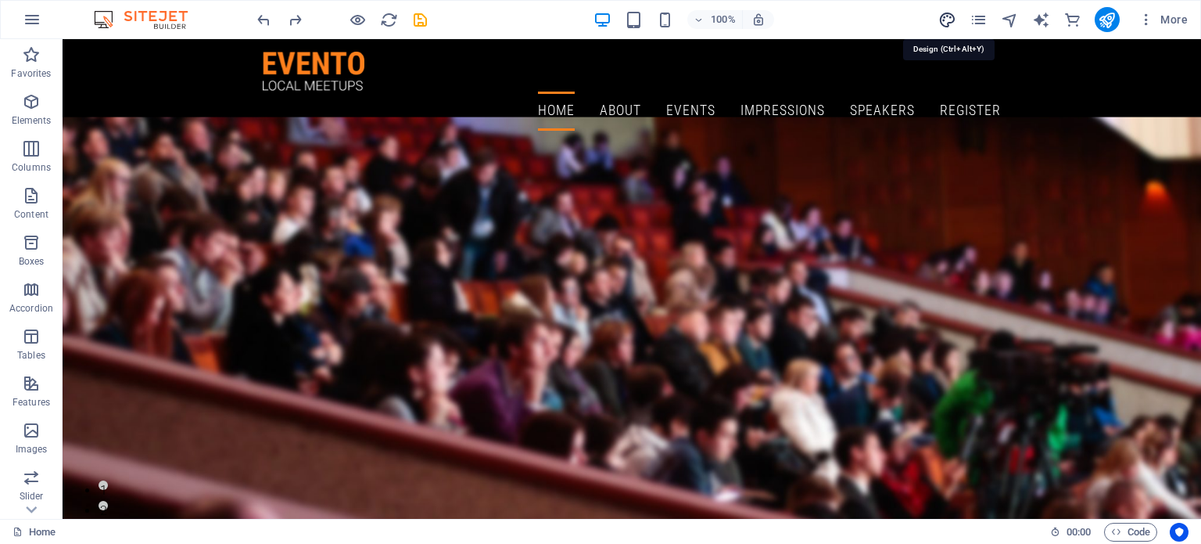
click at [951, 24] on icon "design" at bounding box center [948, 20] width 18 height 18
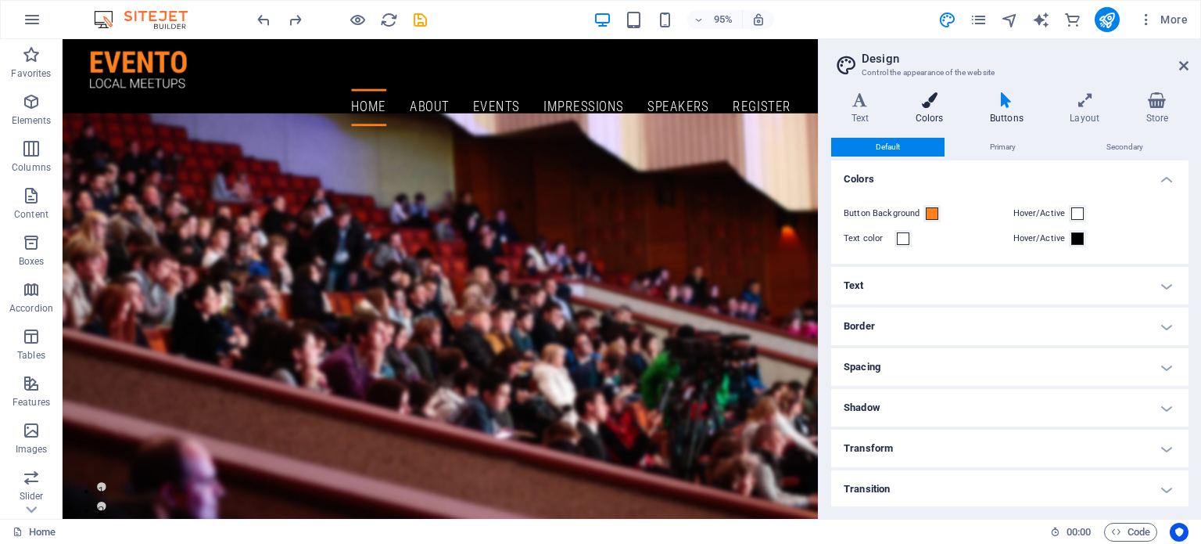
click at [920, 114] on h4 "Colors" at bounding box center [933, 108] width 74 height 33
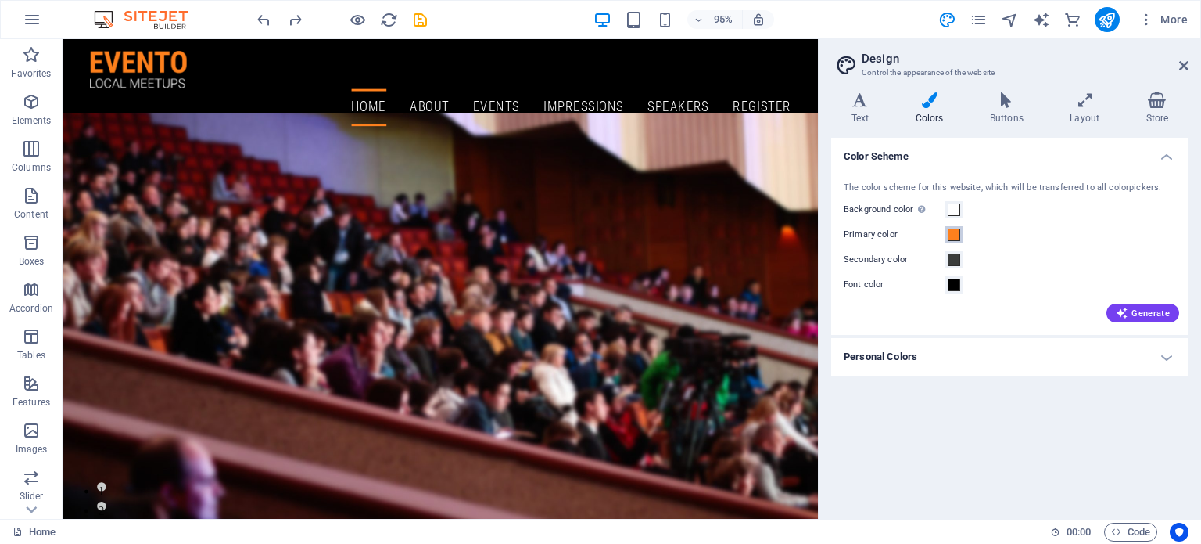
click at [954, 231] on span at bounding box center [954, 234] width 13 height 13
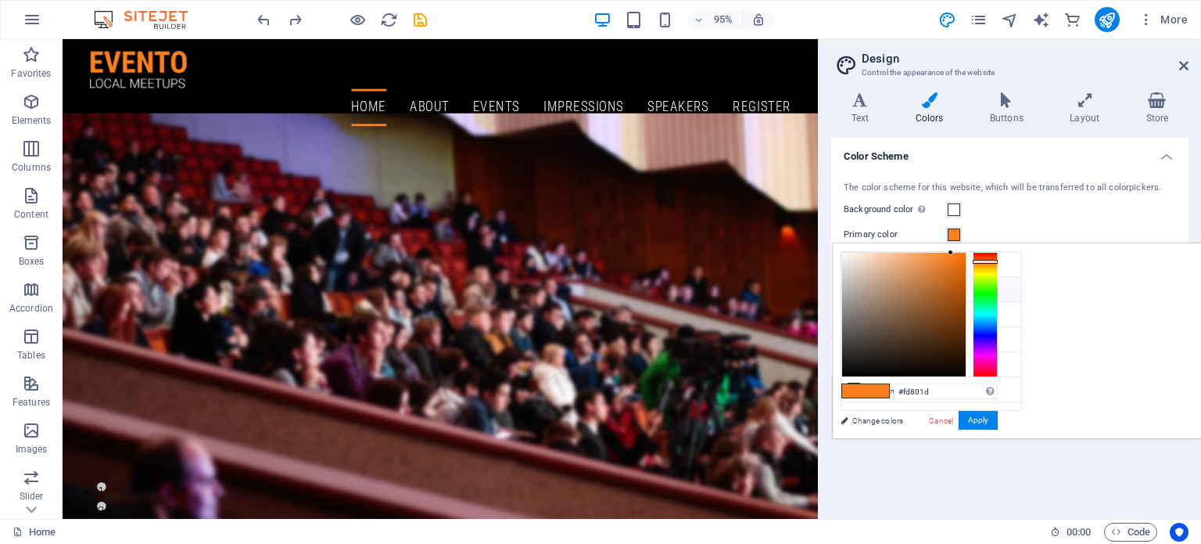
click at [966, 293] on li "Primary color #fd801d" at bounding box center [932, 289] width 180 height 25
click at [998, 393] on input "#fd801d" at bounding box center [946, 391] width 104 height 16
drag, startPoint x: 1133, startPoint y: 387, endPoint x: 1065, endPoint y: 390, distance: 68.1
click at [1006, 390] on div "#fd801d Supported formats #0852ed rgb(8, 82, 237) rgba(8, 82, 237, 90%) hsv(221…" at bounding box center [919, 454] width 173 height 421
type input "#"
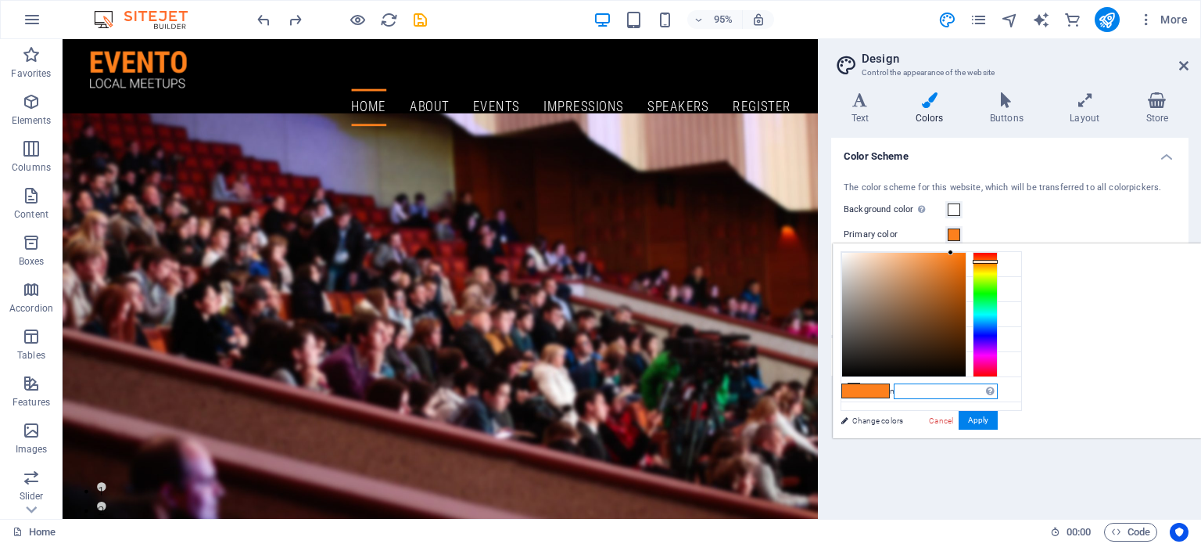
paste input "b8d0e8"
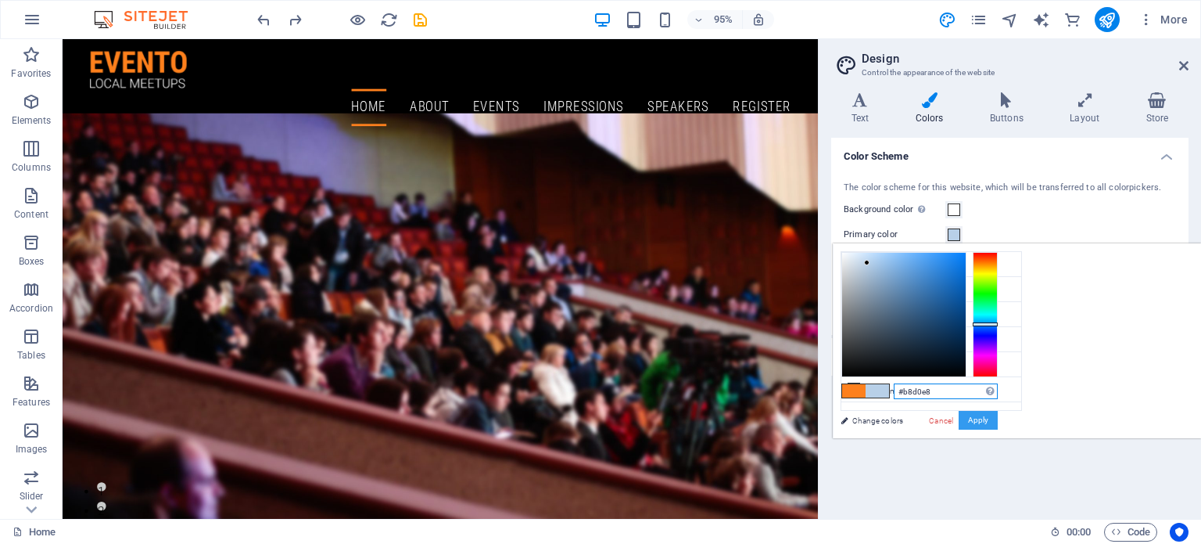
type input "#b8d0e8"
click at [998, 416] on button "Apply" at bounding box center [978, 420] width 39 height 19
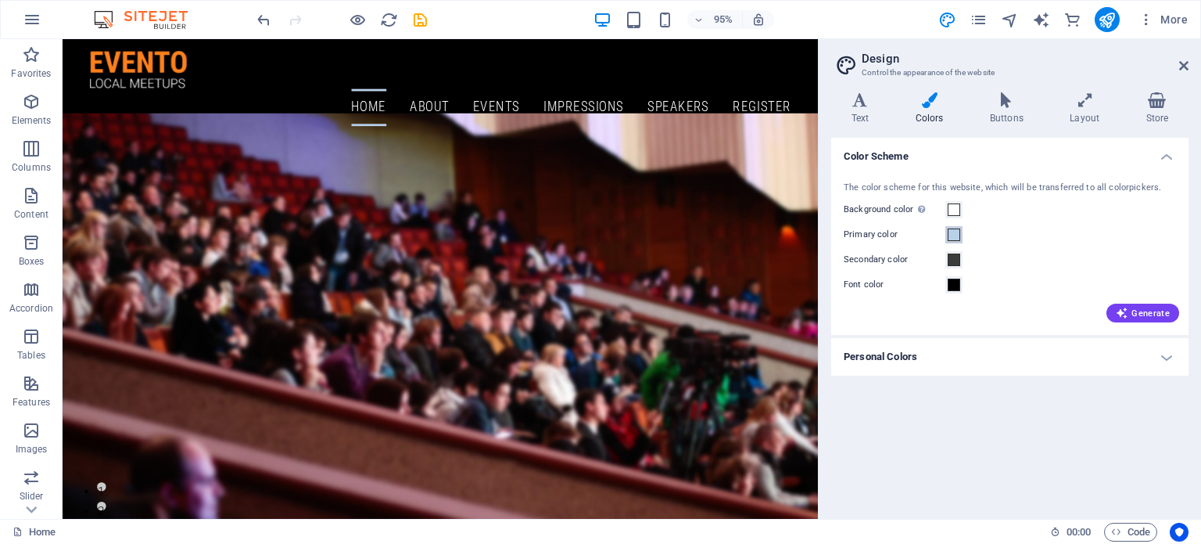
click at [953, 232] on span at bounding box center [954, 234] width 13 height 13
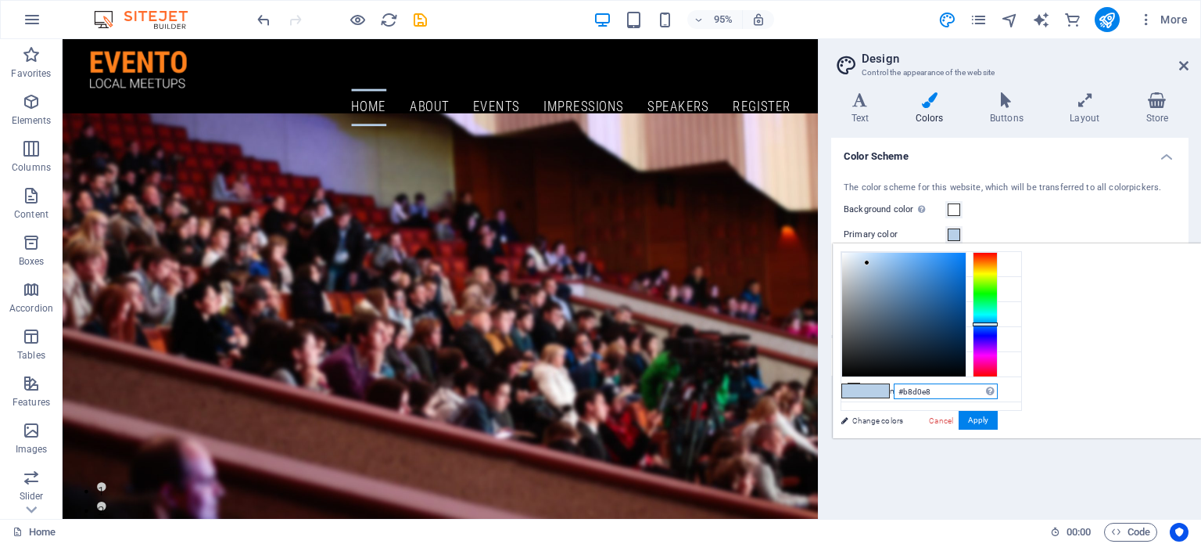
click at [998, 392] on input "#b8d0e8" at bounding box center [946, 391] width 104 height 16
drag, startPoint x: 1140, startPoint y: 392, endPoint x: 1073, endPoint y: 402, distance: 67.3
click at [1006, 402] on div "#b8d0e8 Supported formats #0852ed rgb(8, 82, 237) rgba(8, 82, 237, 90%) hsv(221…" at bounding box center [919, 454] width 173 height 421
paste input "242b62"
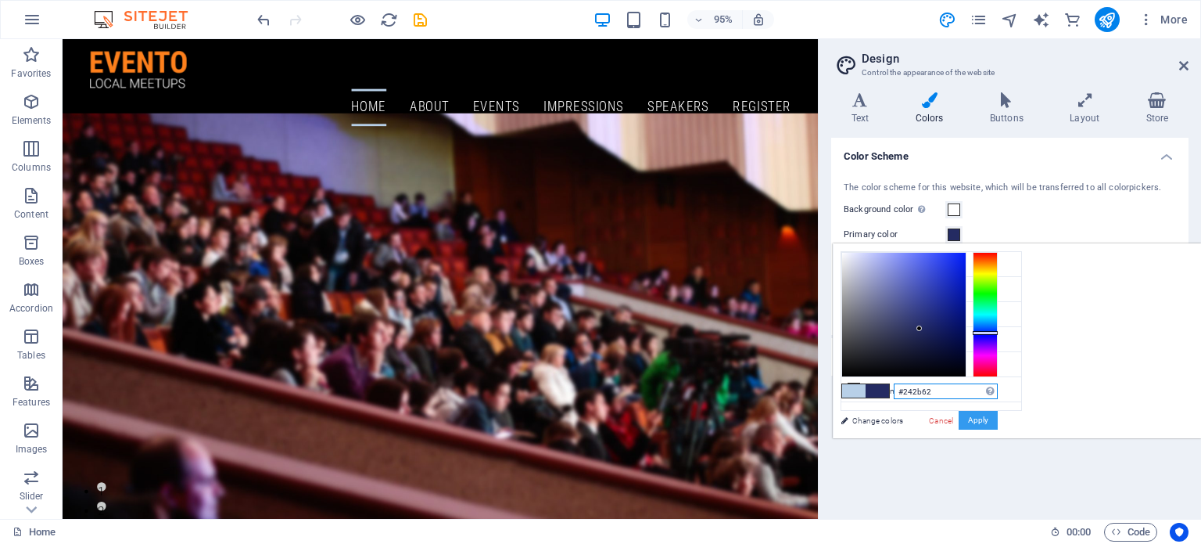
type input "#242b62"
click at [998, 418] on button "Apply" at bounding box center [978, 420] width 39 height 19
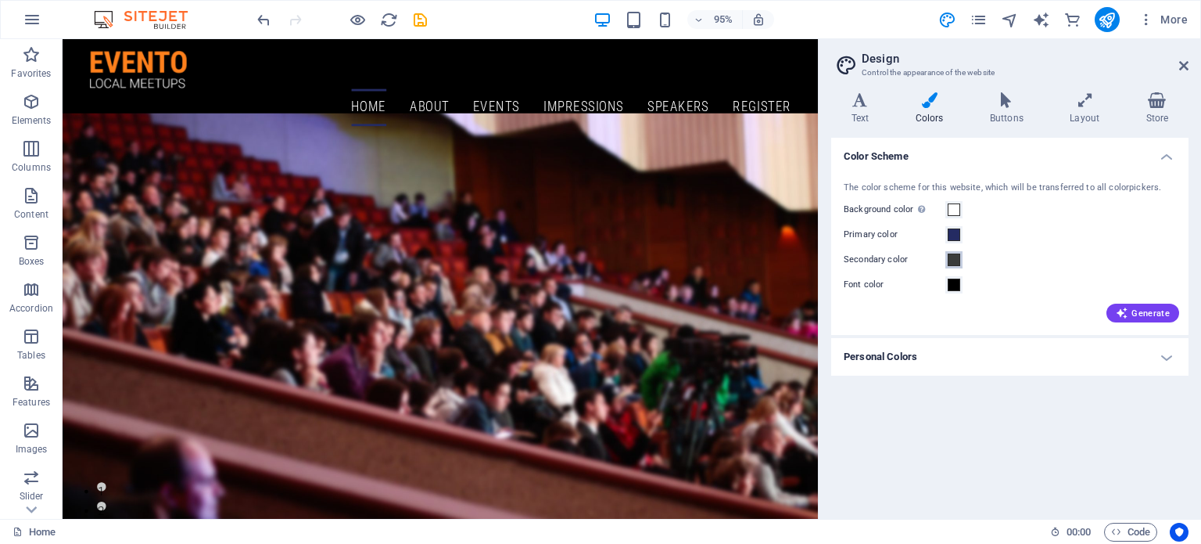
click at [951, 264] on span at bounding box center [954, 259] width 13 height 13
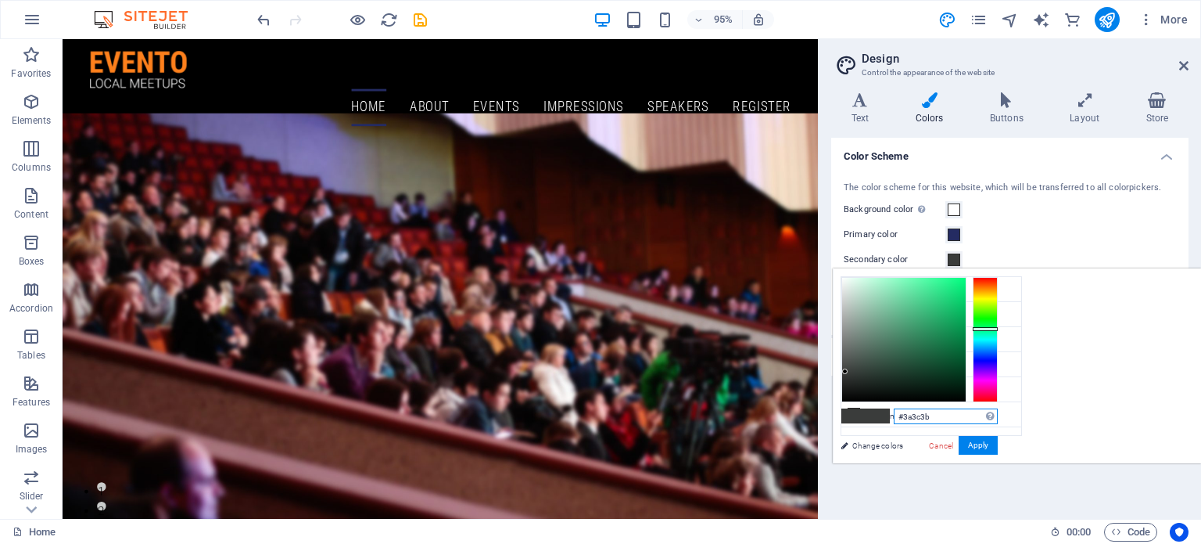
click at [998, 415] on input "#3a3c3b" at bounding box center [946, 416] width 104 height 16
type input "#"
paste input "b8d0e8"
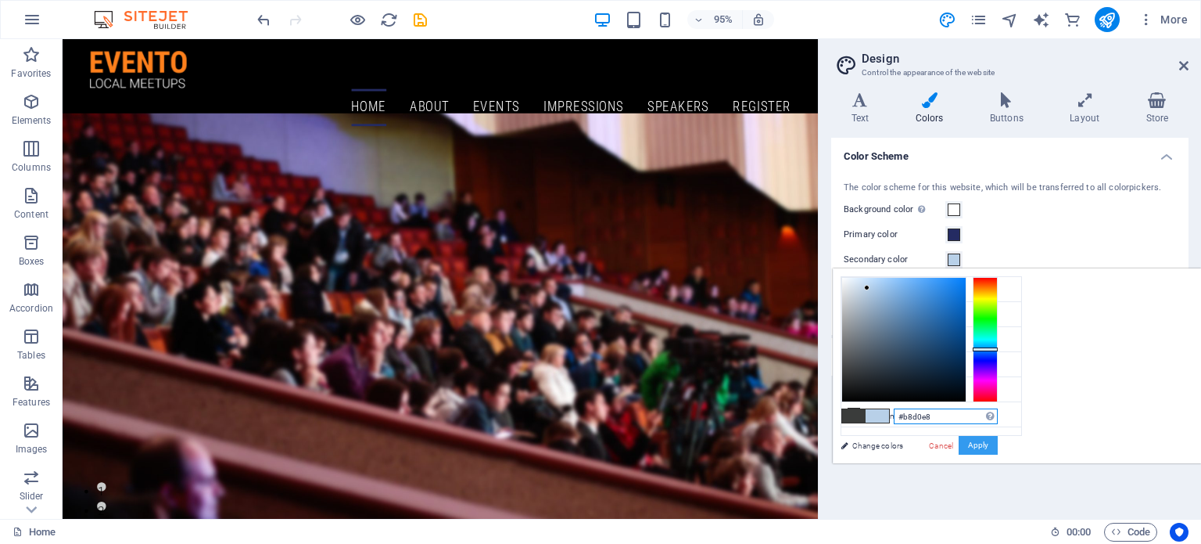
type input "#b8d0e8"
click at [998, 443] on button "Apply" at bounding box center [978, 445] width 39 height 19
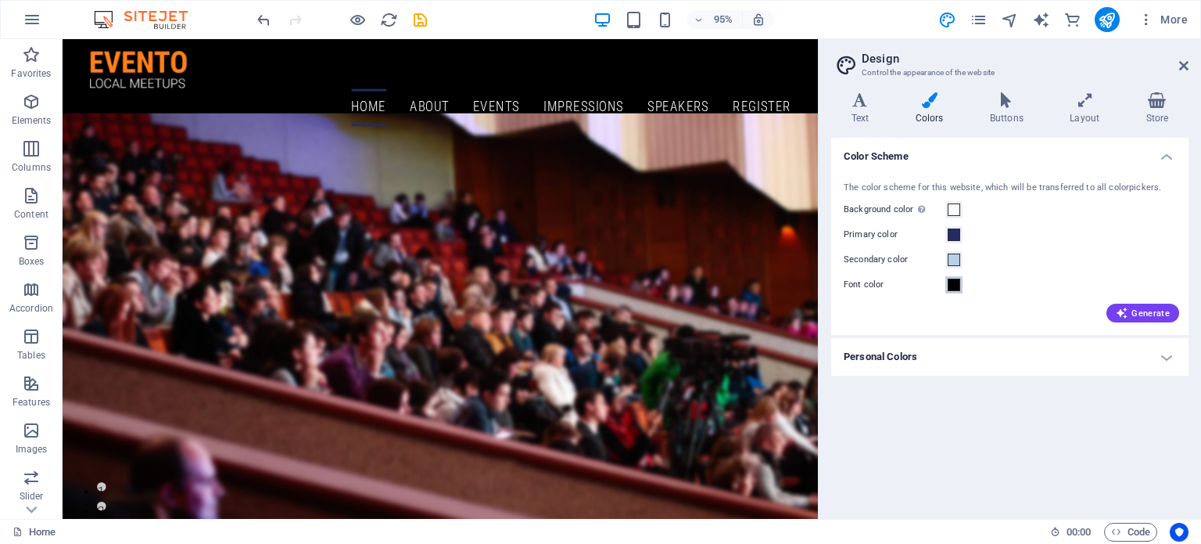
click at [954, 288] on span at bounding box center [954, 284] width 13 height 13
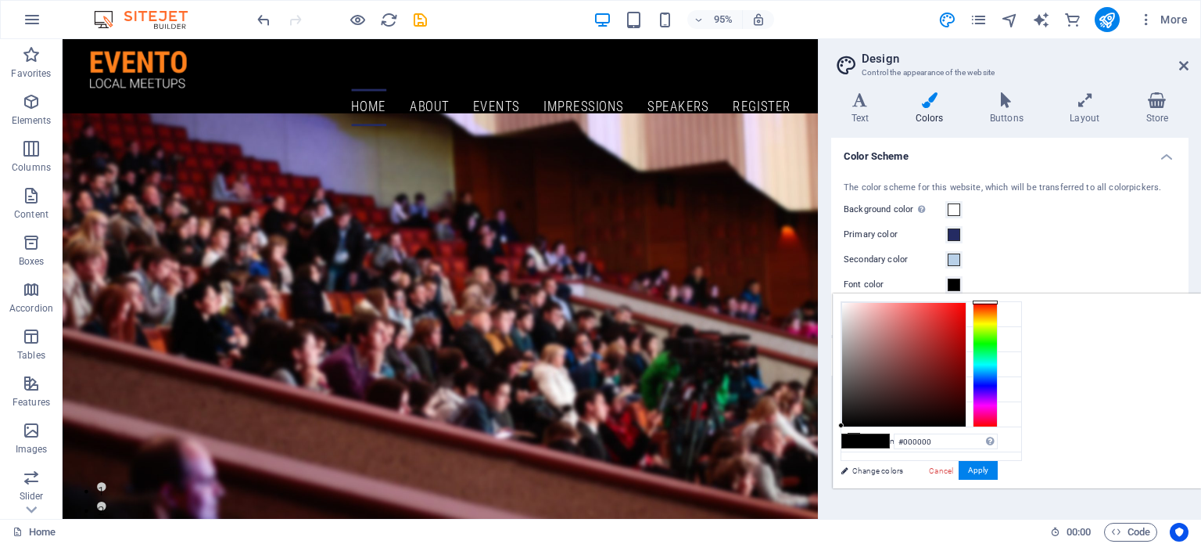
click at [954, 288] on span at bounding box center [954, 284] width 13 height 13
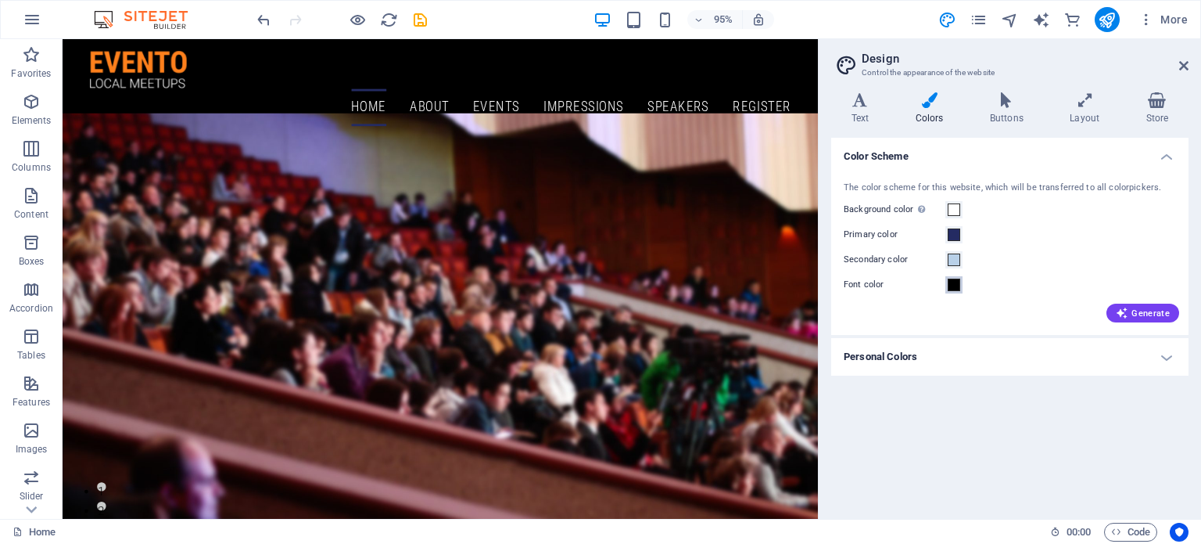
click at [954, 288] on span at bounding box center [954, 284] width 13 height 13
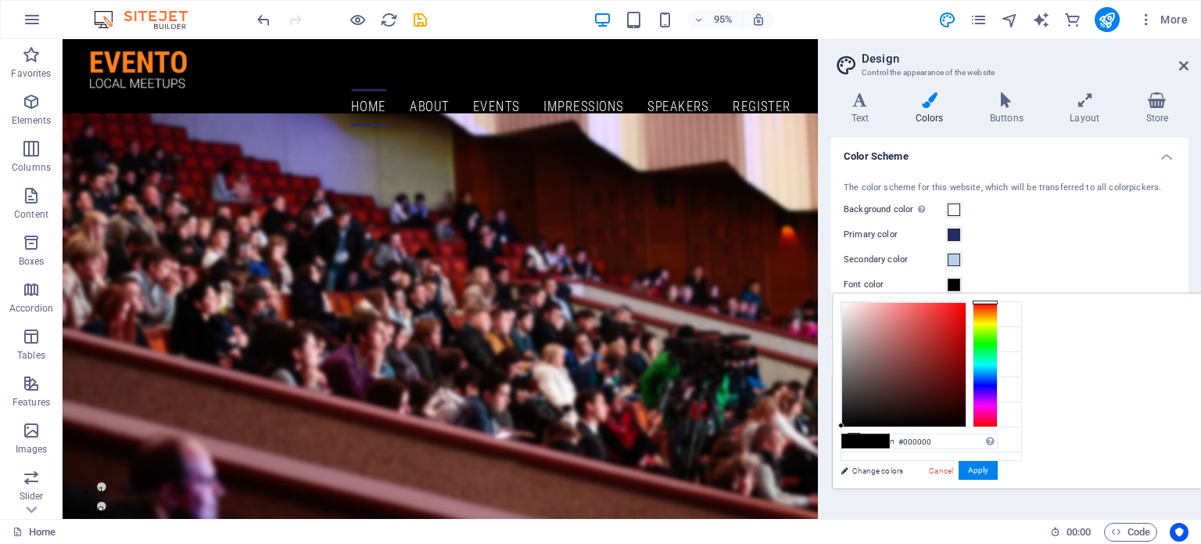
click at [1026, 235] on div "Primary color" at bounding box center [1010, 234] width 332 height 19
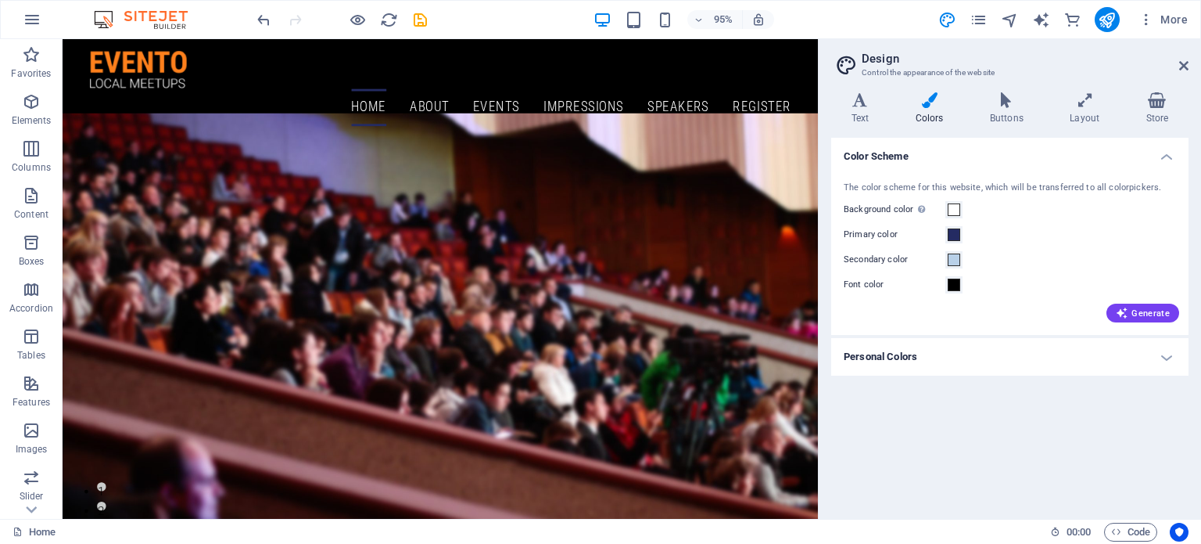
click at [925, 355] on h4 "Personal Colors" at bounding box center [1009, 357] width 357 height 38
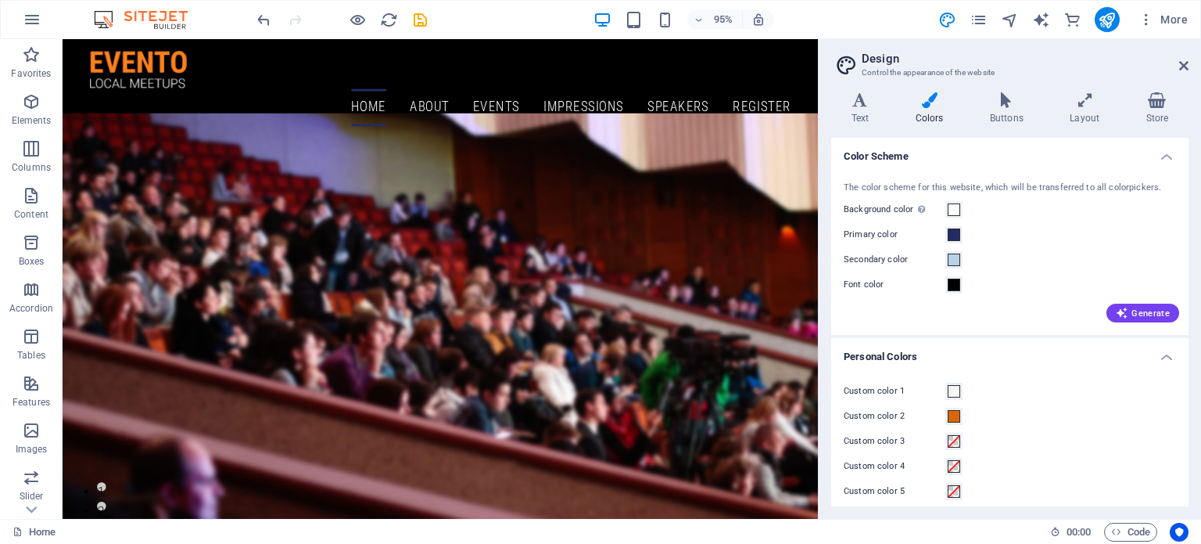
click at [889, 415] on label "Custom color 2" at bounding box center [895, 416] width 102 height 19
click at [946, 415] on button "Custom color 2" at bounding box center [954, 416] width 17 height 17
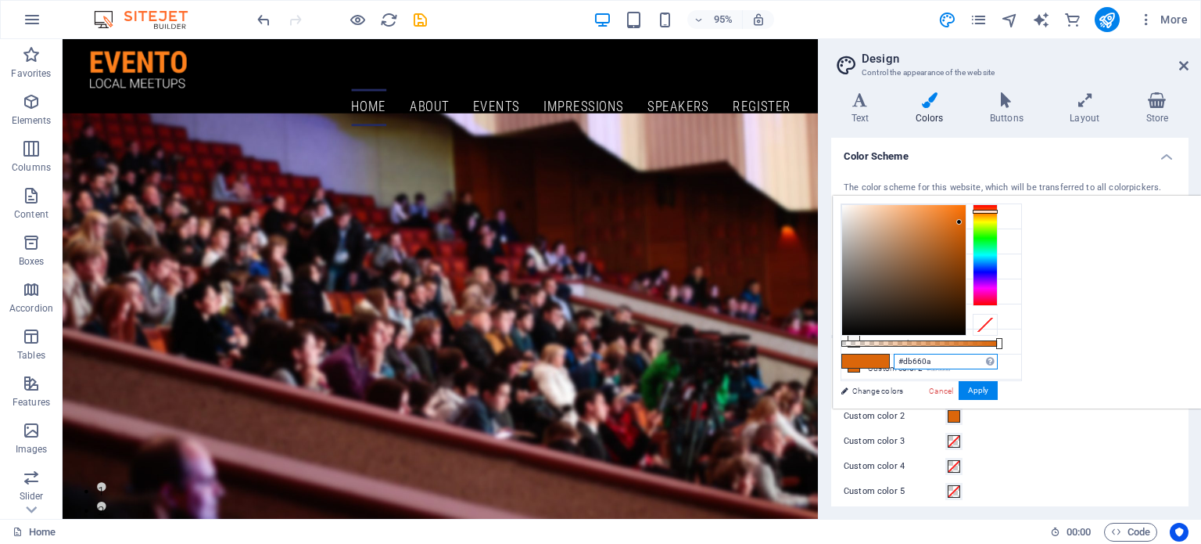
click at [998, 361] on input "#db660a" at bounding box center [946, 362] width 104 height 16
type input "#"
paste input "991c20"
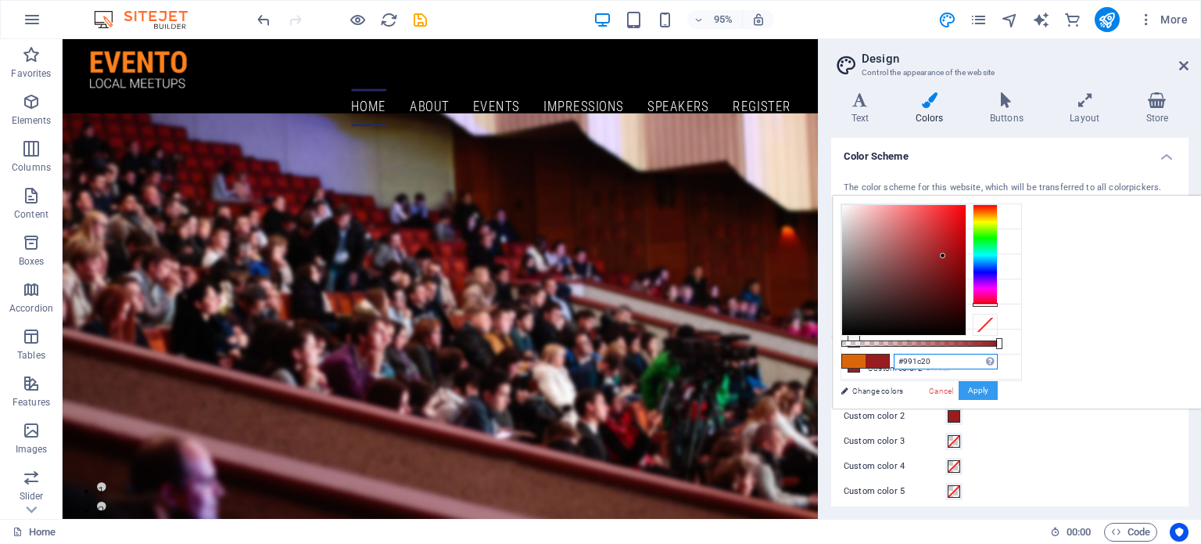
type input "#991c20"
click at [998, 387] on button "Apply" at bounding box center [978, 390] width 39 height 19
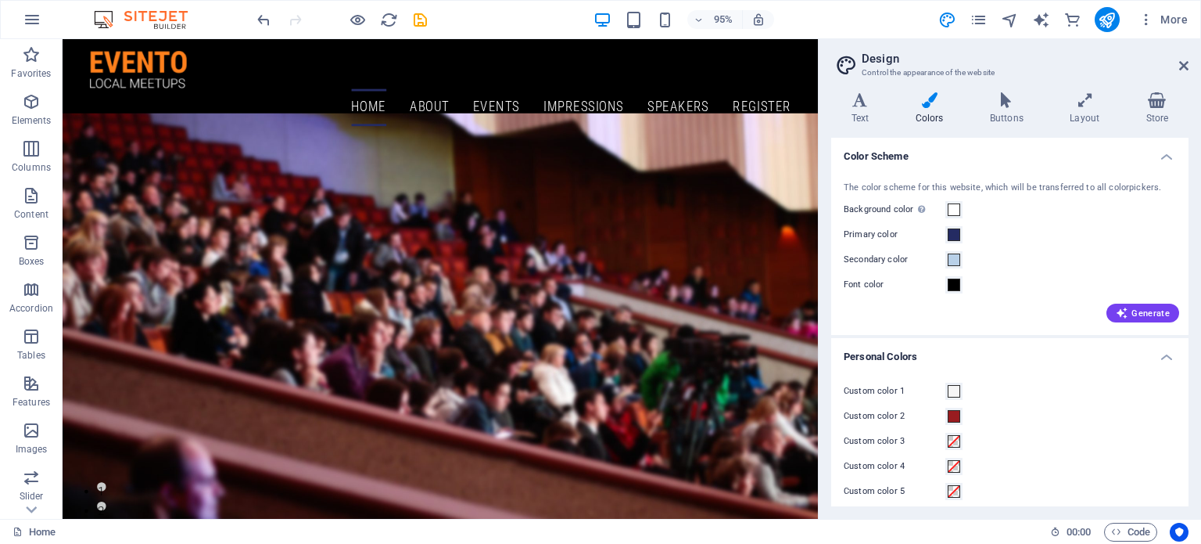
click at [1162, 354] on h4 "Personal Colors" at bounding box center [1009, 352] width 357 height 28
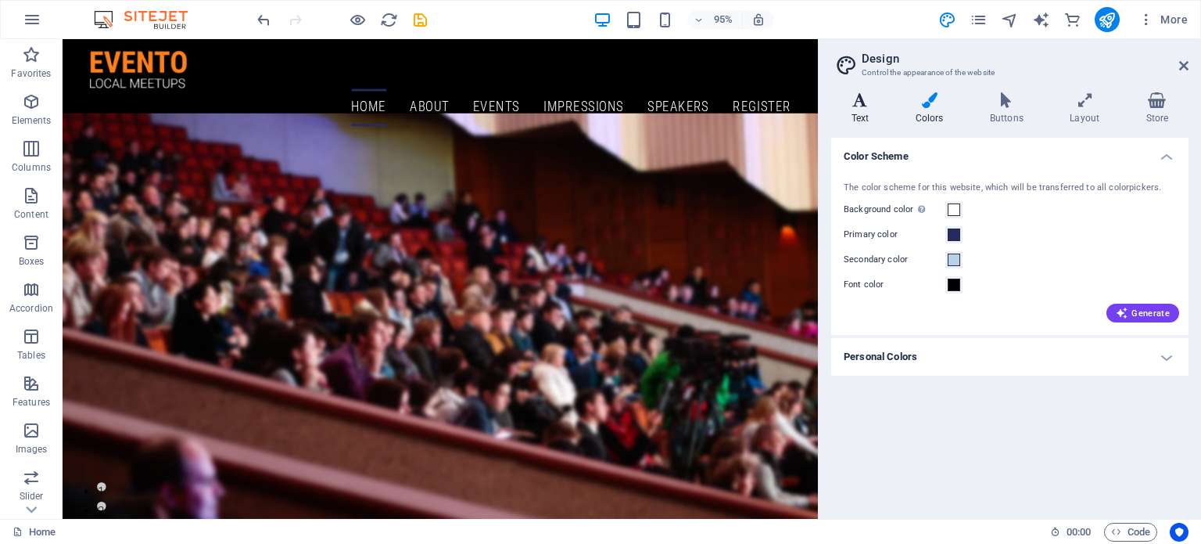
click at [862, 112] on h4 "Text" at bounding box center [863, 108] width 64 height 33
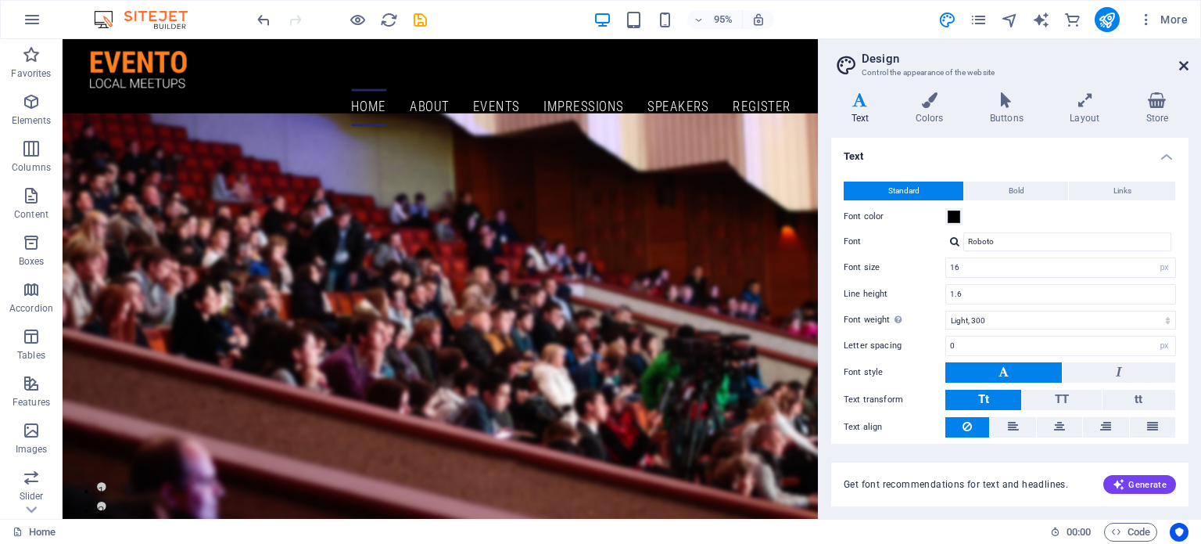
click at [1186, 63] on icon at bounding box center [1183, 65] width 9 height 13
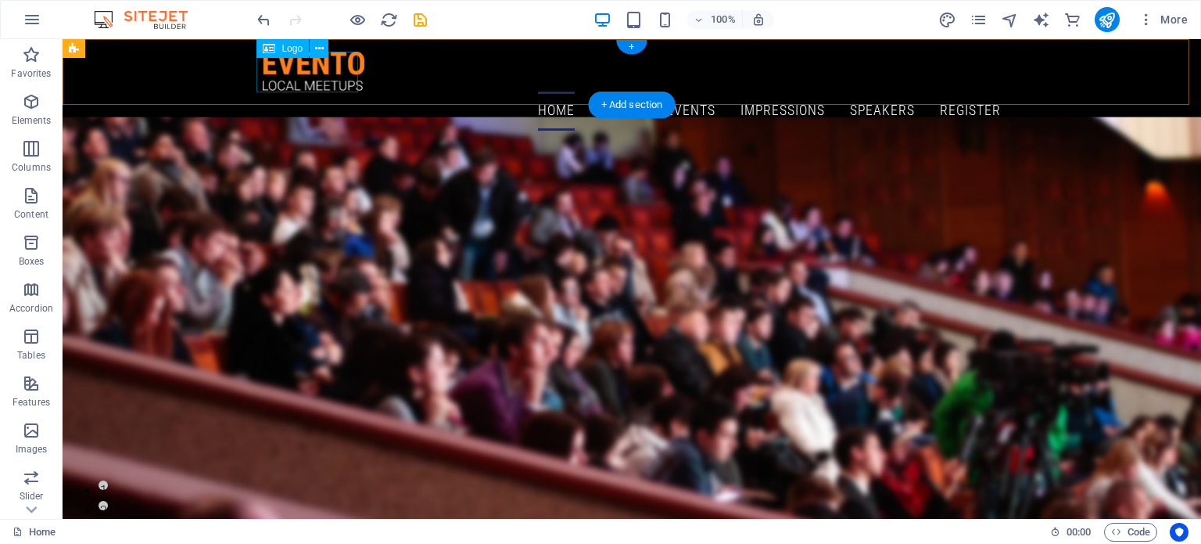
click at [317, 81] on div at bounding box center [632, 72] width 738 height 40
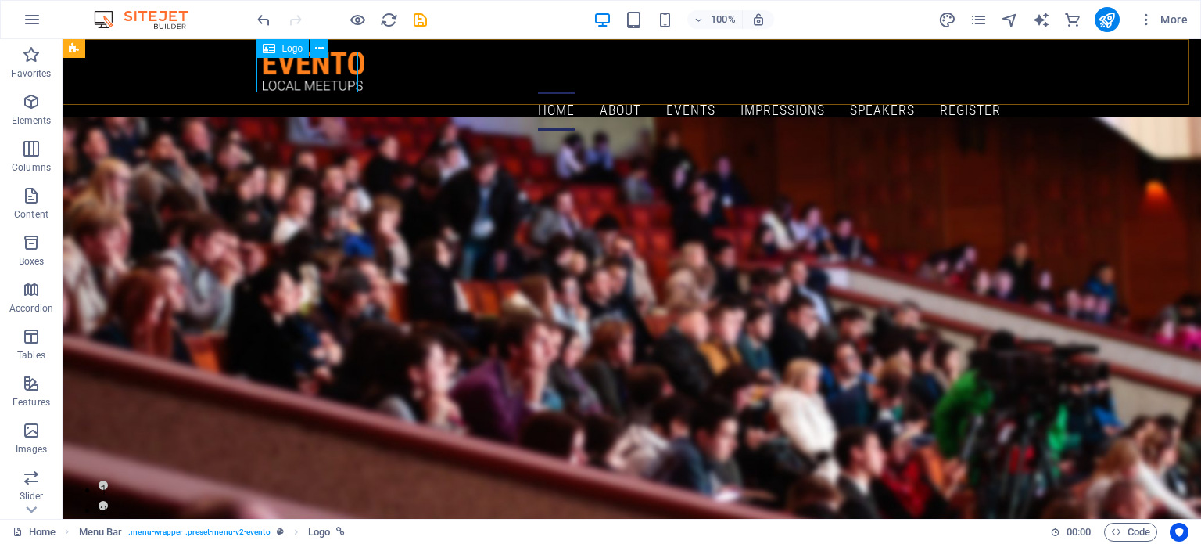
click at [297, 50] on span "Logo" at bounding box center [292, 48] width 21 height 9
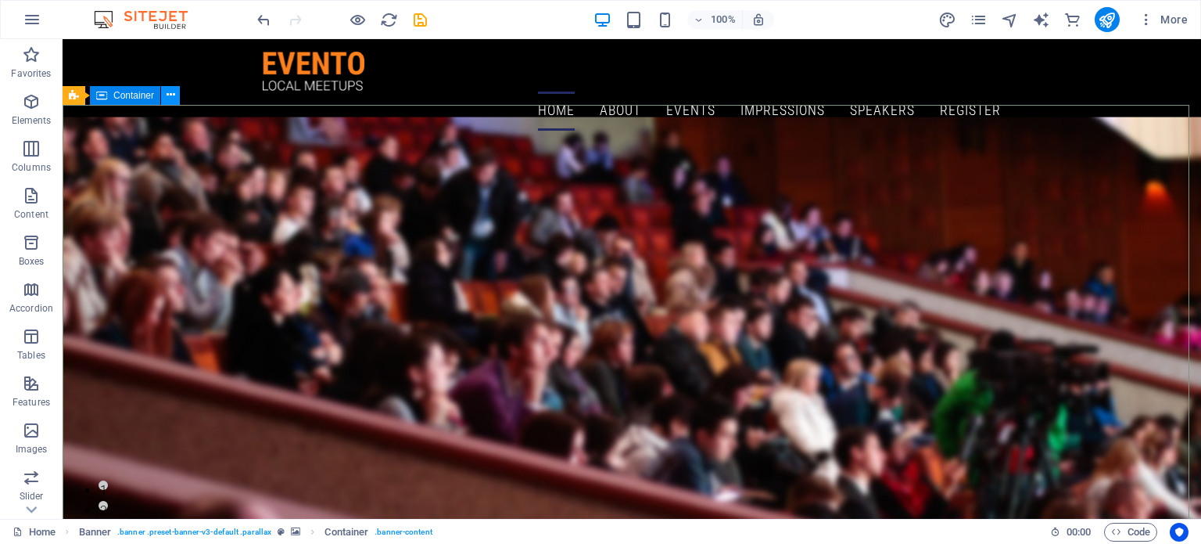
click at [167, 98] on icon at bounding box center [171, 95] width 9 height 16
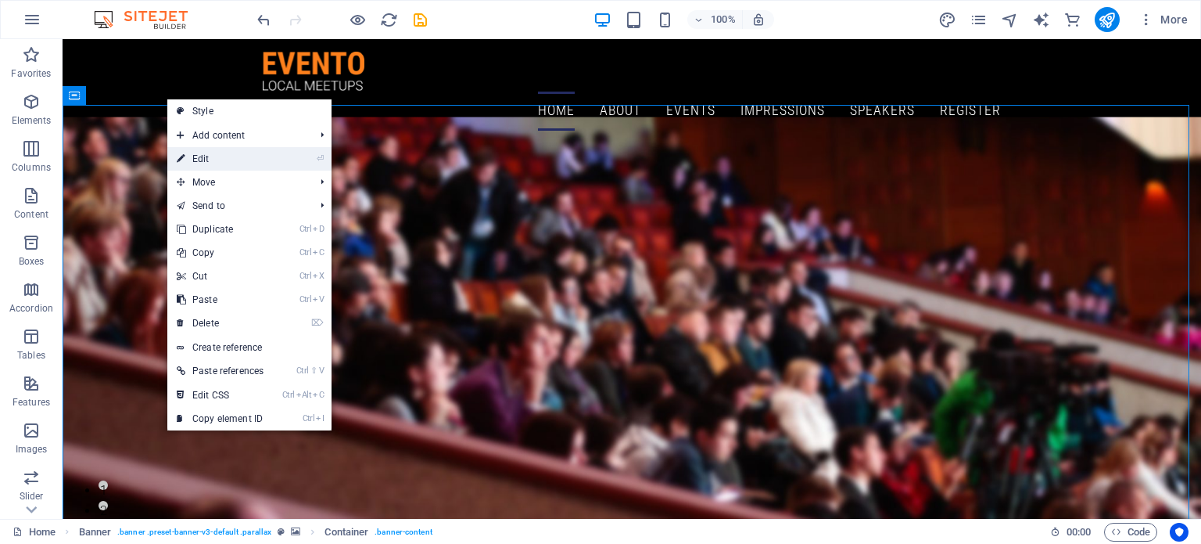
click at [206, 163] on link "⏎ Edit" at bounding box center [220, 158] width 106 height 23
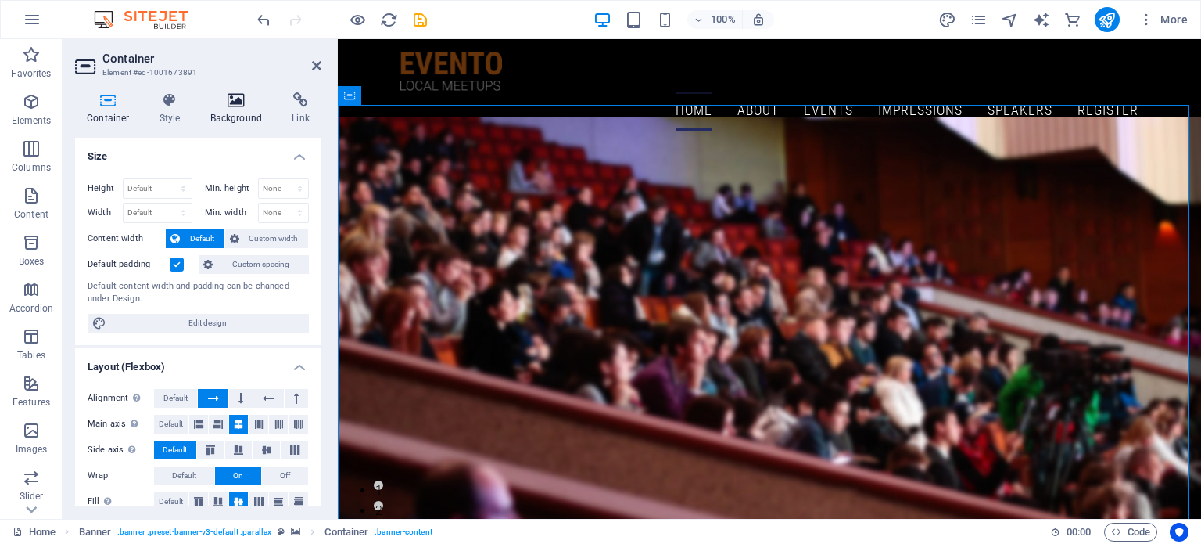
click at [244, 106] on icon at bounding box center [237, 100] width 76 height 16
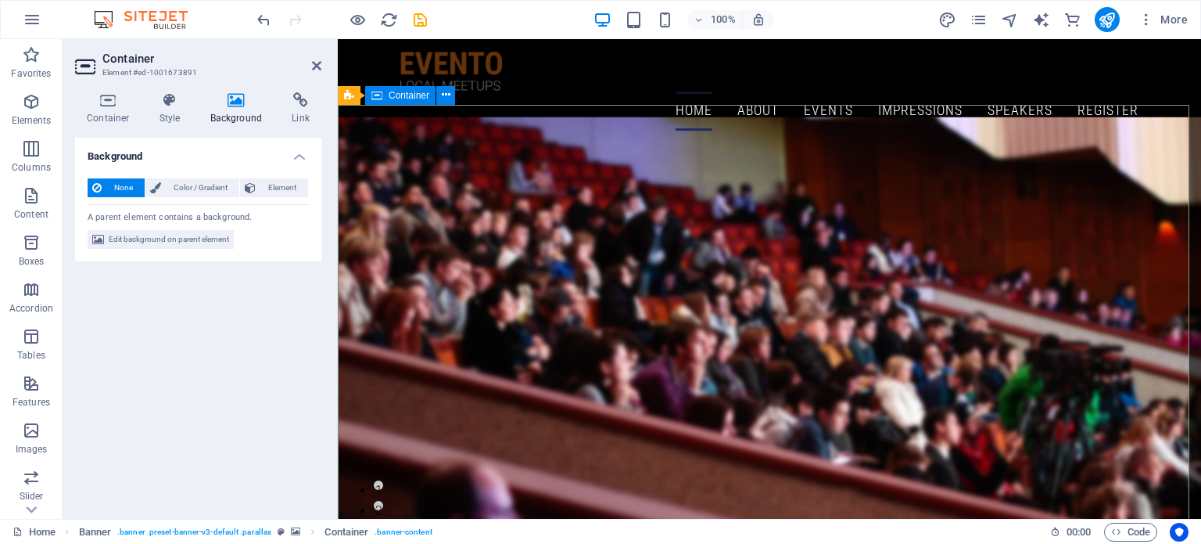
click at [383, 95] on div "Container" at bounding box center [400, 95] width 70 height 19
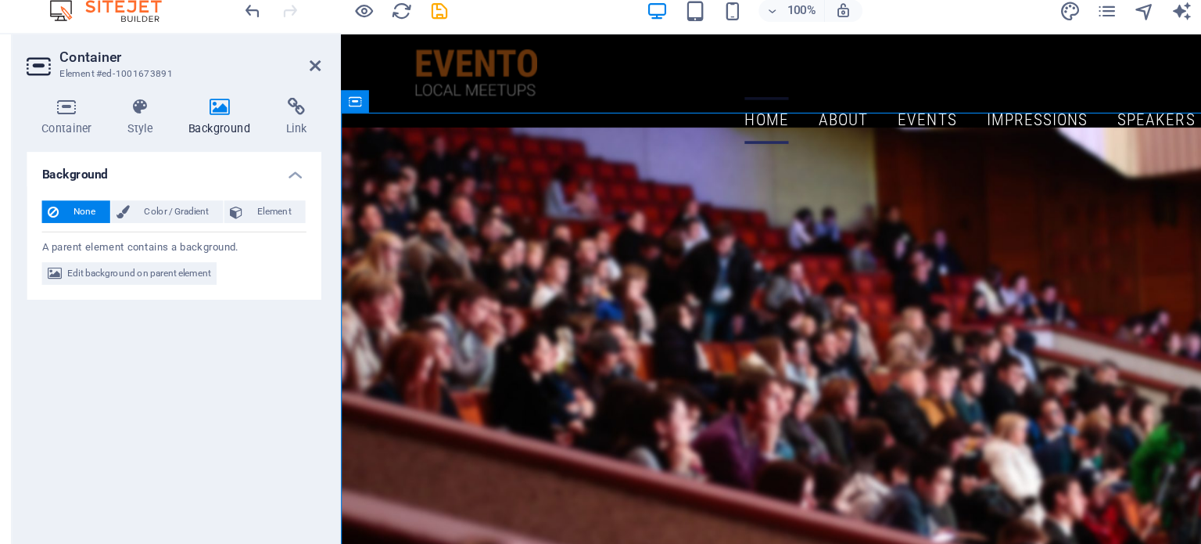
click at [311, 68] on header "Container Element #ed-1001673891" at bounding box center [198, 59] width 246 height 41
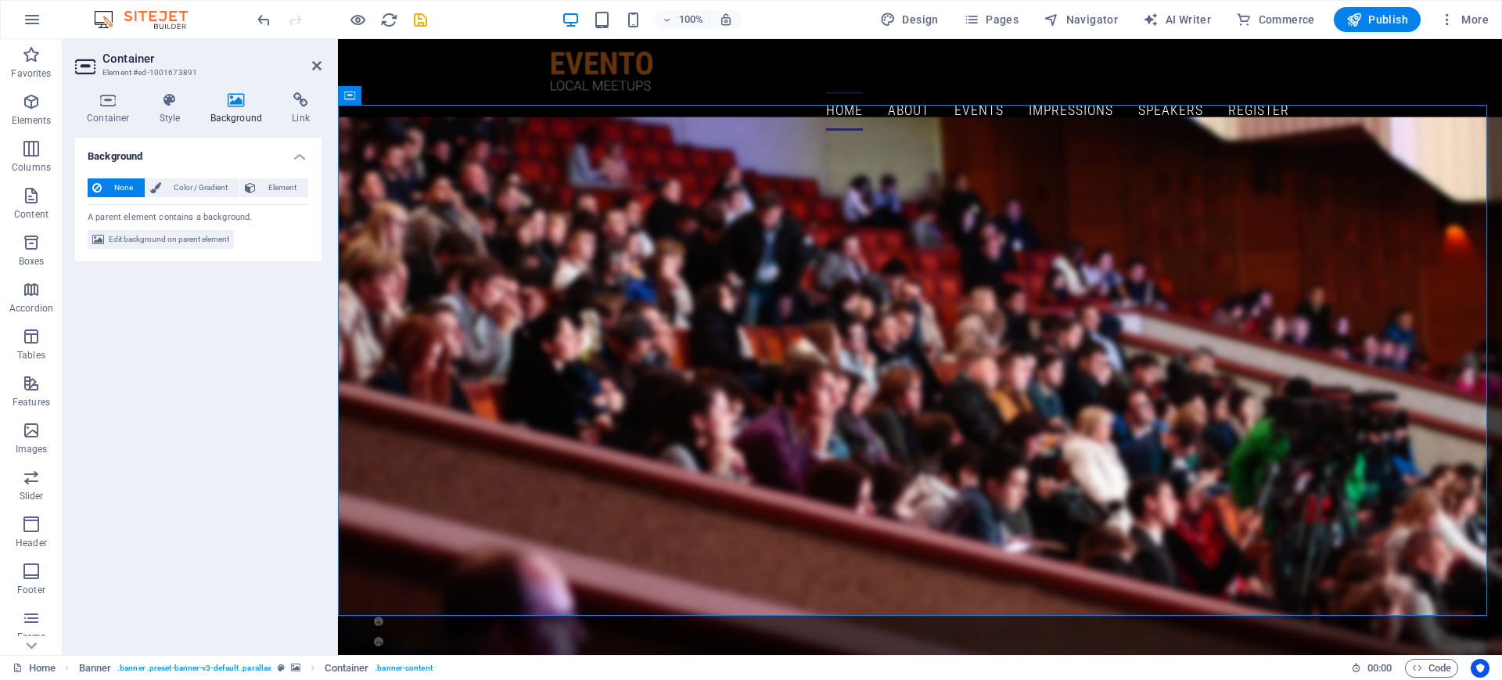
click at [191, 356] on div "Background None Color / Gradient Element Stretch background to full-width Color…" at bounding box center [198, 390] width 246 height 504
click at [314, 64] on icon at bounding box center [316, 65] width 9 height 13
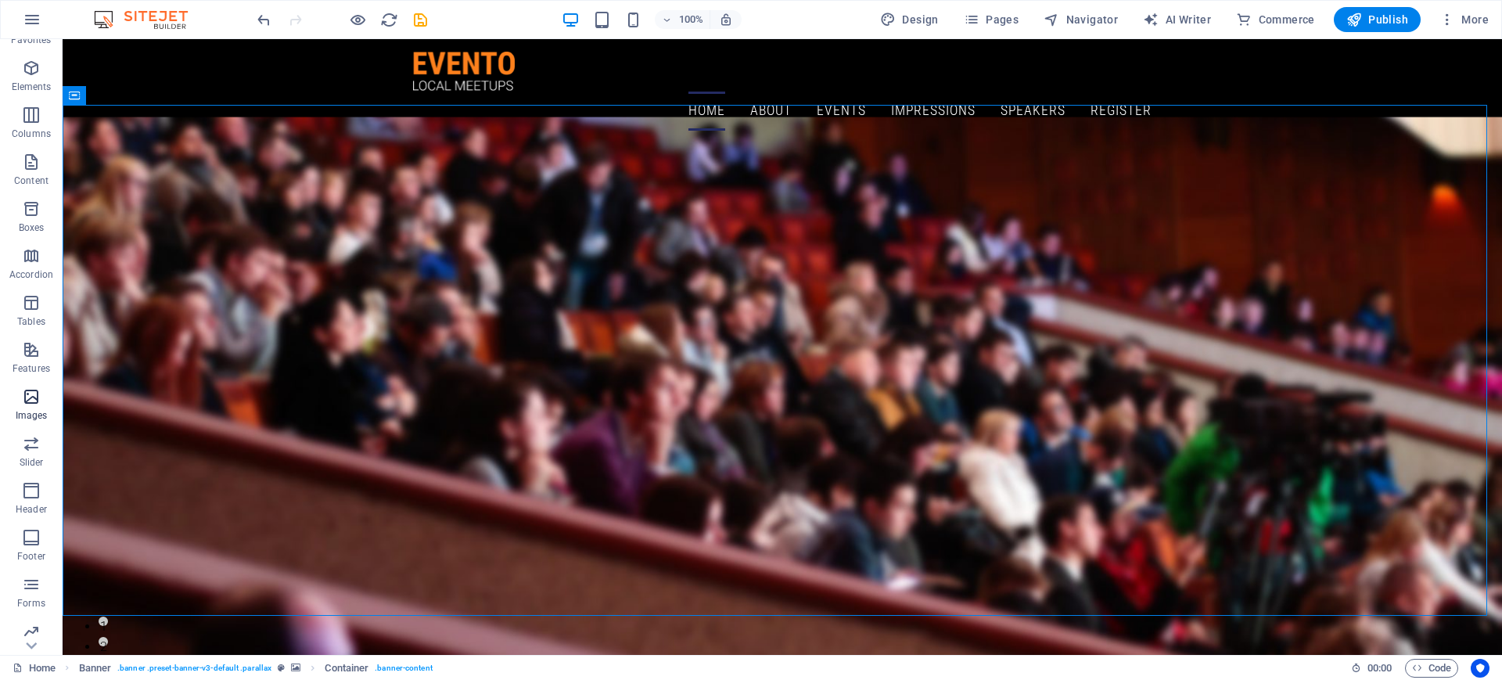
scroll to position [34, 0]
click at [23, 411] on p "Images" at bounding box center [32, 414] width 32 height 13
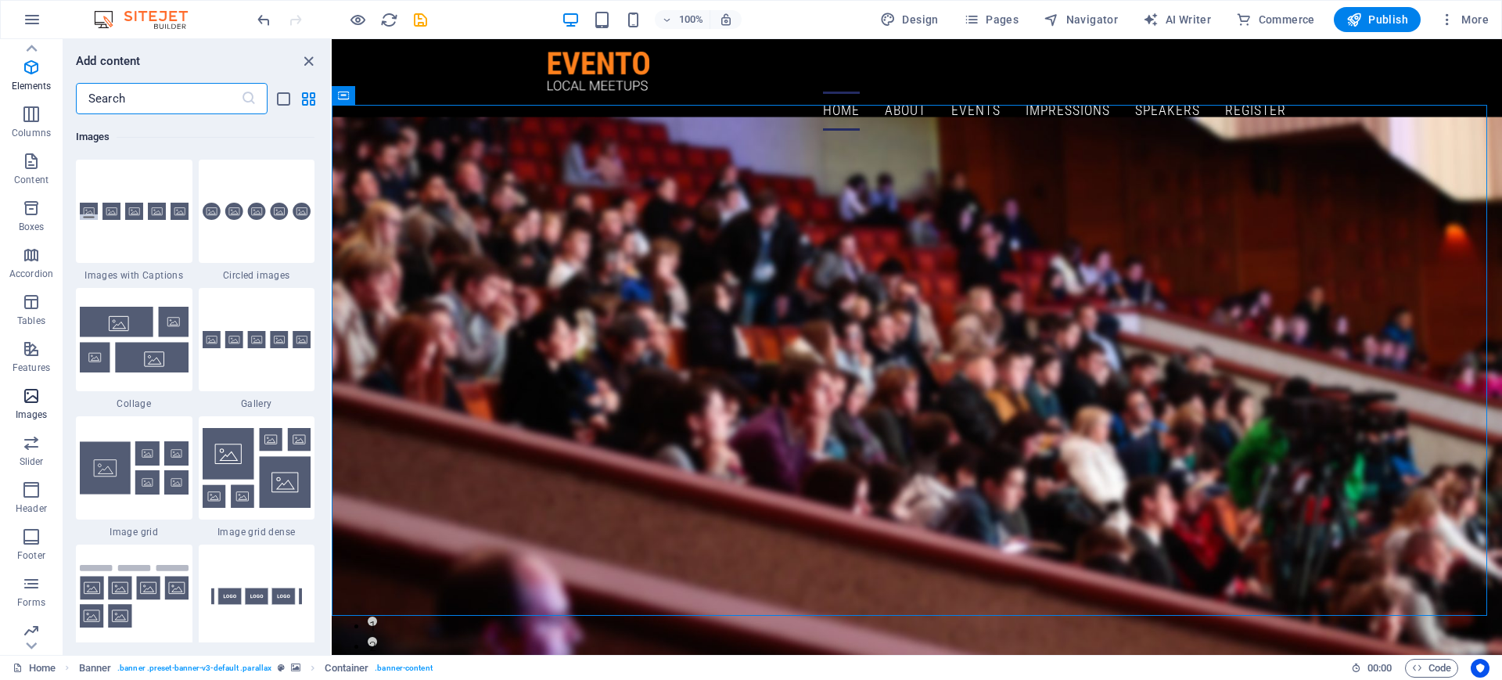
scroll to position [7931, 0]
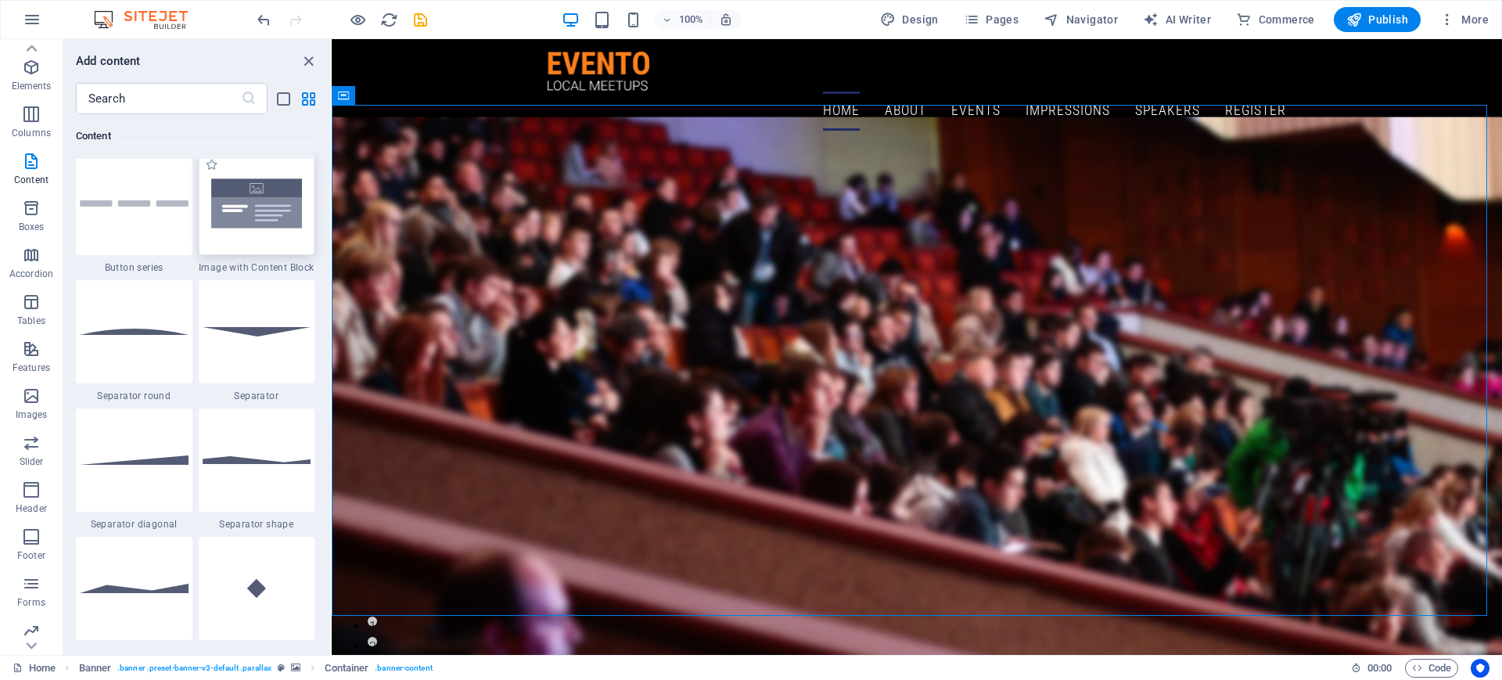
scroll to position [3635, 0]
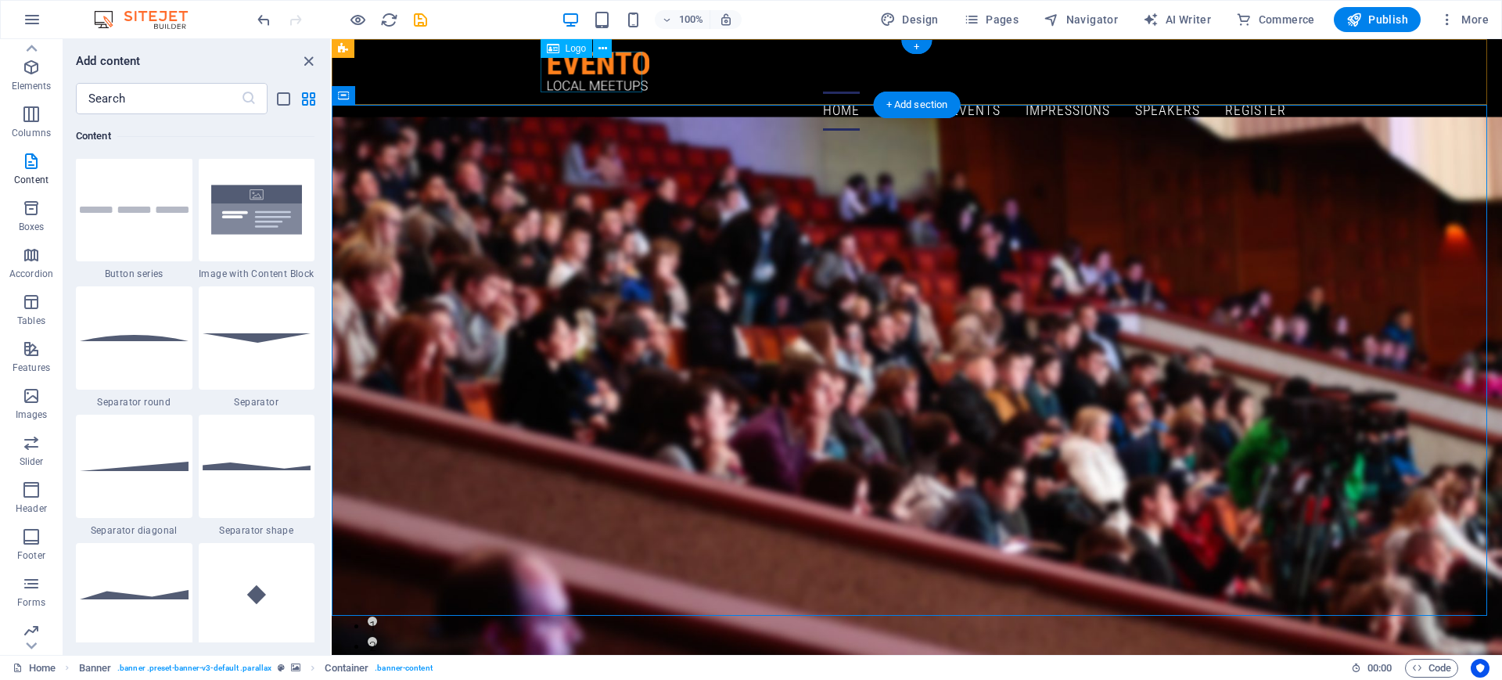
click at [611, 63] on div at bounding box center [917, 72] width 738 height 40
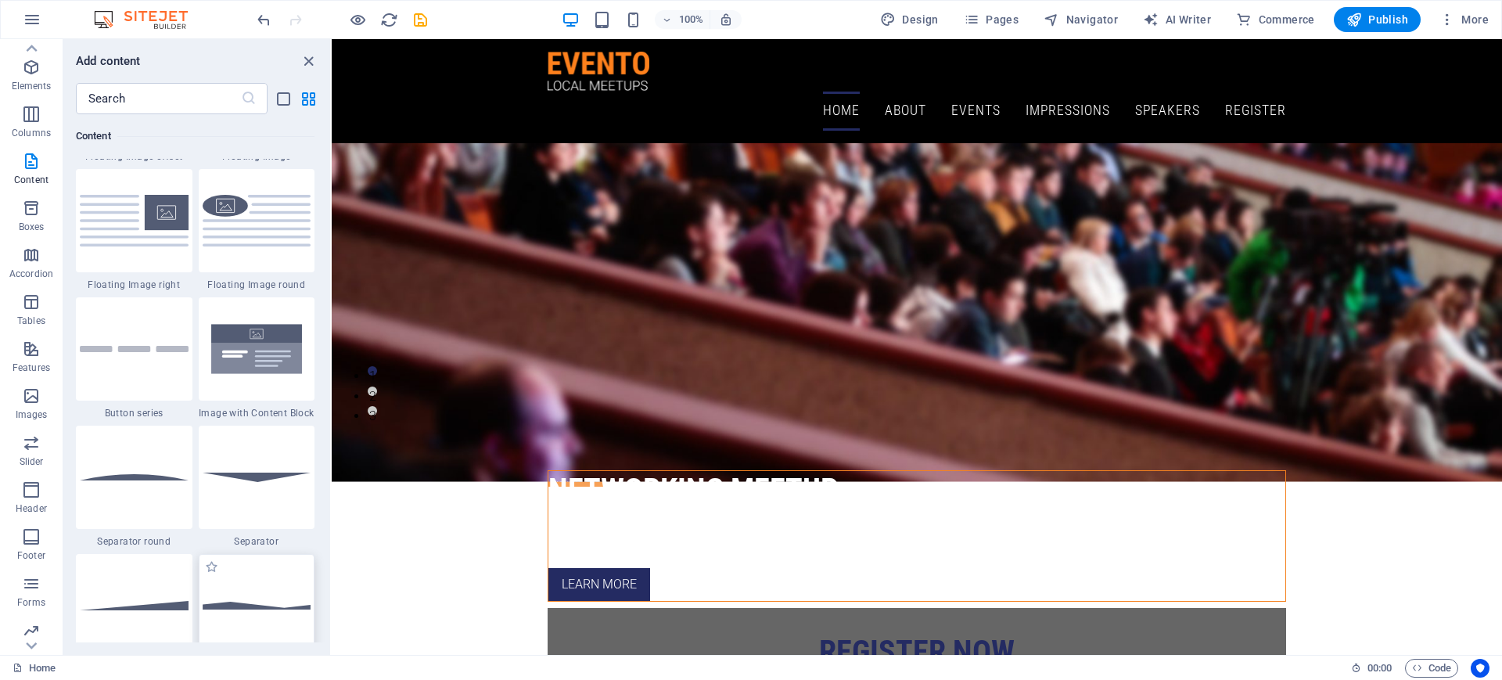
scroll to position [3583, 0]
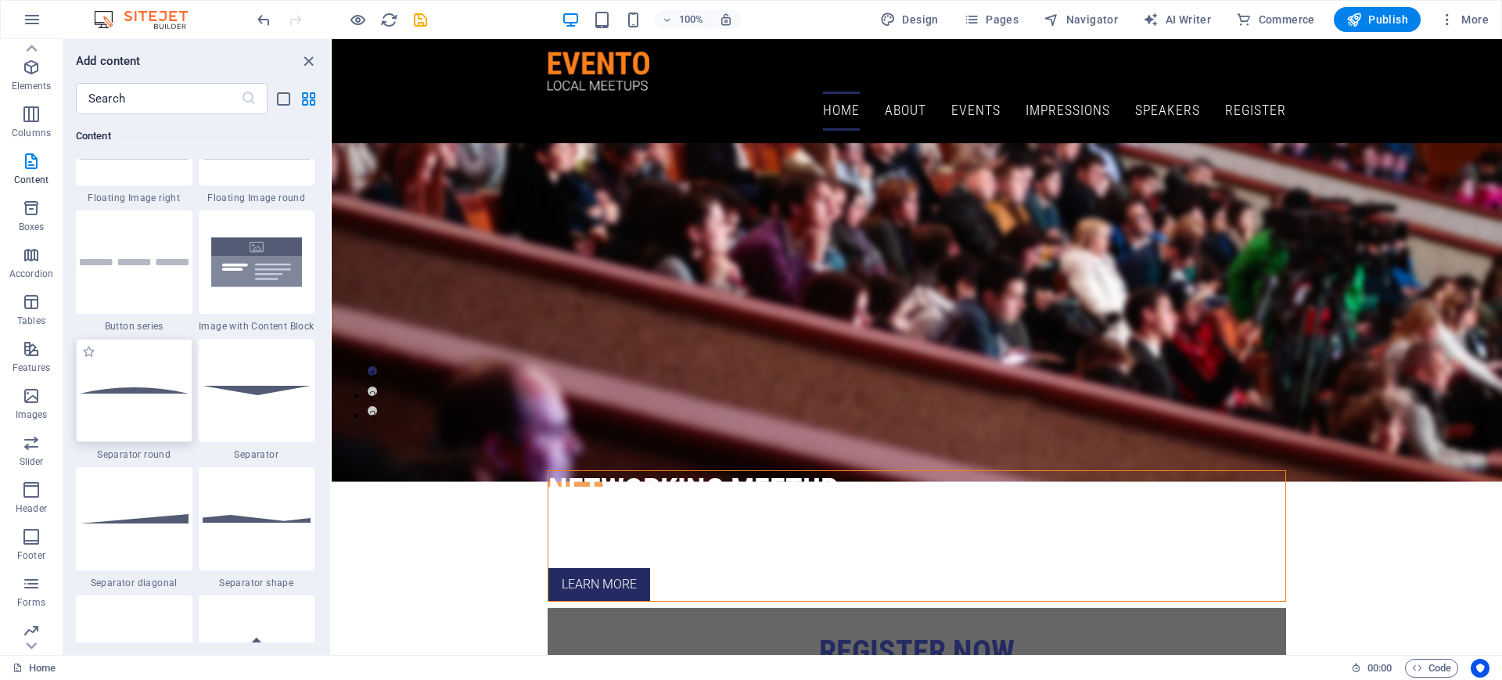
click at [148, 423] on div at bounding box center [134, 390] width 117 height 103
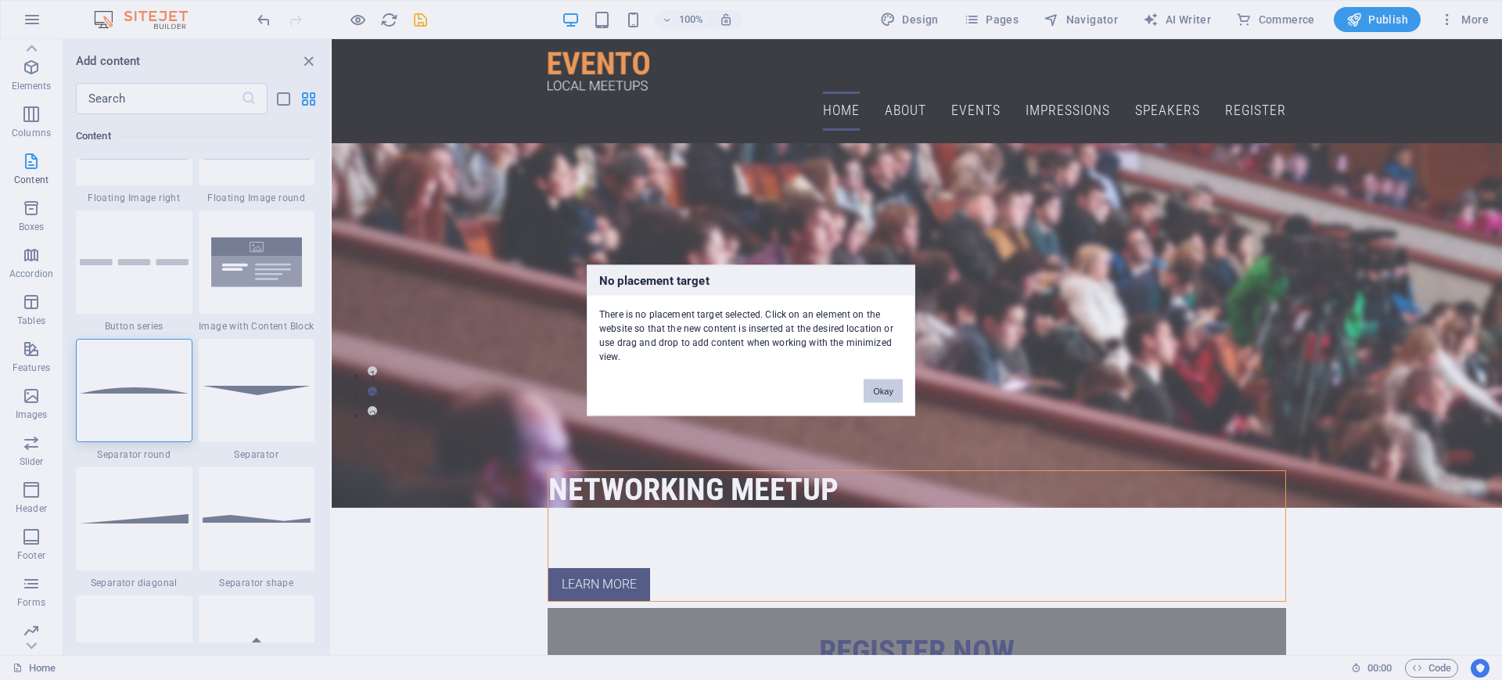
click at [883, 394] on button "Okay" at bounding box center [883, 390] width 39 height 23
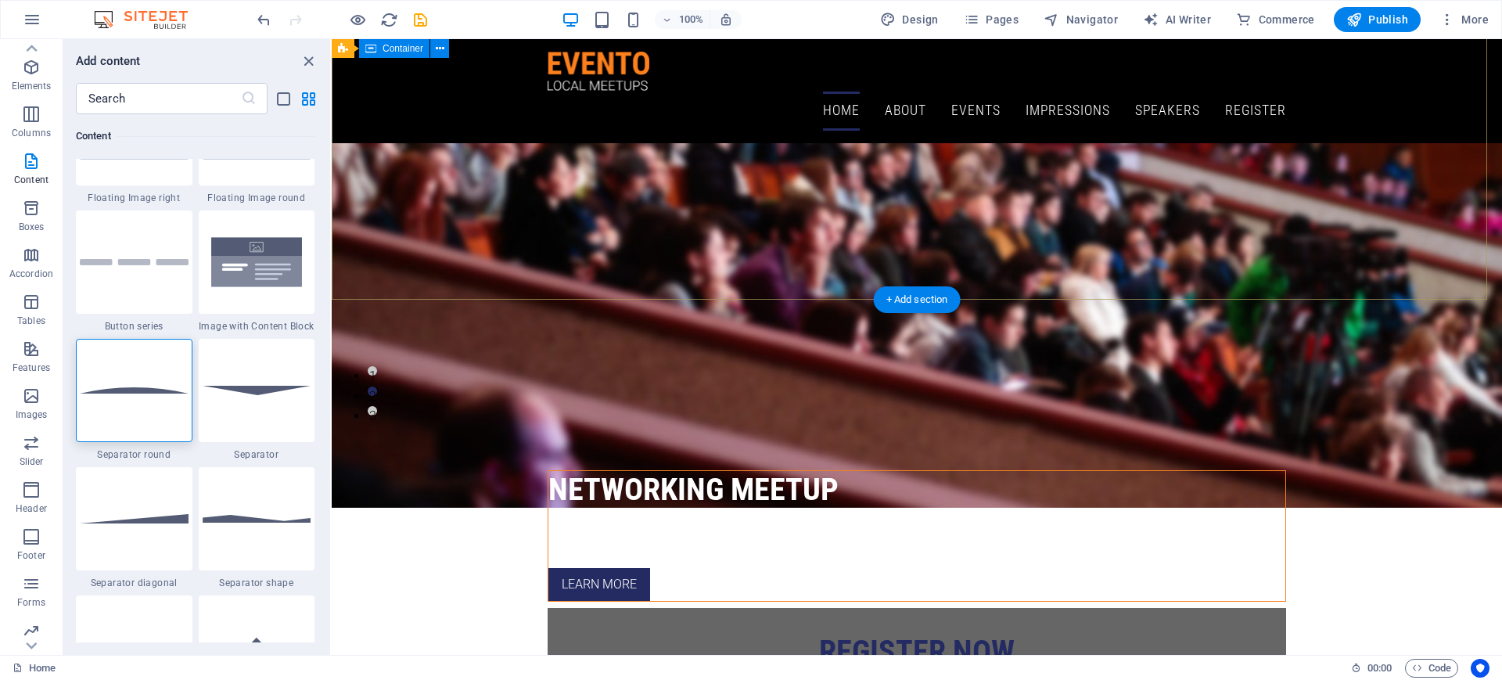
click at [652, 408] on div "Networking Meetup Join our Meetup about Professional Networking and meet people…" at bounding box center [917, 690] width 1170 height 565
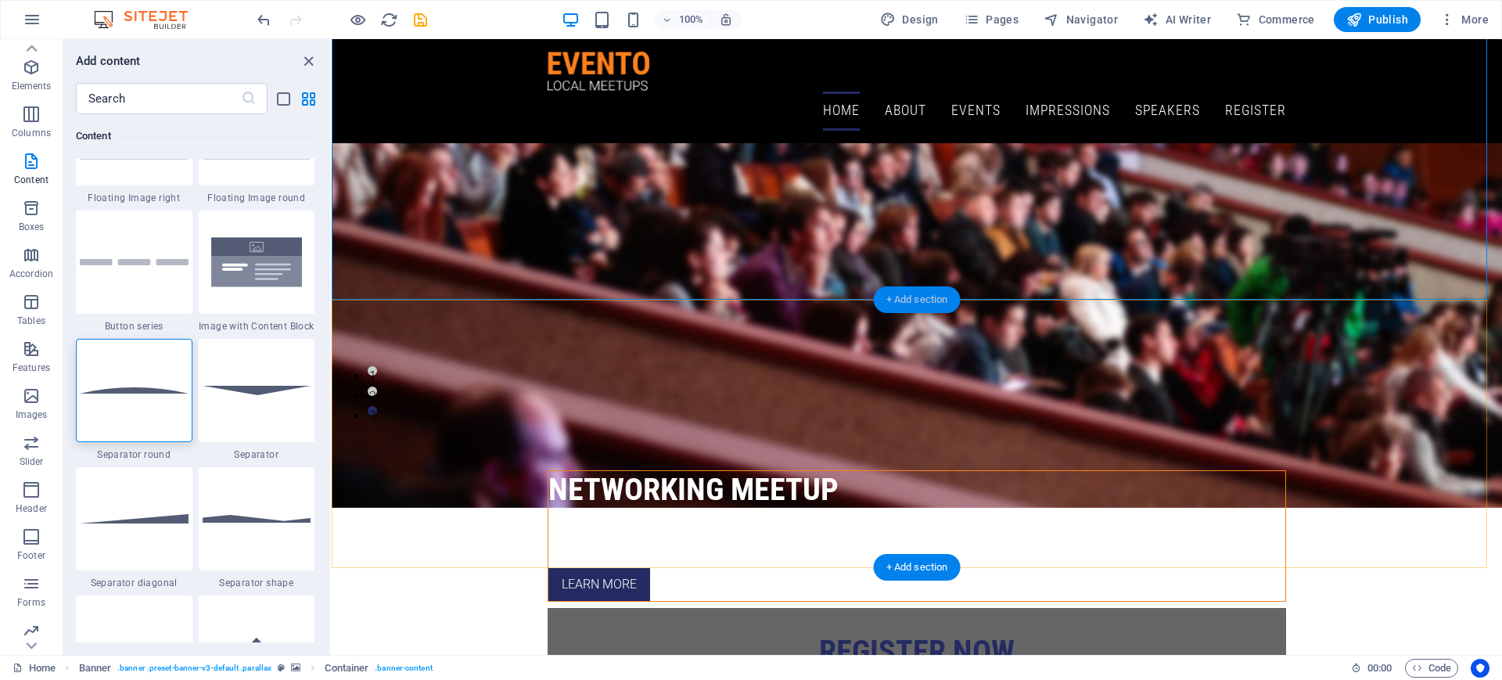
click at [894, 300] on div "+ Add section" at bounding box center [917, 299] width 87 height 27
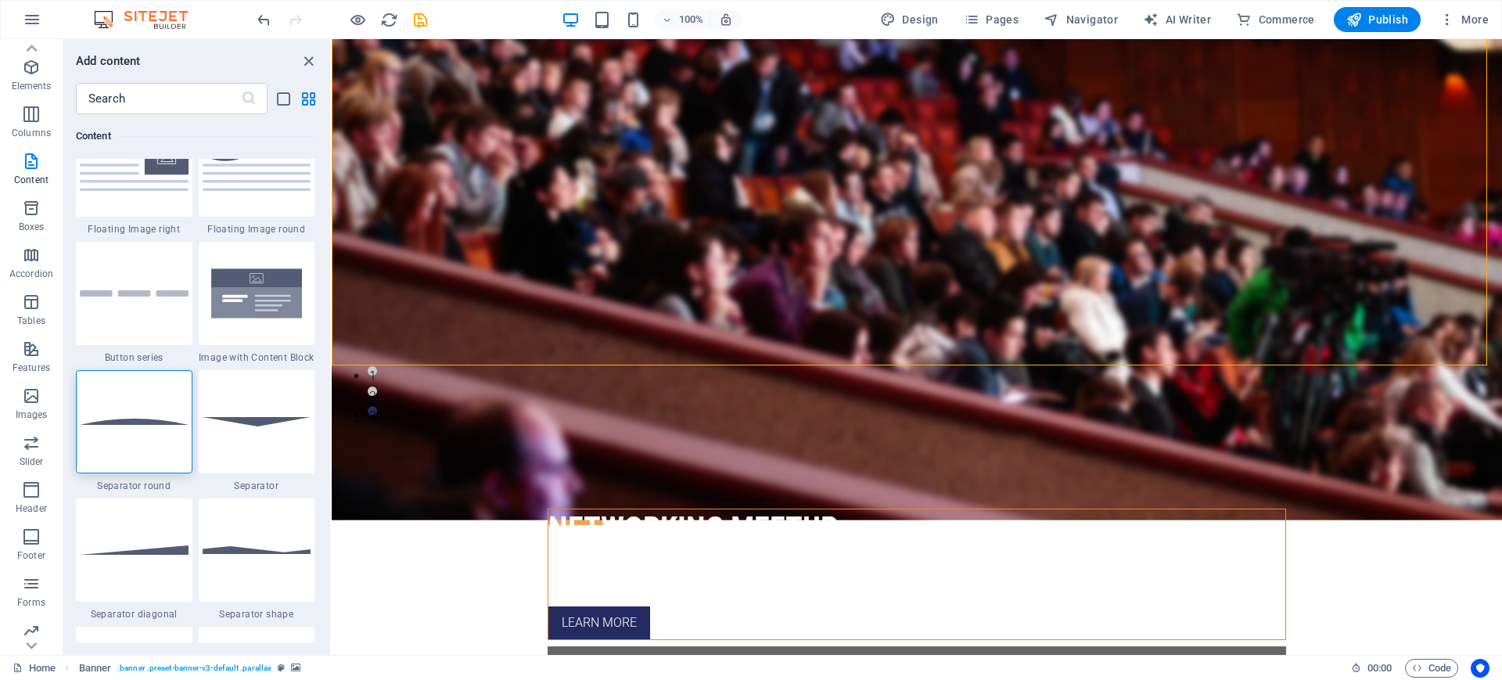
scroll to position [3560, 0]
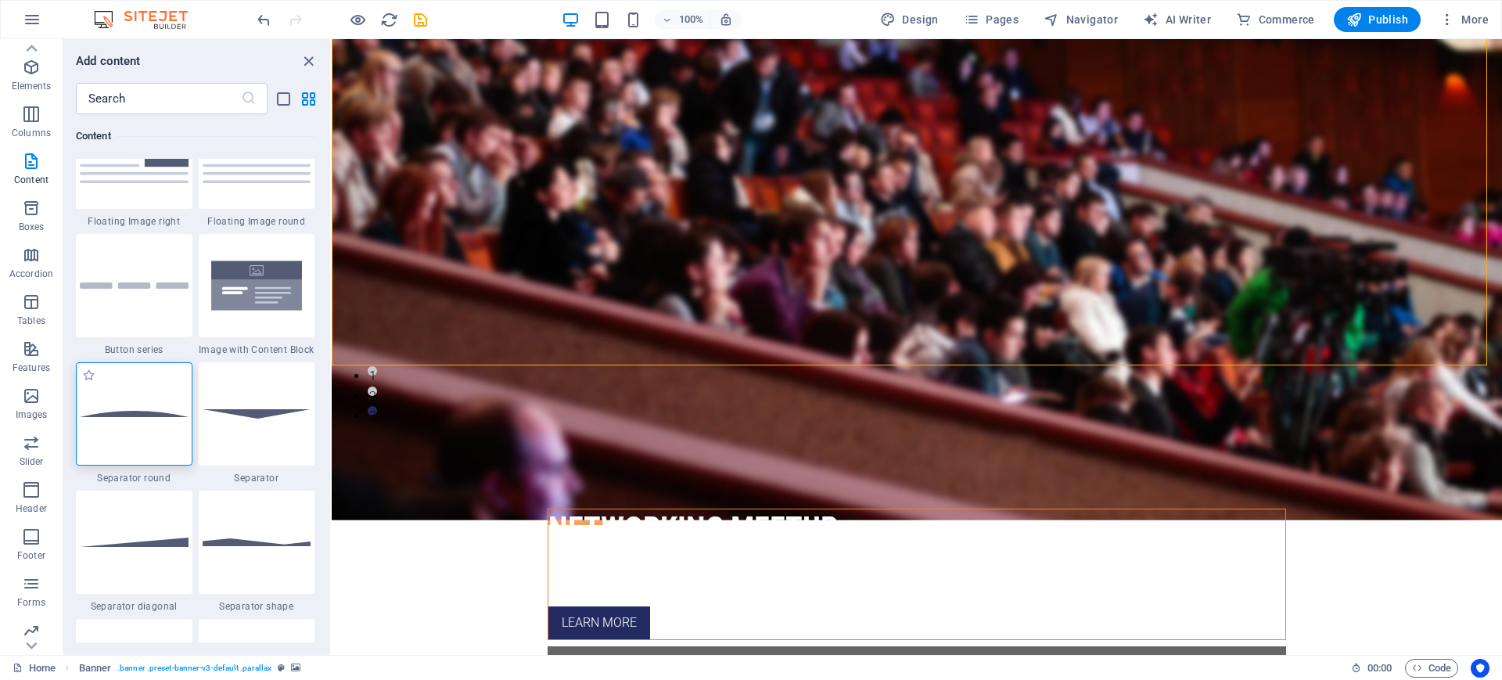
click at [141, 408] on div at bounding box center [134, 413] width 117 height 103
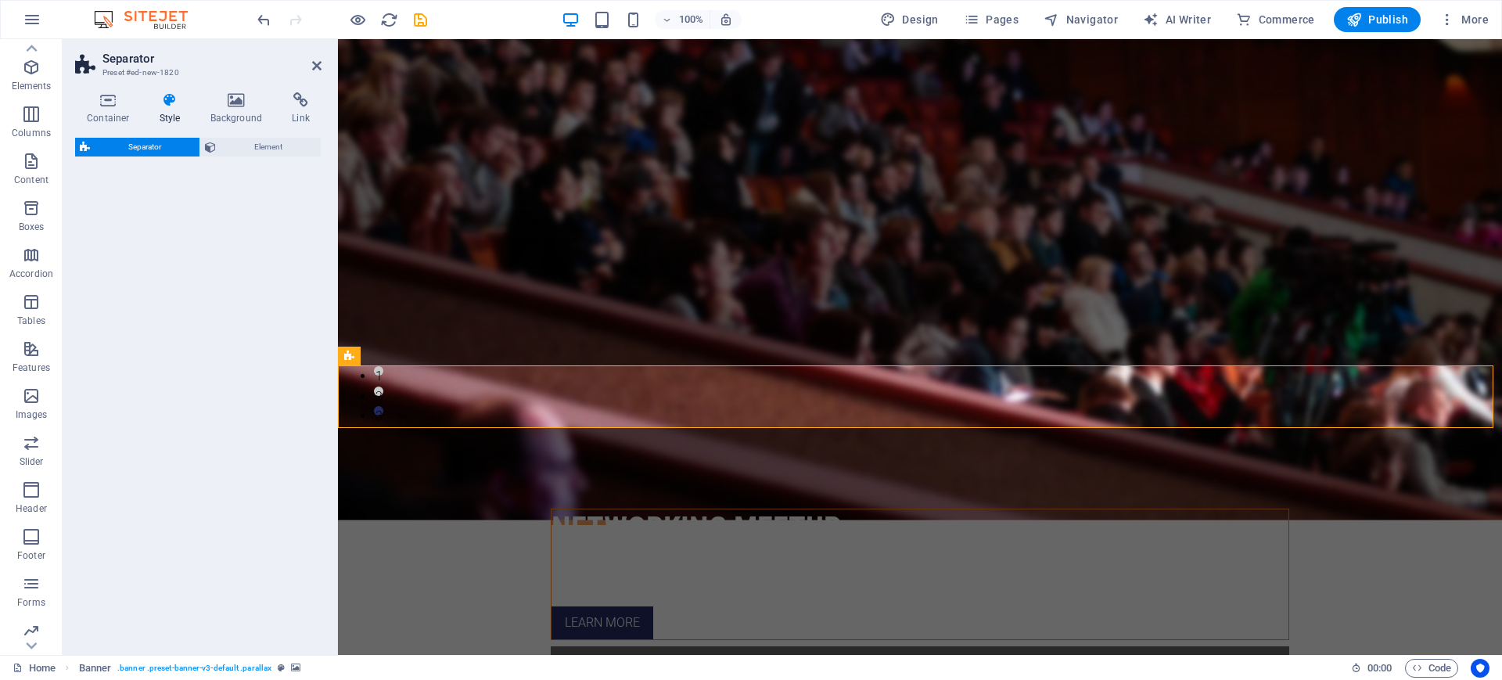
select select "circle"
select select "rem"
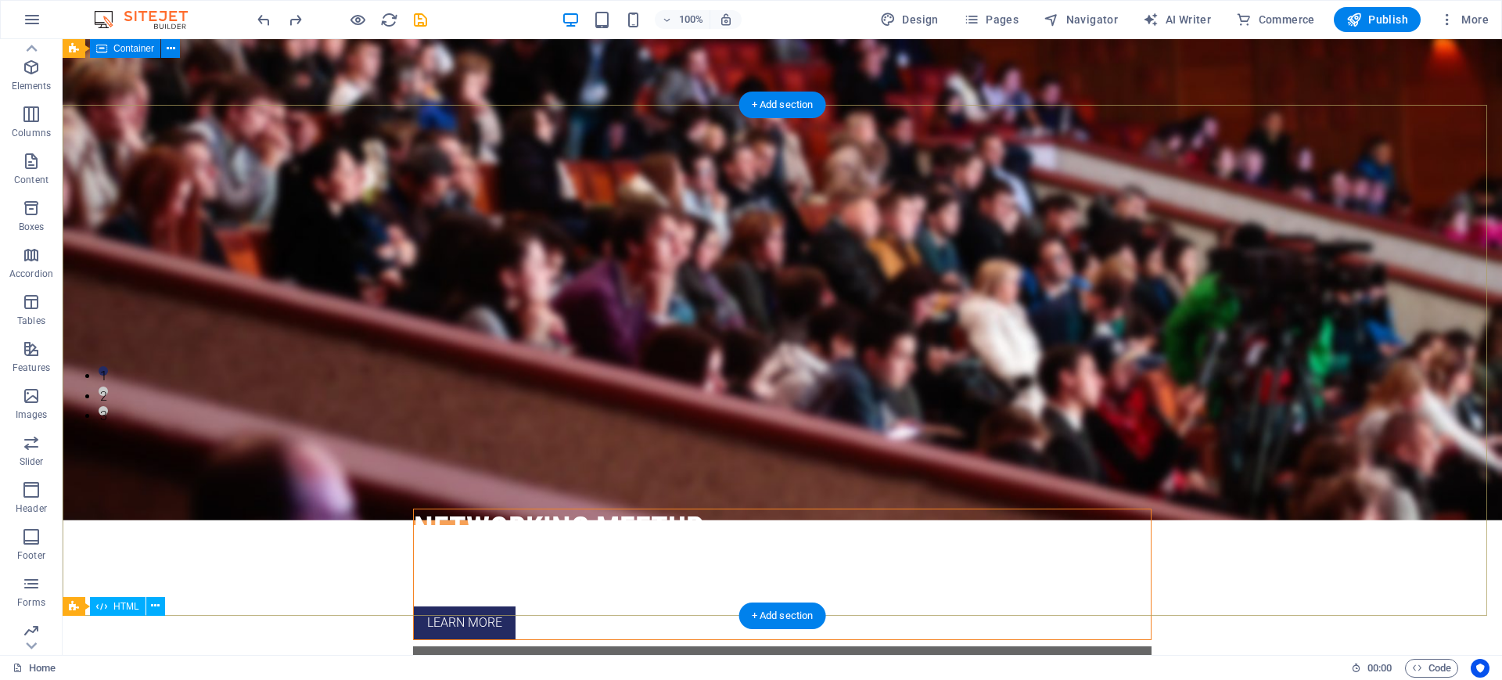
scroll to position [0, 0]
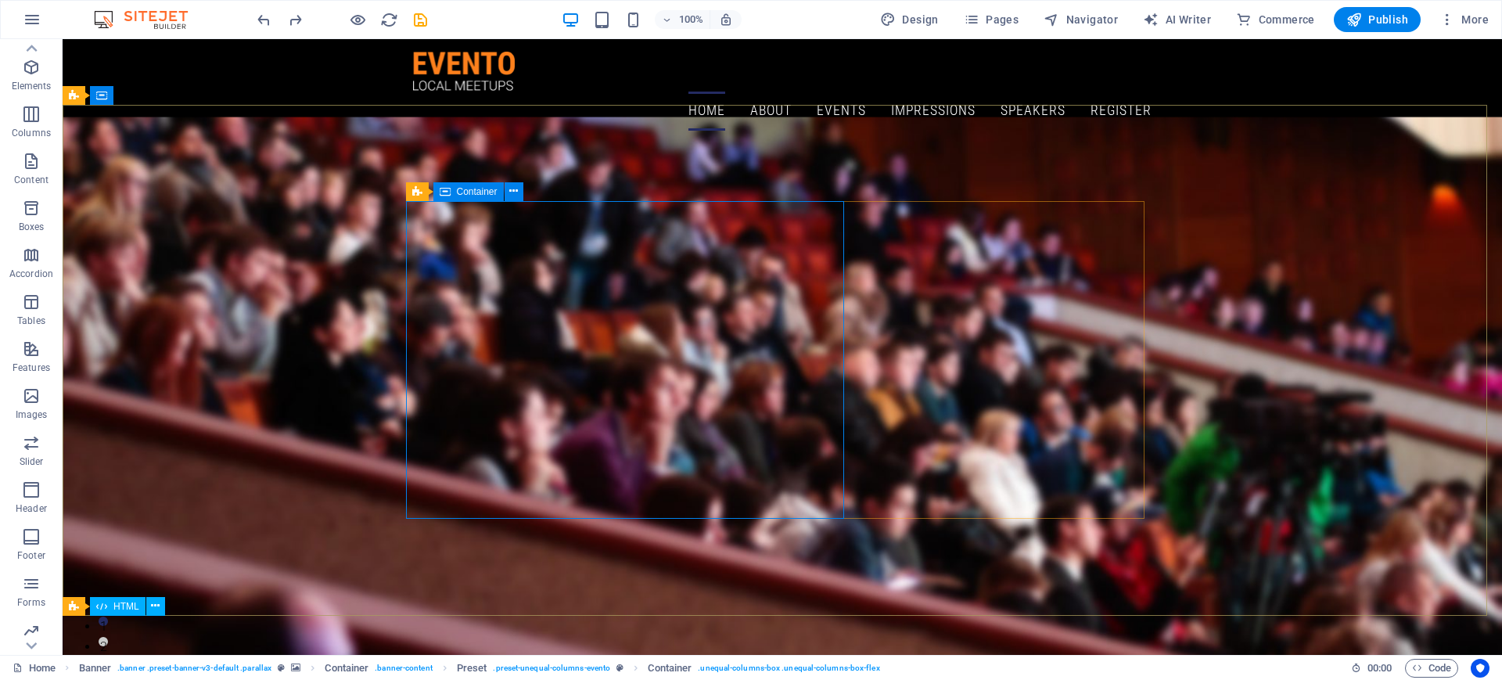
click at [482, 190] on span "Container" at bounding box center [477, 191] width 41 height 9
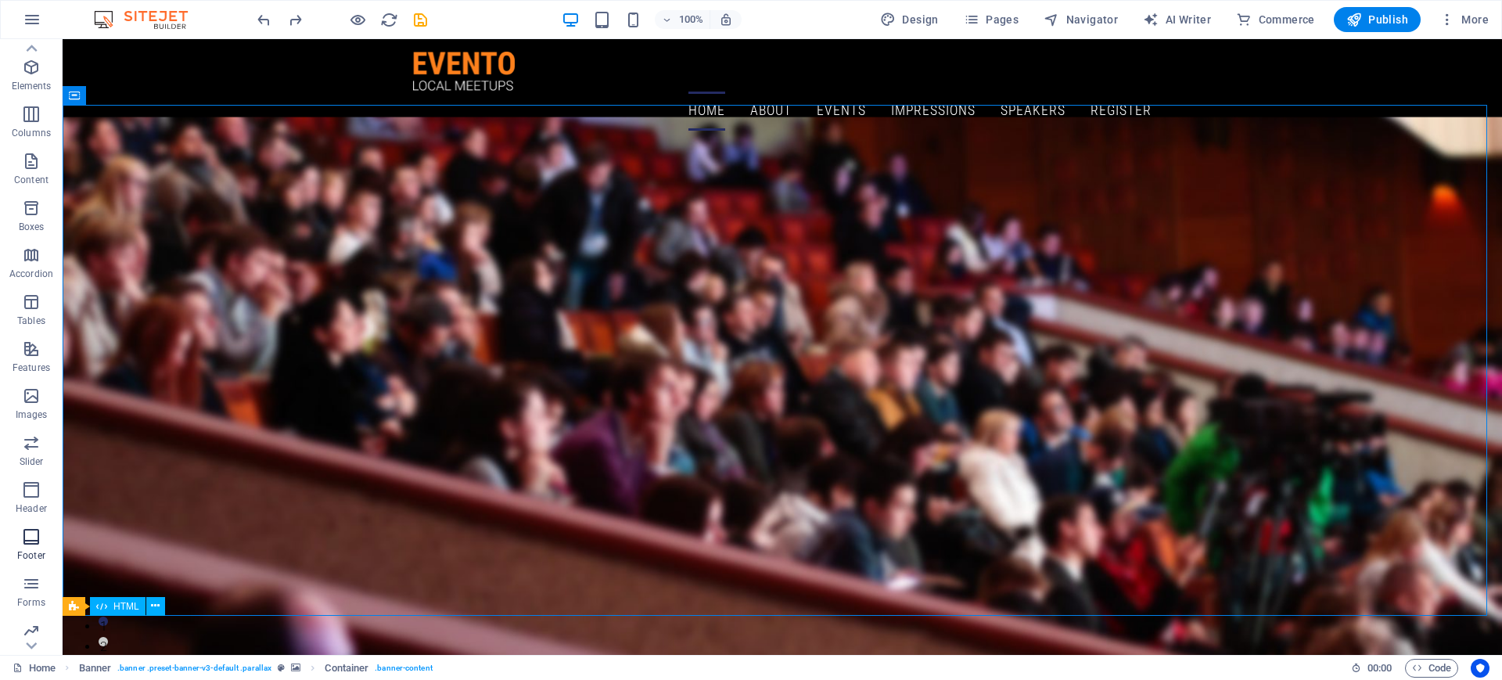
scroll to position [135, 0]
click at [30, 344] on icon "button" at bounding box center [31, 341] width 19 height 19
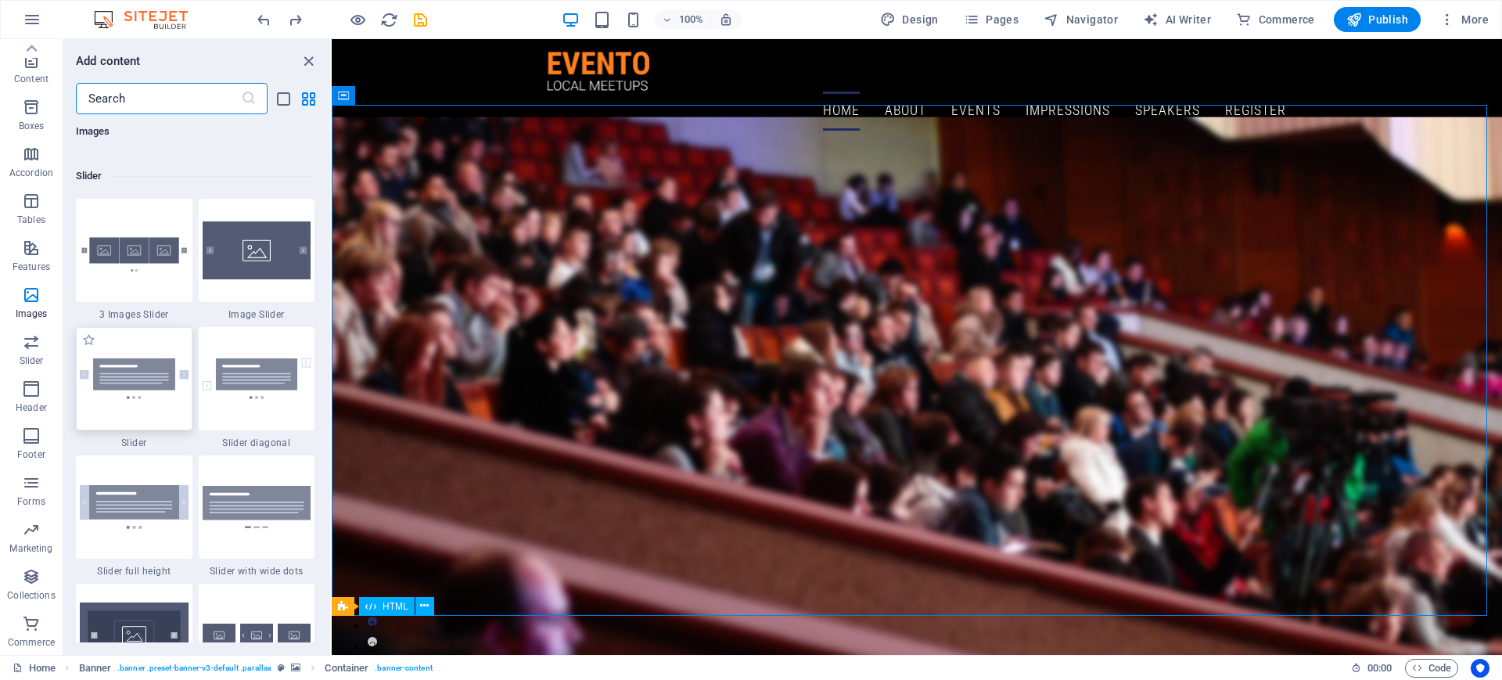
scroll to position [8828, 0]
click at [125, 362] on img at bounding box center [134, 377] width 109 height 41
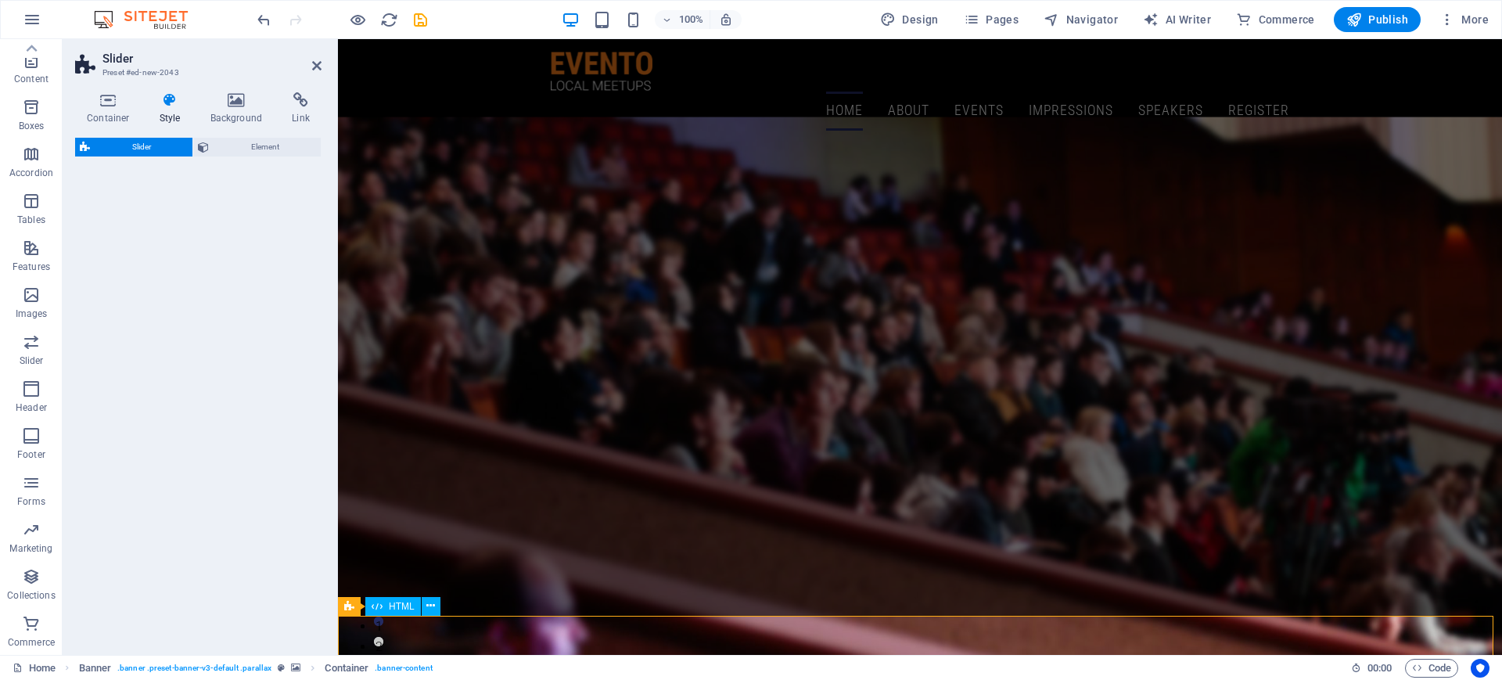
select select "rem"
select select "px"
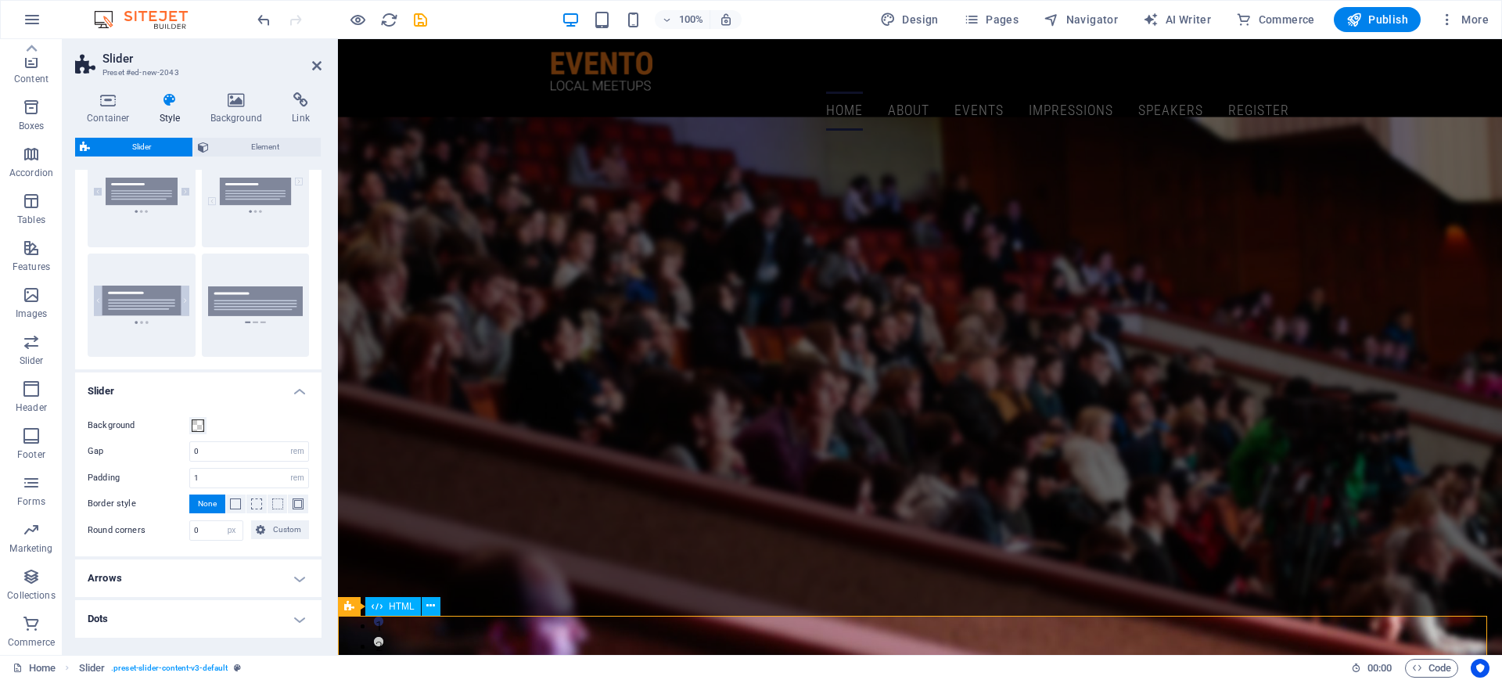
scroll to position [124, 0]
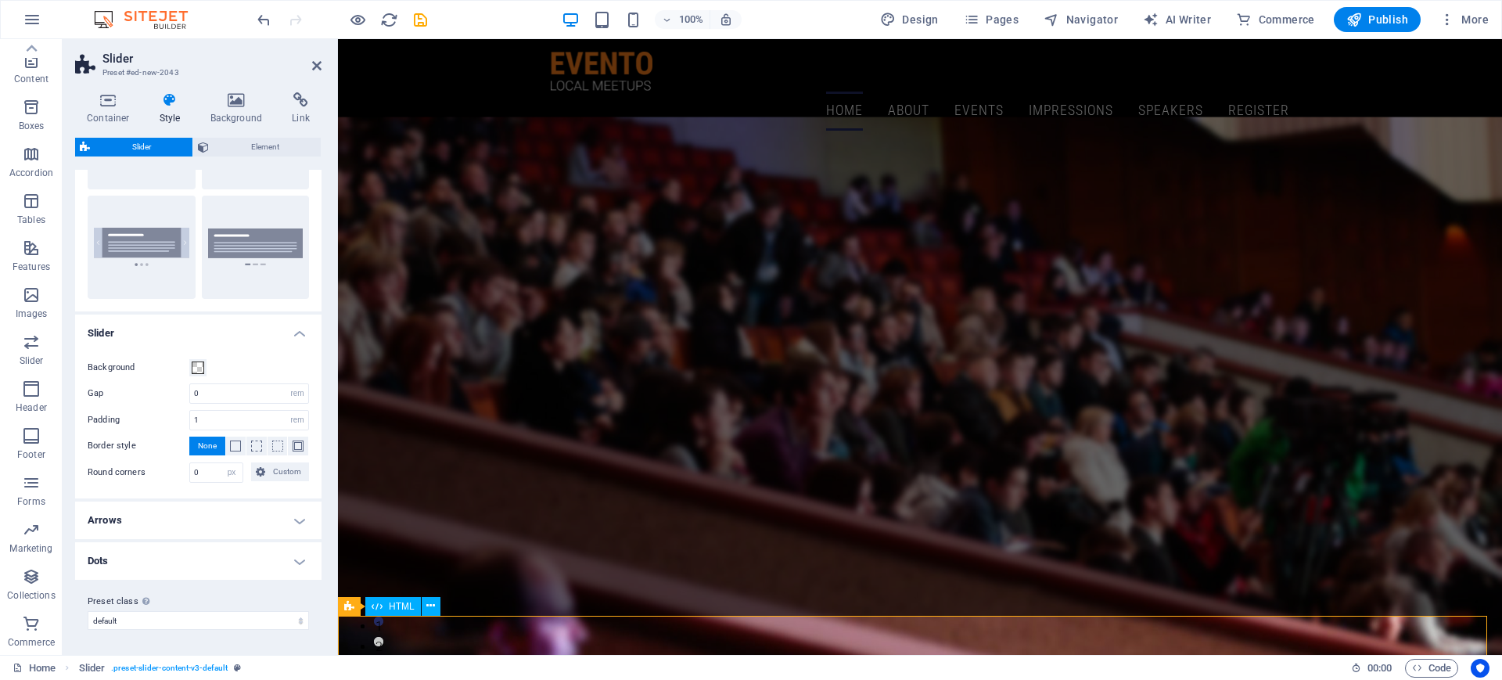
click at [301, 329] on h4 "Slider" at bounding box center [198, 328] width 246 height 28
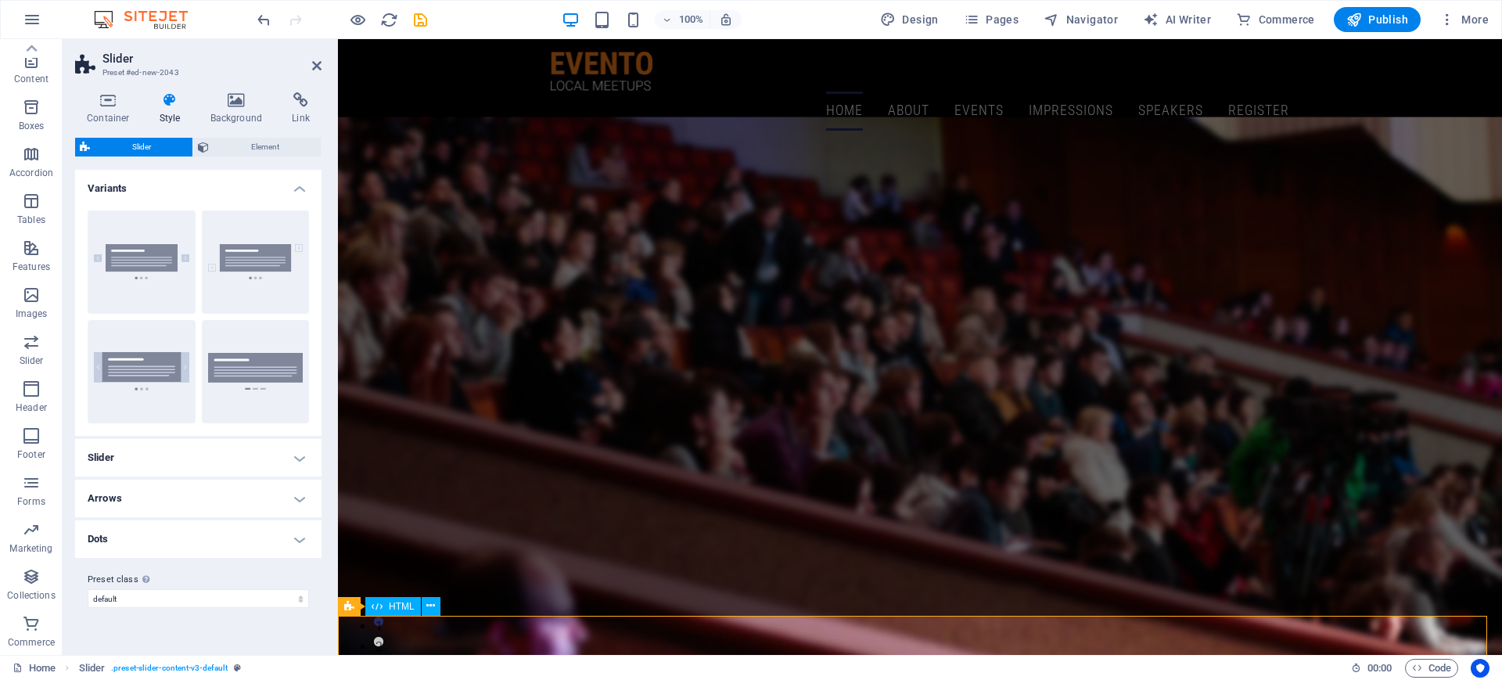
scroll to position [0, 0]
click at [299, 496] on h4 "Arrows" at bounding box center [198, 498] width 246 height 38
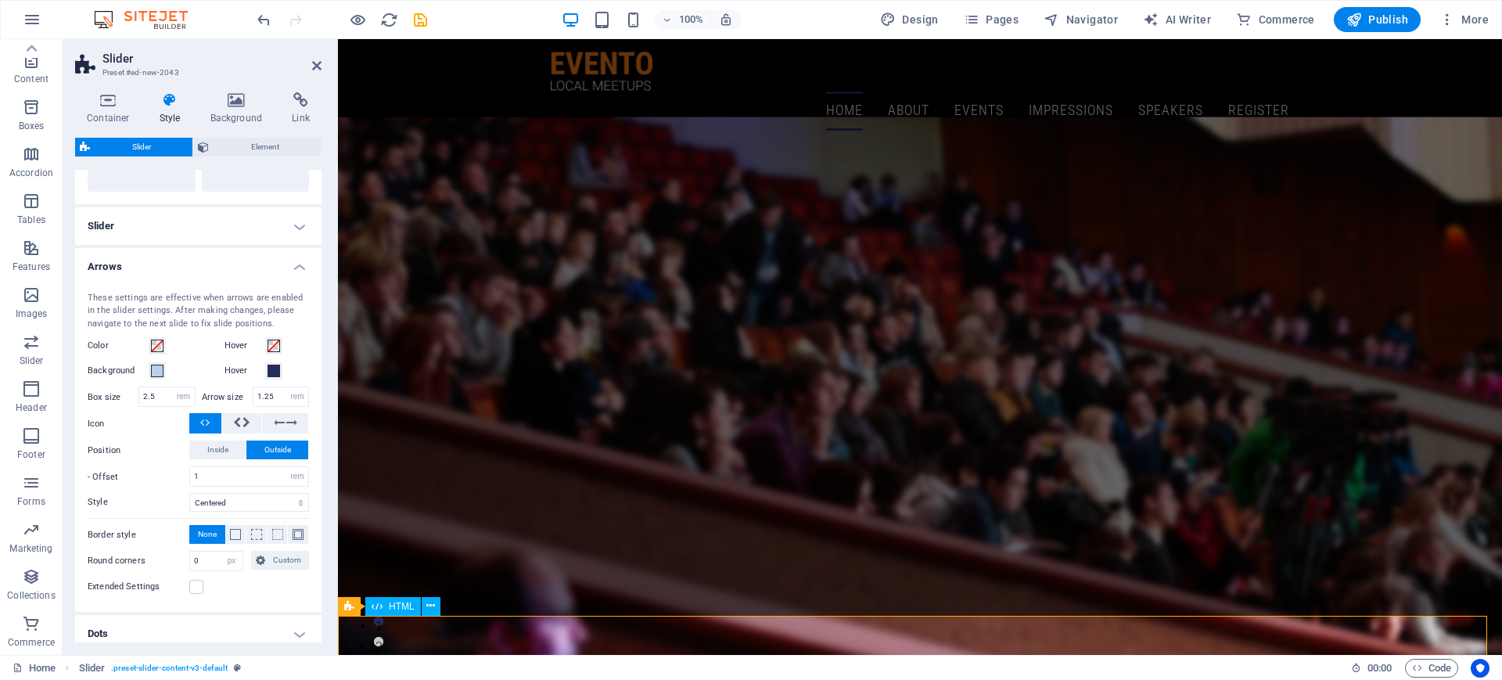
scroll to position [233, 0]
click at [295, 270] on h4 "Arrows" at bounding box center [198, 260] width 246 height 28
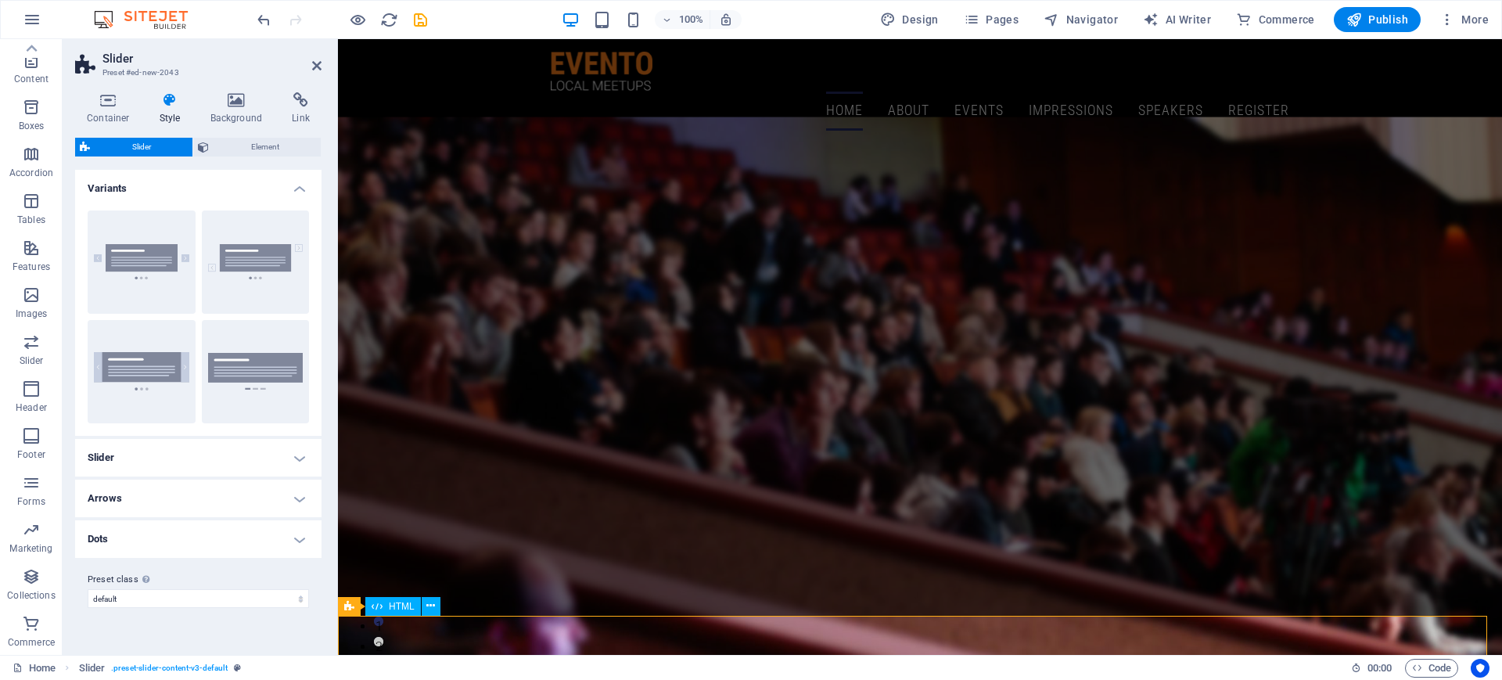
click at [290, 538] on h4 "Dots" at bounding box center [198, 539] width 246 height 38
click at [290, 538] on h4 "Dots" at bounding box center [198, 534] width 246 height 28
drag, startPoint x: 465, startPoint y: 282, endPoint x: 478, endPoint y: 246, distance: 38.4
click at [153, 232] on button "Default" at bounding box center [142, 261] width 108 height 103
click at [364, 543] on div "Slider" at bounding box center [364, 606] width 53 height 19
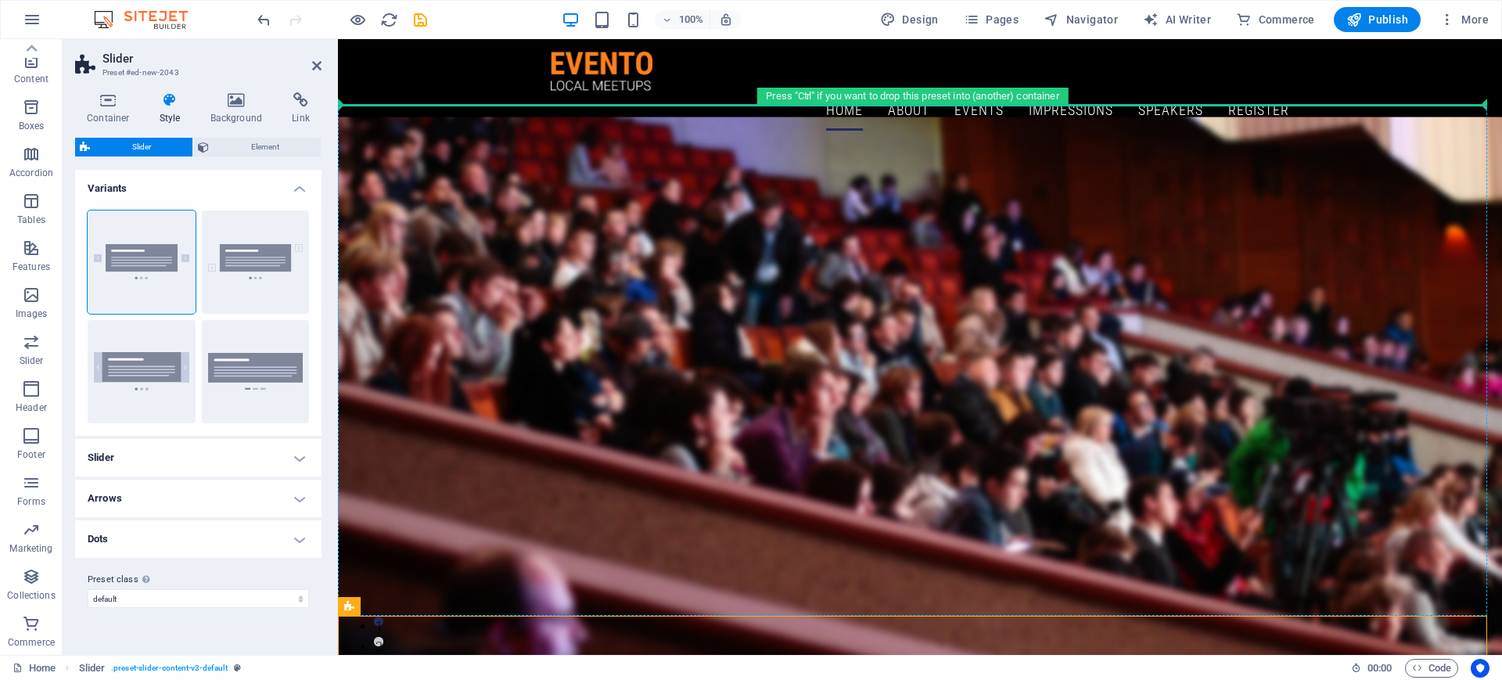
drag, startPoint x: 702, startPoint y: 647, endPoint x: 476, endPoint y: 327, distance: 392.2
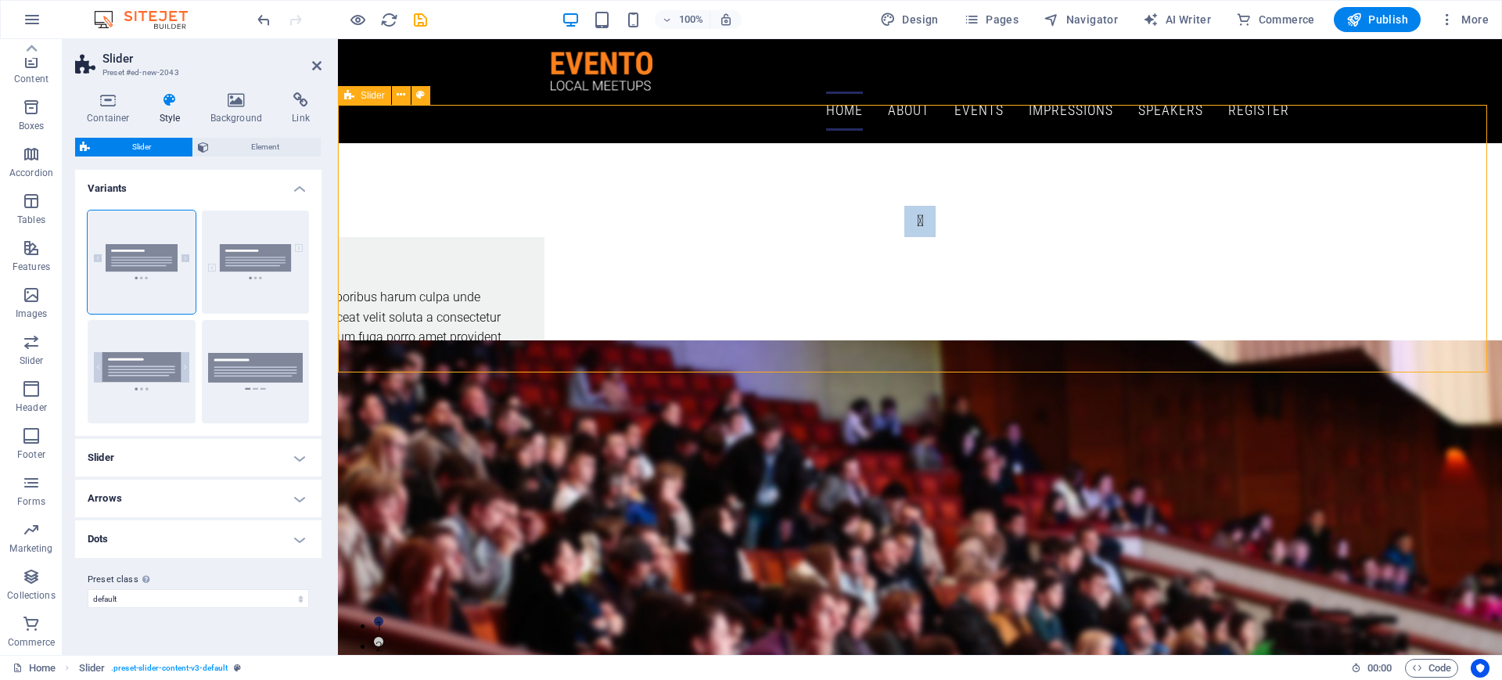
click at [759, 143] on div "Slide 3 Lorem ipsum dolor sit amet, consectetur adipisicing elit. Id, ipsum, qu…" at bounding box center [920, 308] width 1164 height 330
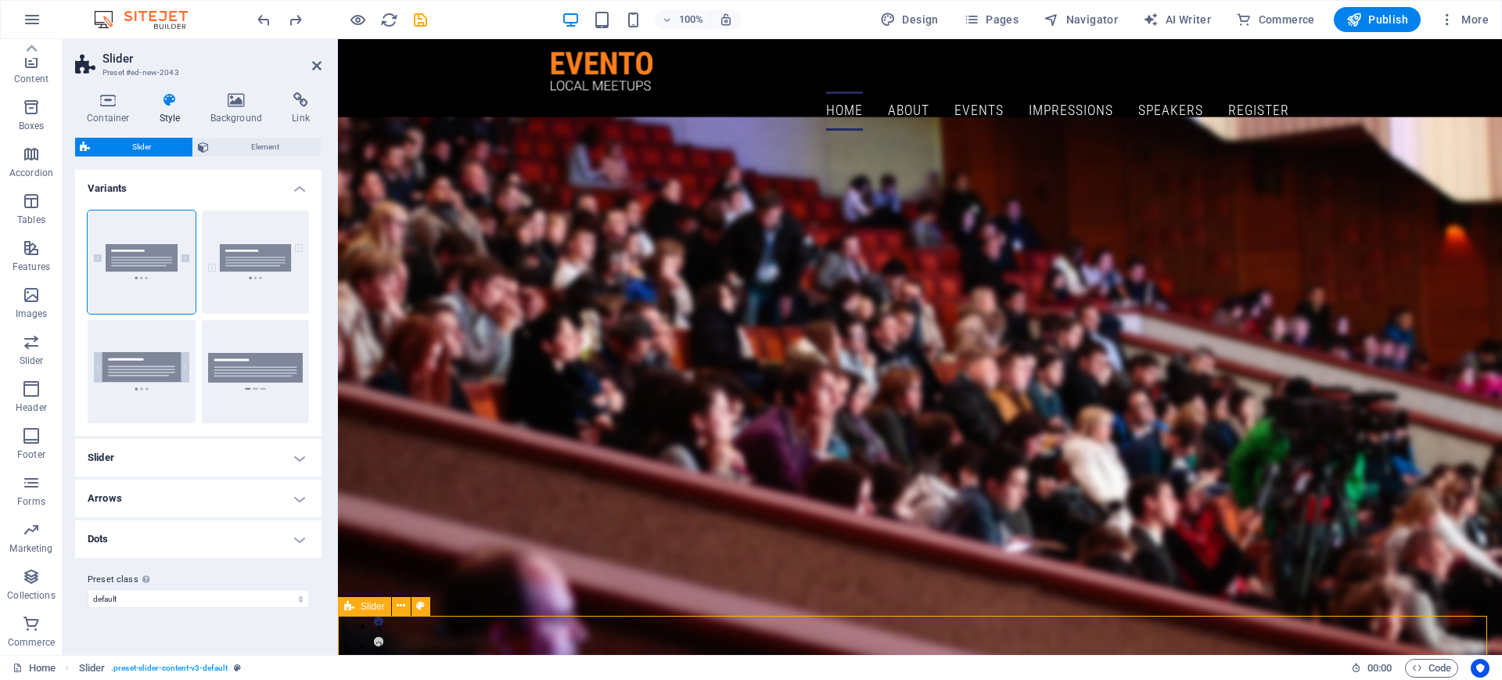
click at [343, 543] on div "Slider" at bounding box center [364, 606] width 53 height 19
click at [397, 543] on icon at bounding box center [401, 606] width 9 height 16
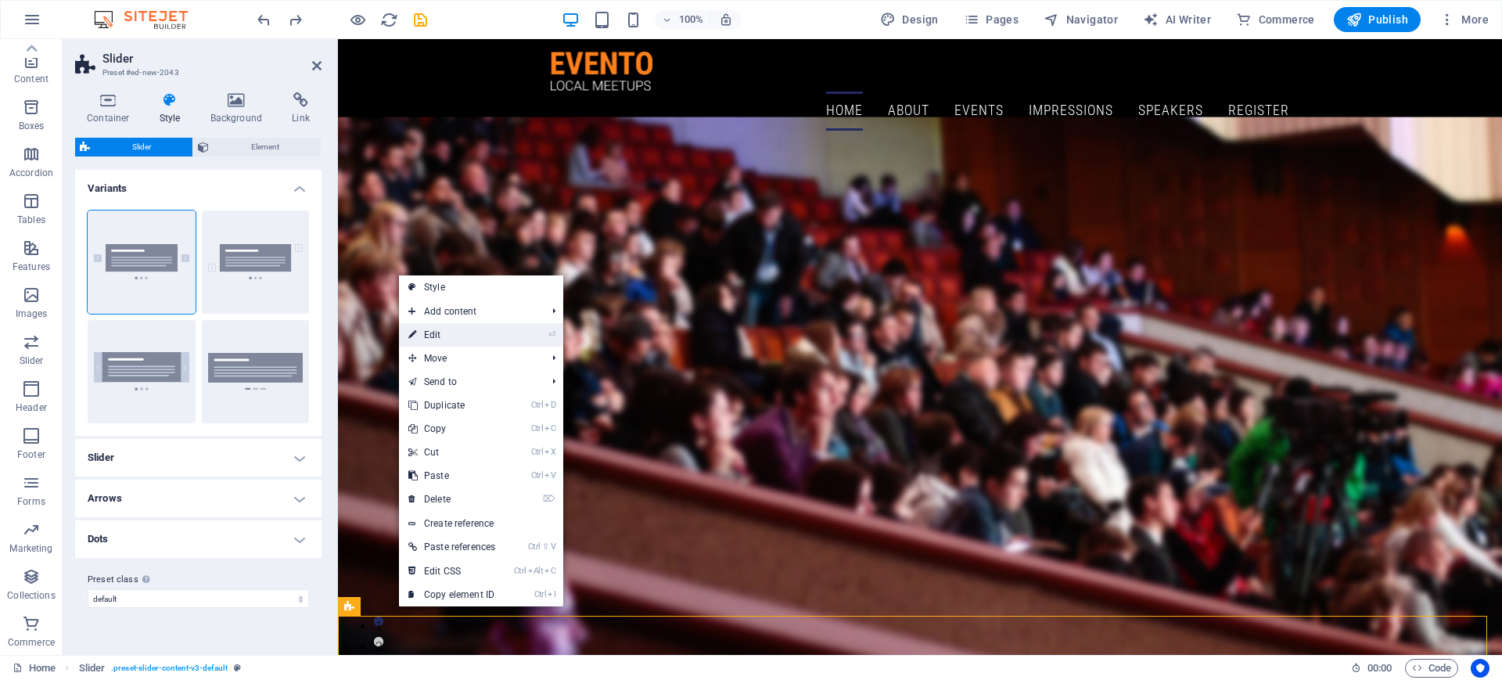
click at [465, 344] on link "⏎ Edit" at bounding box center [452, 334] width 106 height 23
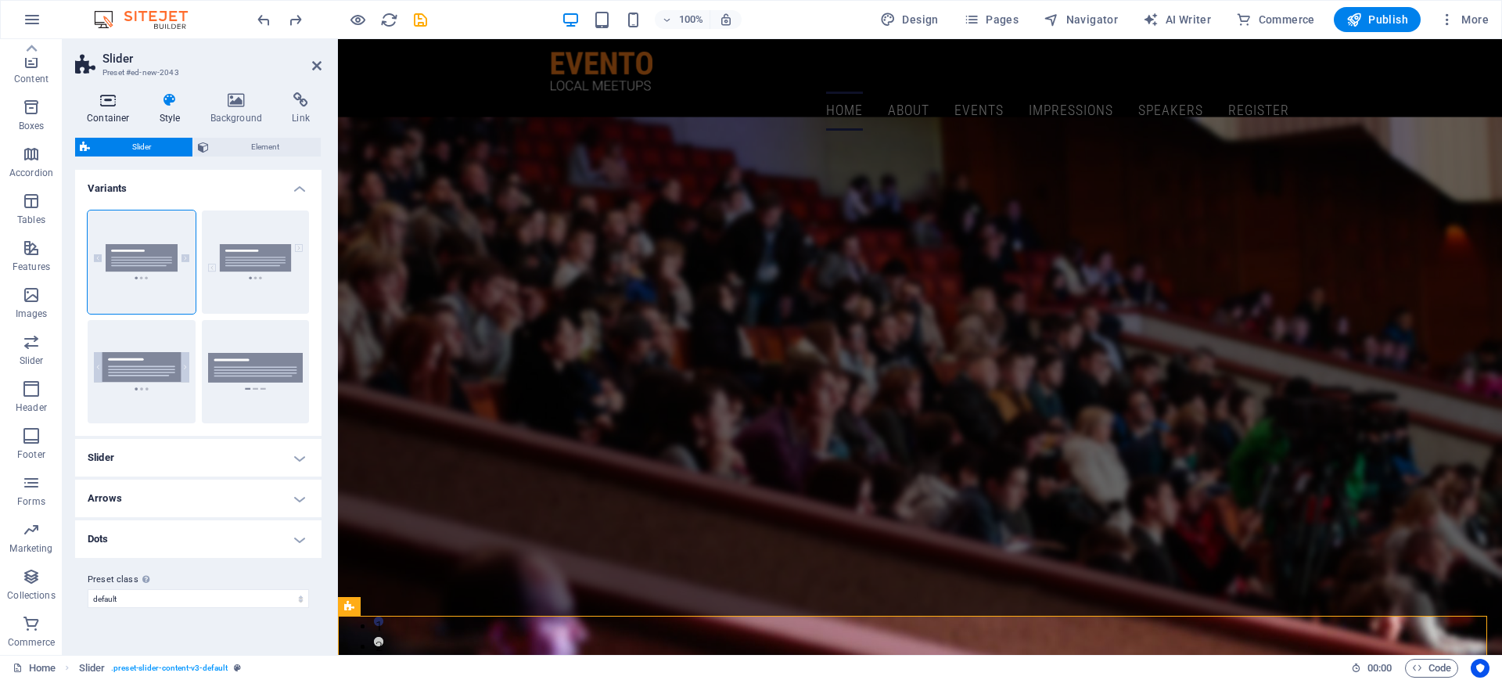
click at [96, 114] on h4 "Container" at bounding box center [111, 108] width 73 height 33
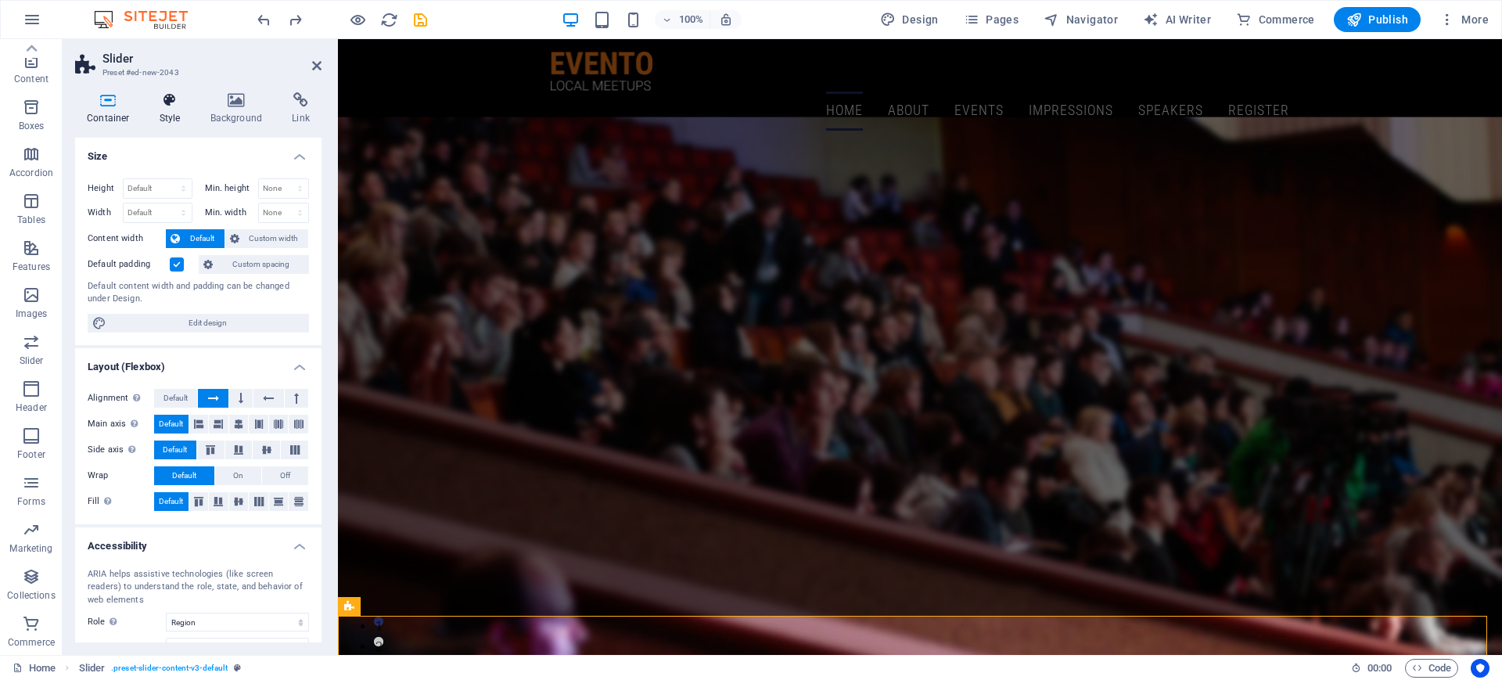
click at [181, 107] on icon at bounding box center [170, 100] width 45 height 16
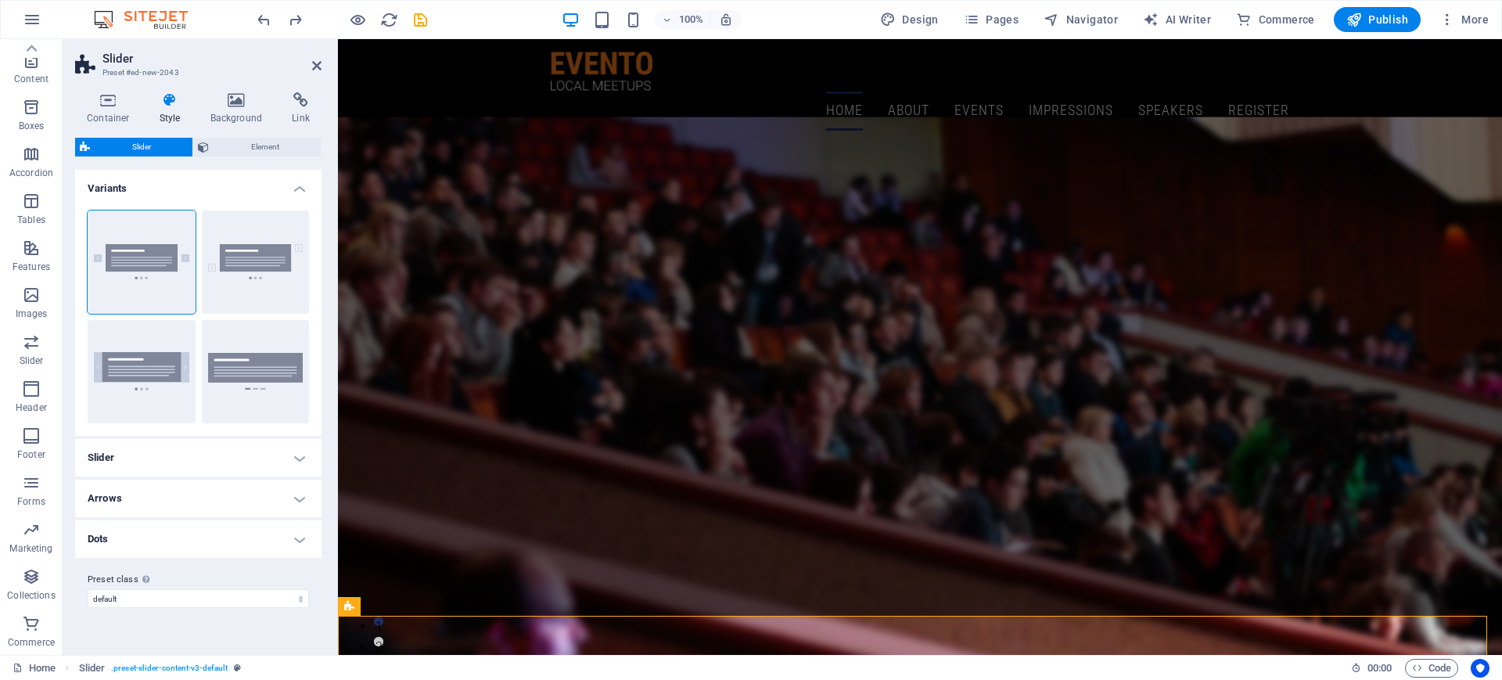
click at [297, 455] on h4 "Slider" at bounding box center [198, 458] width 246 height 38
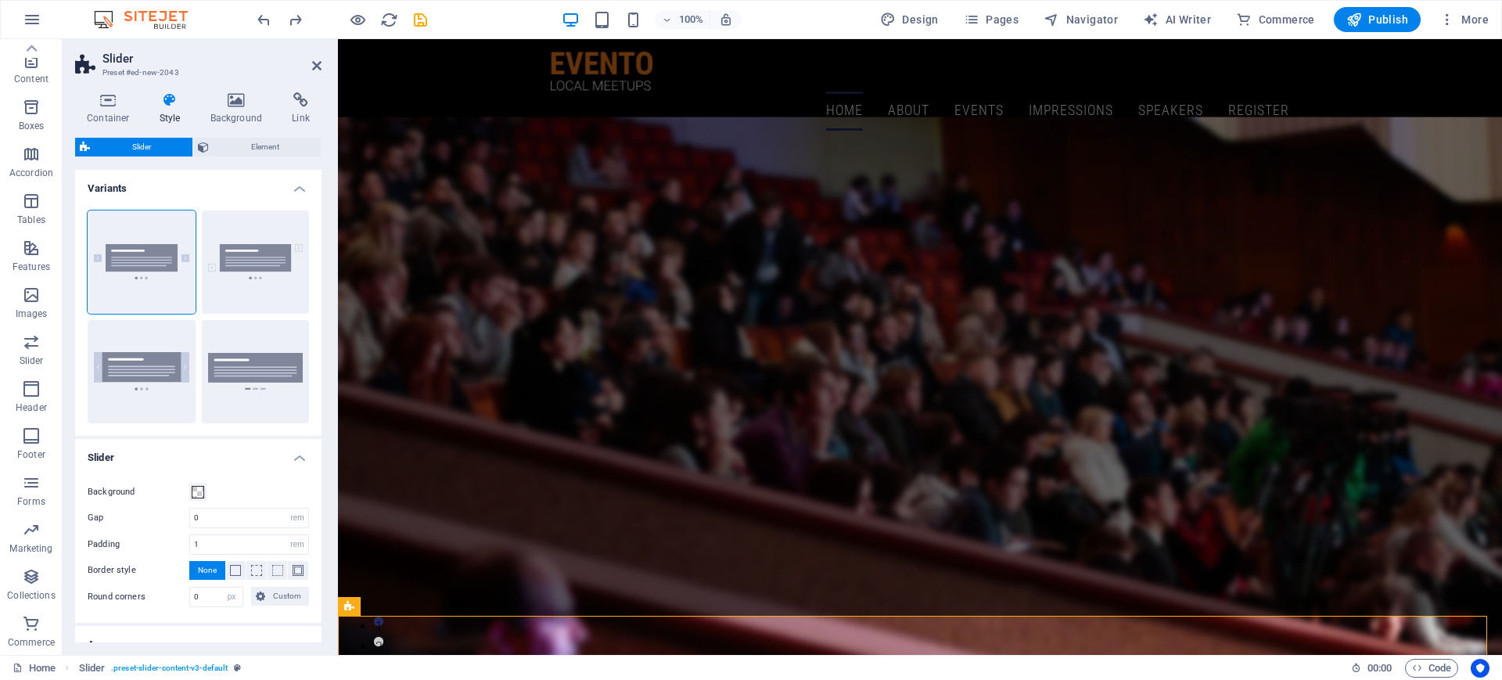
scroll to position [124, 0]
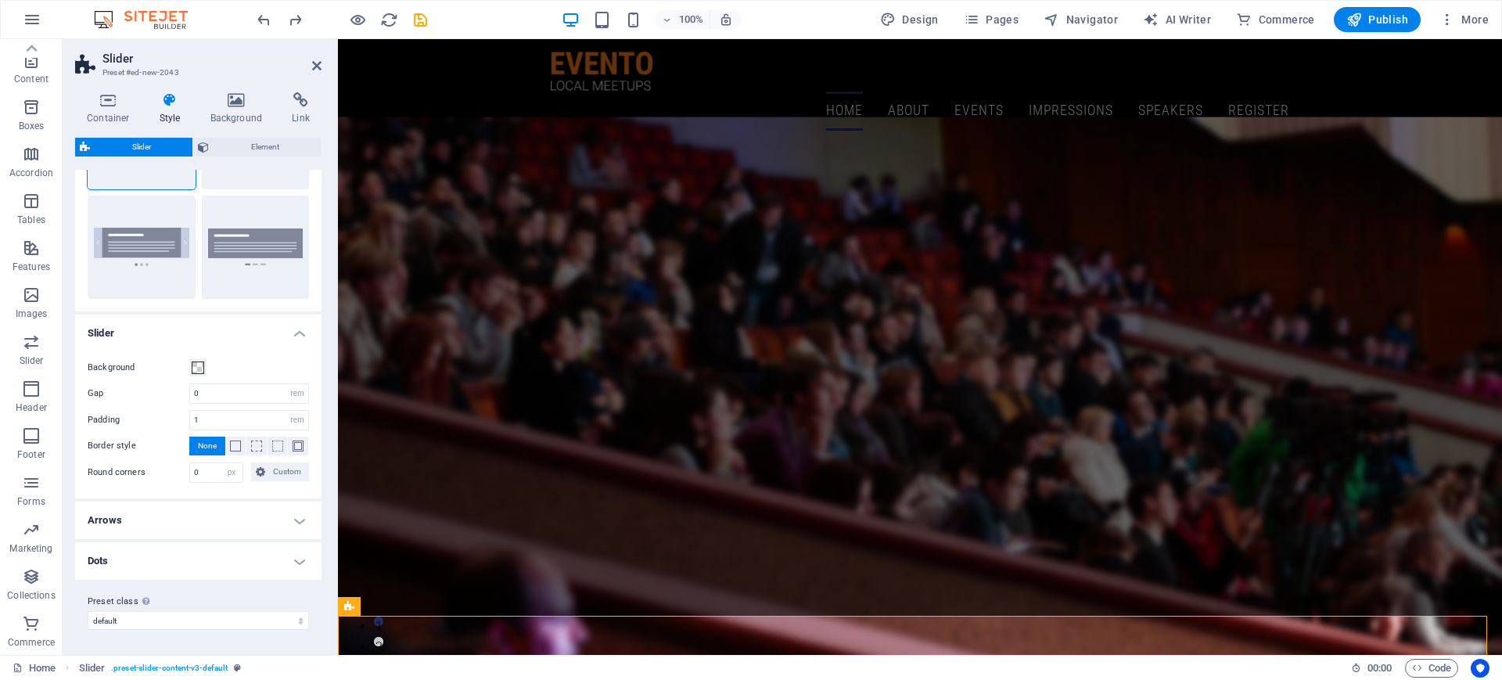
click at [307, 332] on h4 "Slider" at bounding box center [198, 328] width 246 height 28
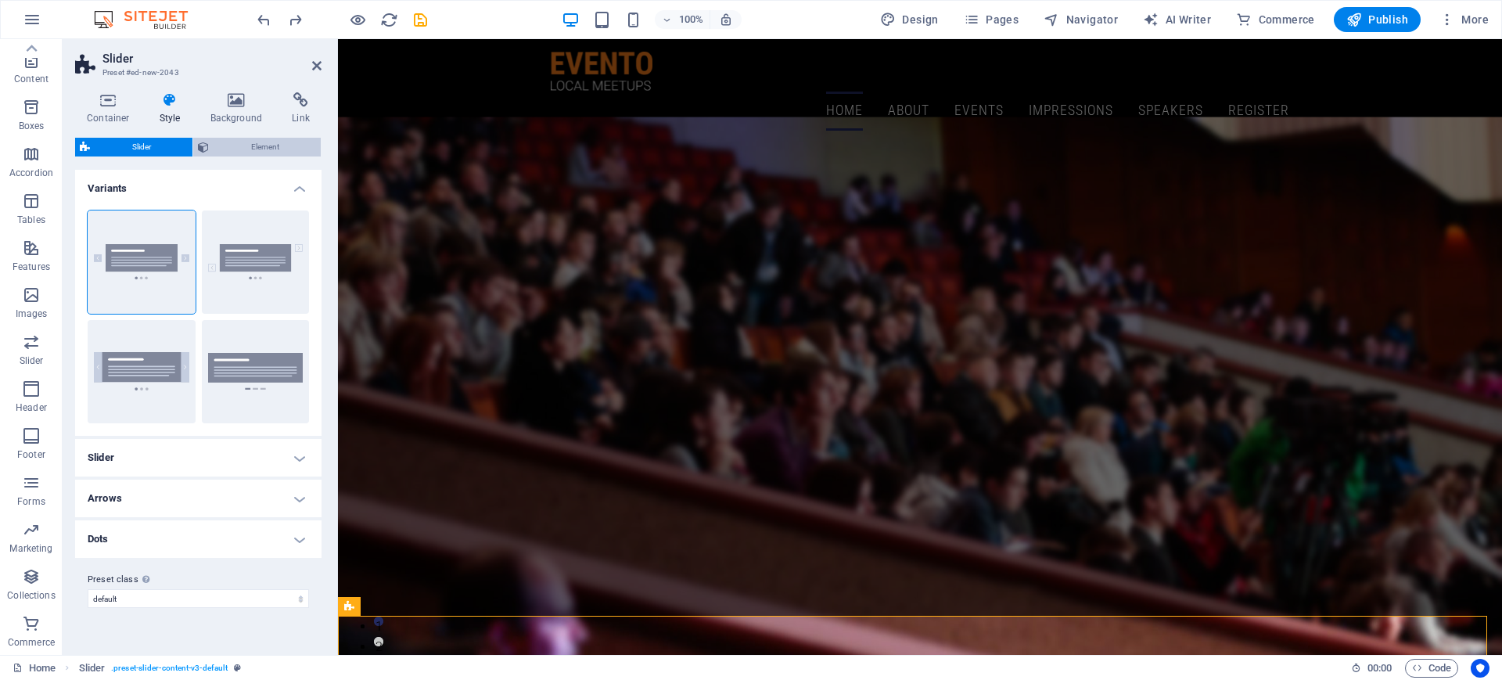
click at [240, 148] on span "Element" at bounding box center [265, 147] width 102 height 19
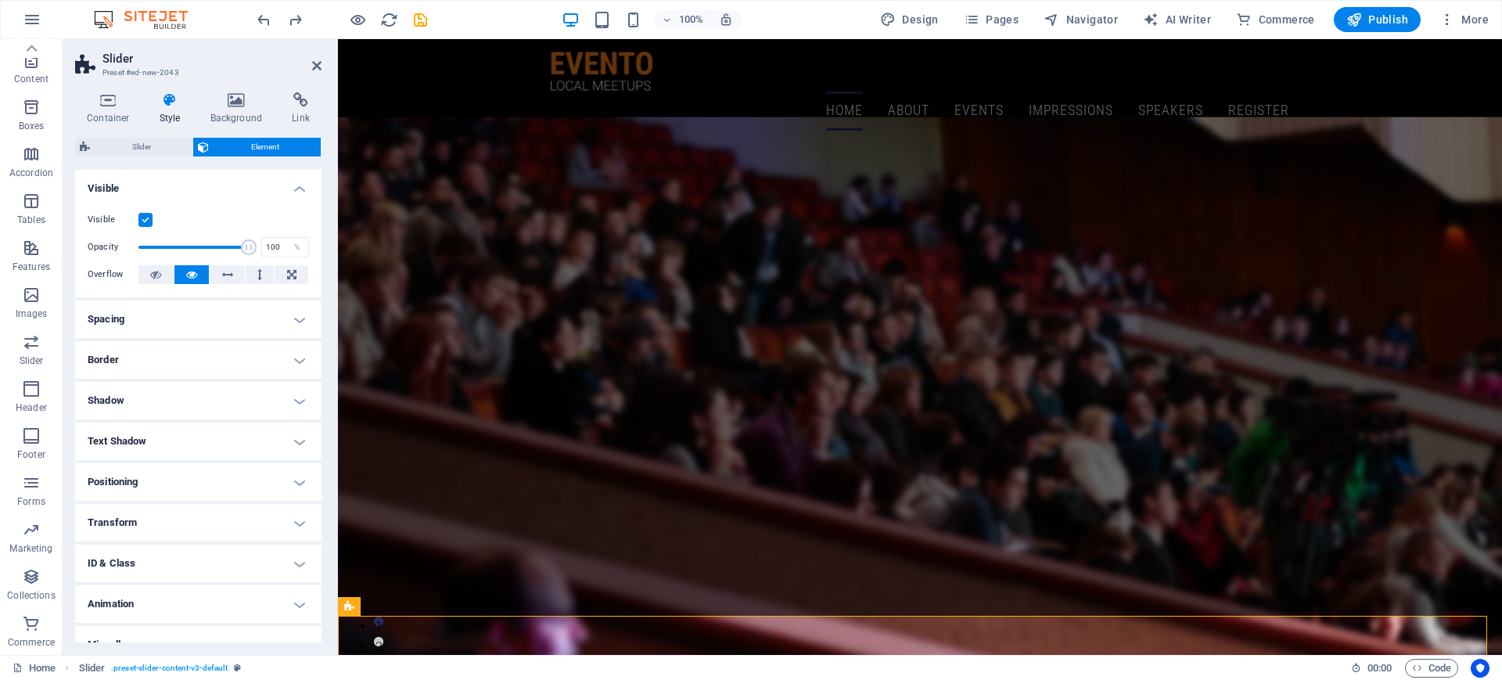
scroll to position [21, 0]
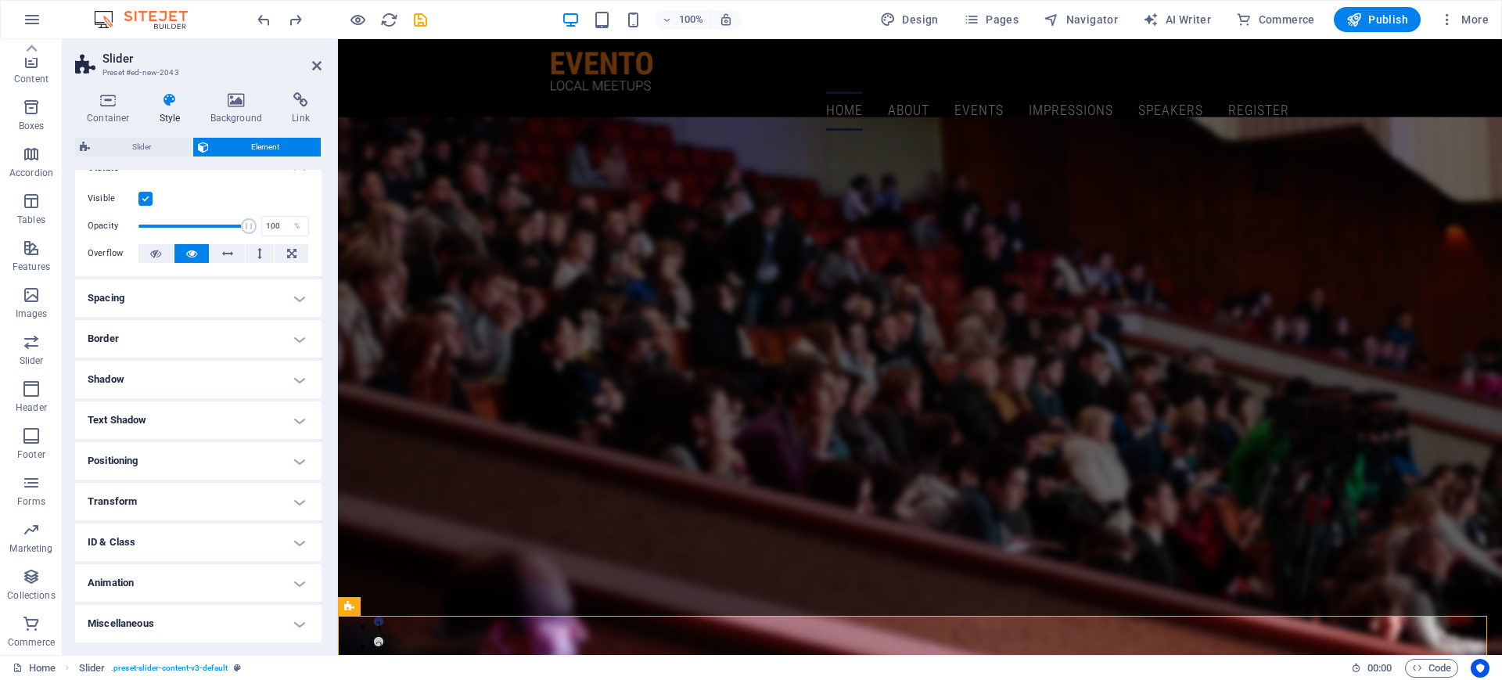
click at [142, 462] on h4 "Positioning" at bounding box center [198, 461] width 246 height 38
click at [192, 493] on button "Relative" at bounding box center [177, 492] width 39 height 19
click at [106, 494] on span "Default" at bounding box center [106, 492] width 24 height 19
click at [299, 464] on h4 "Positioning" at bounding box center [198, 456] width 246 height 28
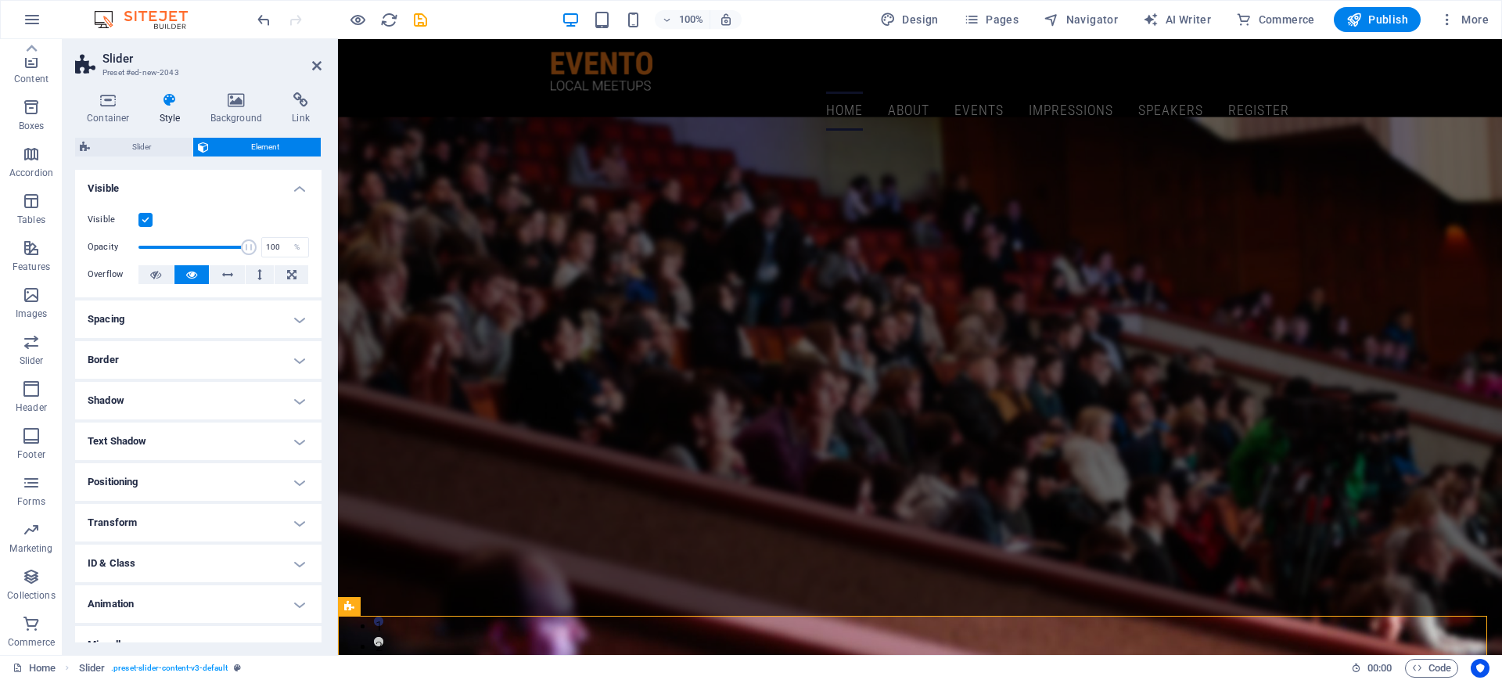
click at [303, 185] on h4 "Visible" at bounding box center [198, 184] width 246 height 28
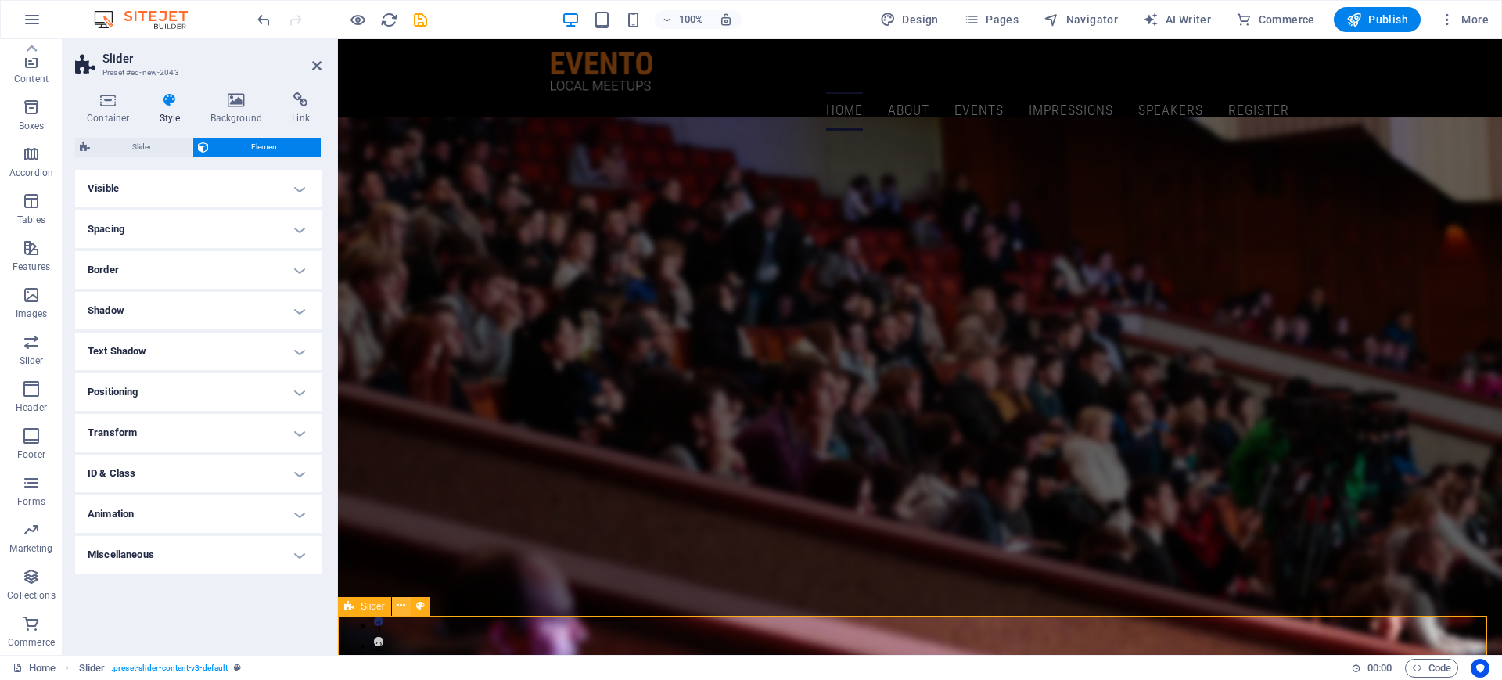
click at [398, 543] on icon at bounding box center [401, 606] width 9 height 16
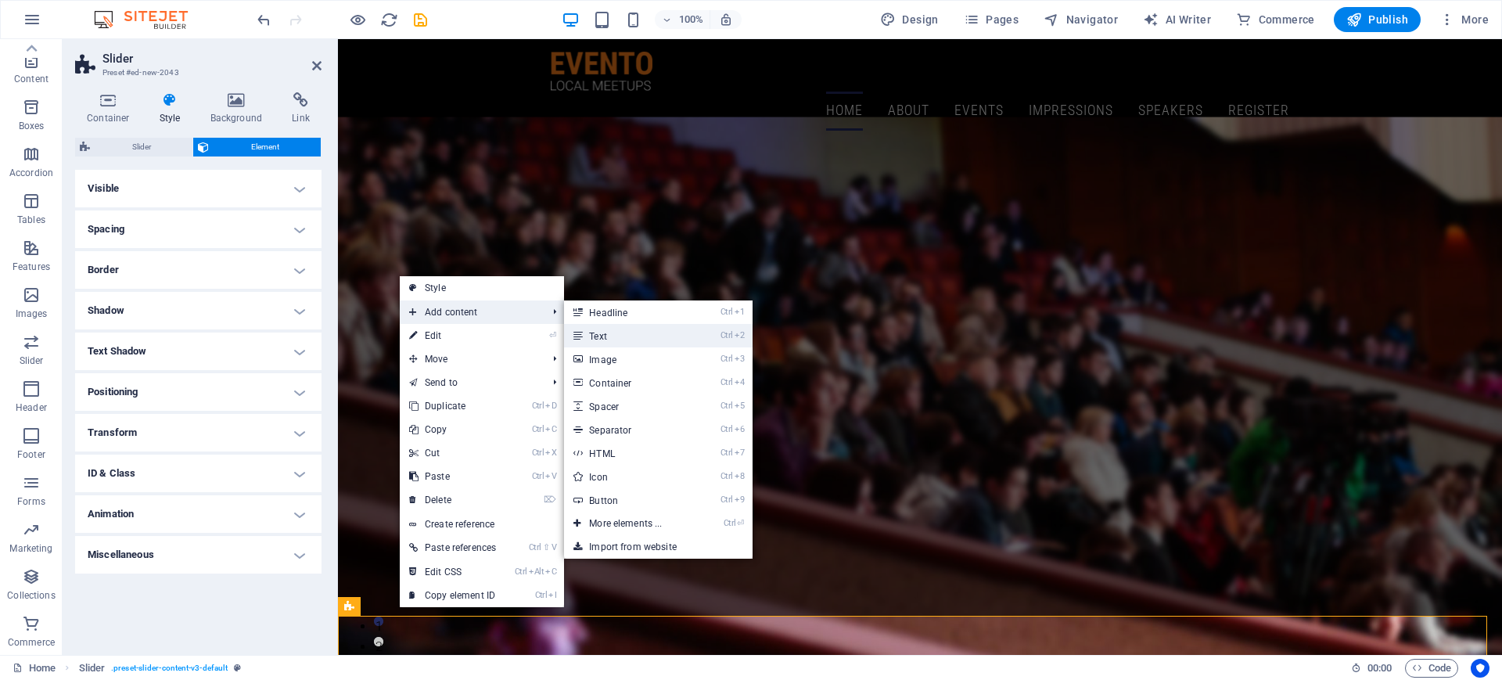
click at [593, 336] on link "Ctrl 2 Text" at bounding box center [628, 335] width 129 height 23
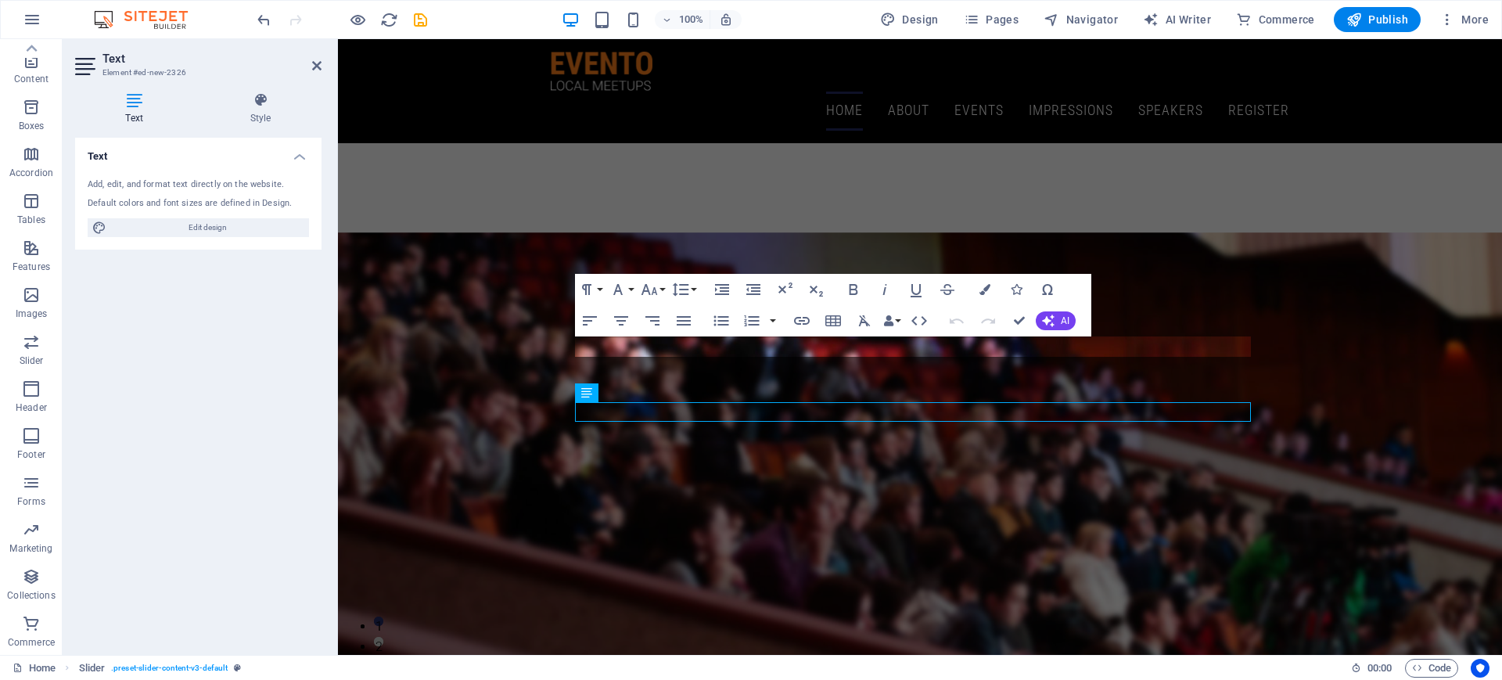
scroll to position [289, 0]
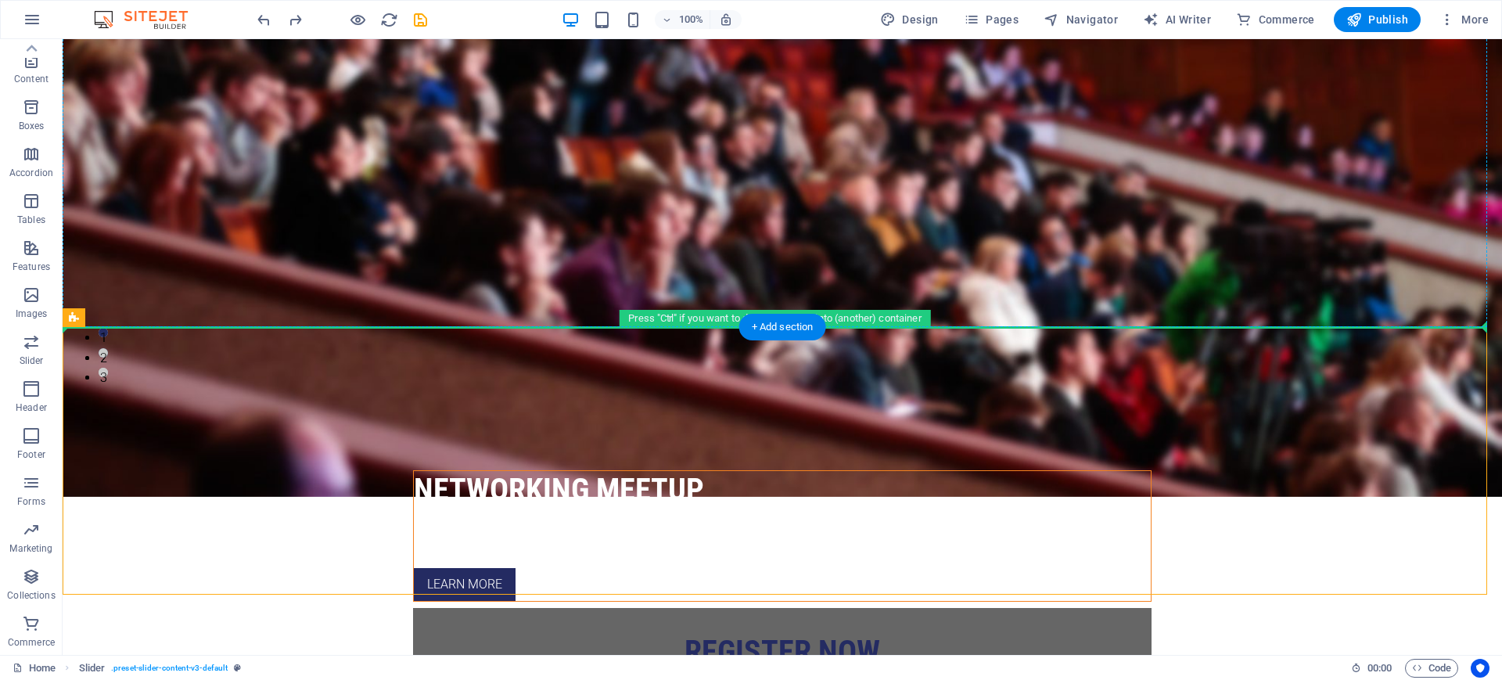
drag, startPoint x: 157, startPoint y: 361, endPoint x: 171, endPoint y: 210, distance: 150.8
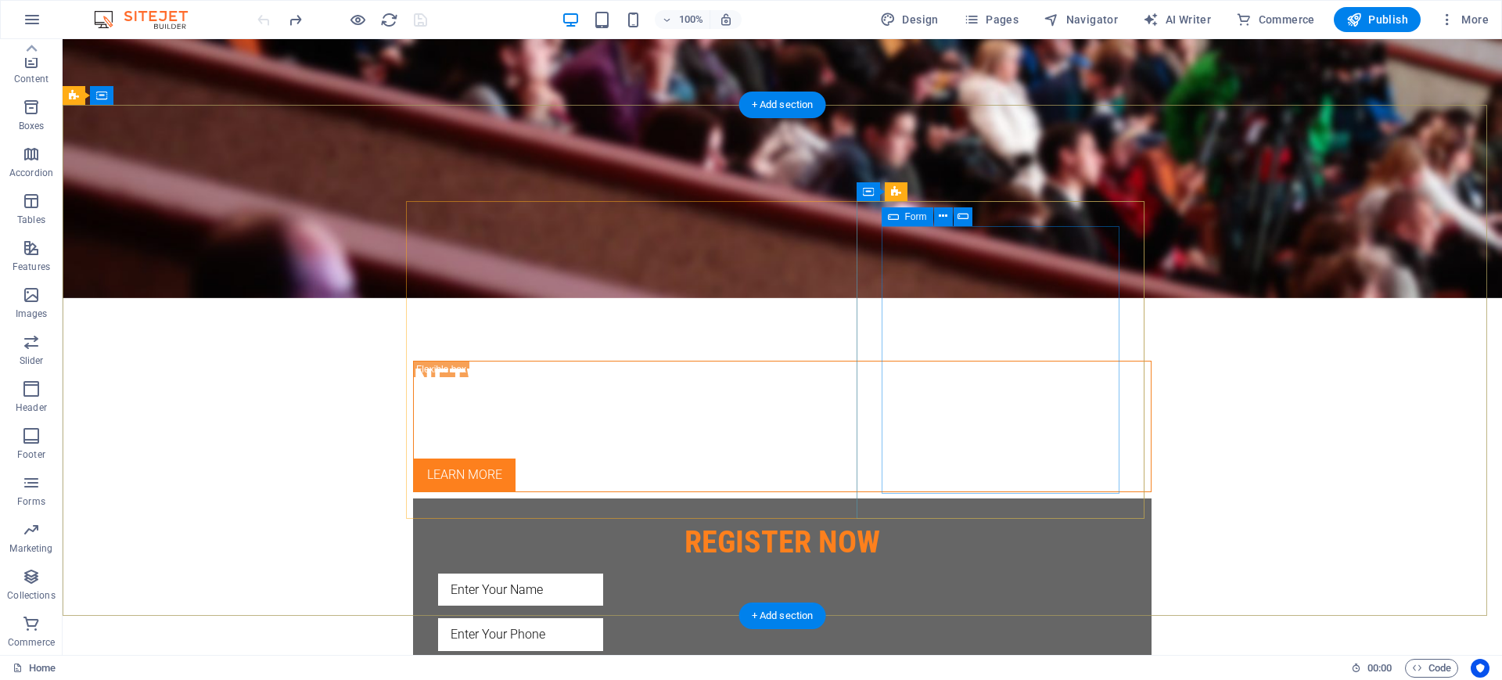
scroll to position [0, 0]
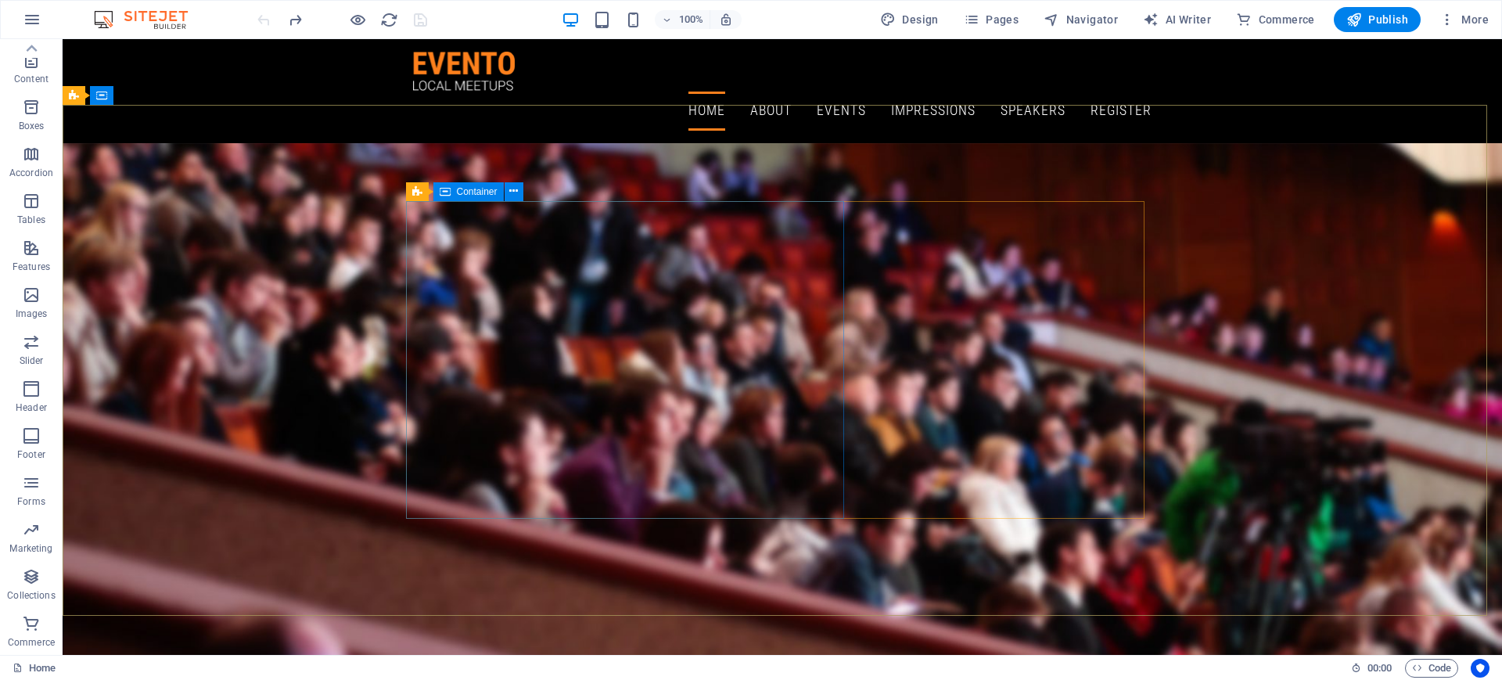
click at [479, 195] on span "Container" at bounding box center [477, 191] width 41 height 9
click at [511, 190] on icon at bounding box center [513, 191] width 9 height 16
